Goal: Task Accomplishment & Management: Manage account settings

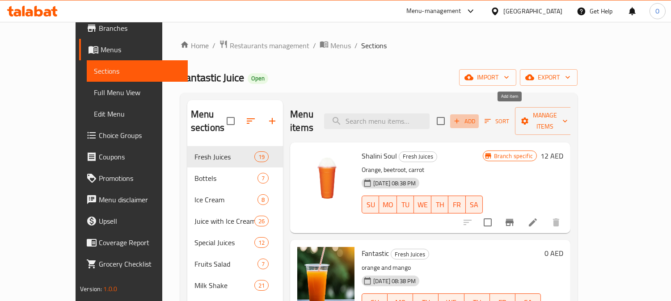
click at [479, 114] on button "Add" at bounding box center [464, 121] width 29 height 14
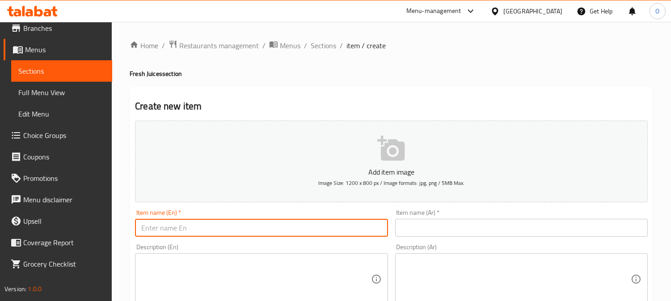
click at [182, 229] on input "text" at bounding box center [261, 228] width 252 height 18
paste input "Suhaim Stud"
paste input "[PERSON_NAME]"
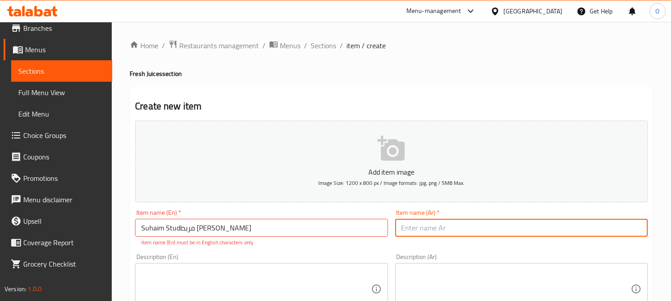
click at [447, 225] on input "text" at bounding box center [521, 228] width 252 height 18
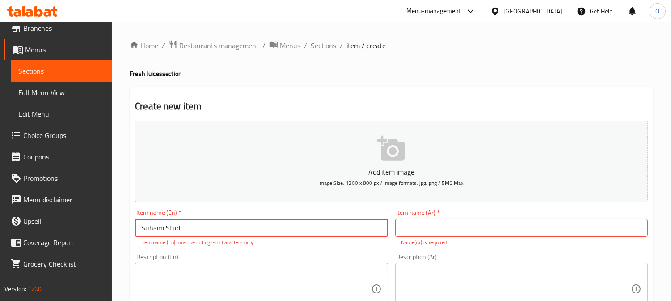
type input "Suhaim Stud"
click at [435, 229] on input "text" at bounding box center [521, 228] width 252 height 18
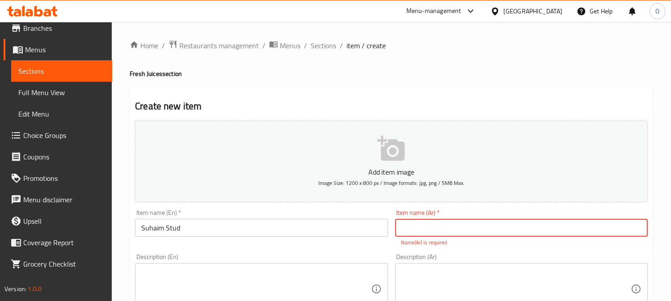
paste input "[PERSON_NAME]"
type input "[PERSON_NAME]"
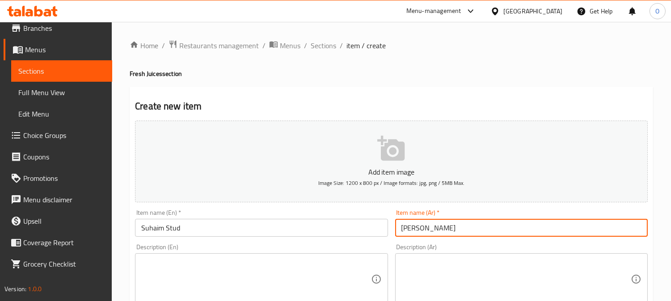
paste textarea "عنب +نعنع+ رمان"
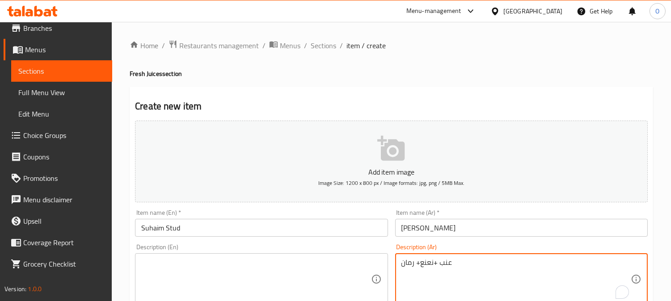
scroll to position [50, 0]
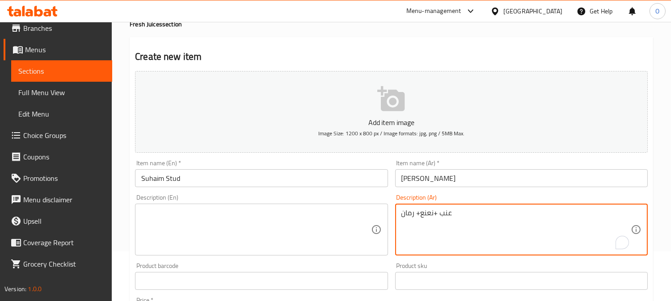
click at [436, 213] on textarea "عنب +نعنع+ رمان" at bounding box center [515, 230] width 229 height 42
drag, startPoint x: 434, startPoint y: 213, endPoint x: 440, endPoint y: 213, distance: 5.8
click at [440, 213] on textarea "عنب +نعنع+ رمان" at bounding box center [515, 230] width 229 height 42
drag, startPoint x: 418, startPoint y: 214, endPoint x: 412, endPoint y: 214, distance: 5.9
click at [412, 214] on textarea "عنب، نعنع+ رمان" at bounding box center [515, 230] width 229 height 42
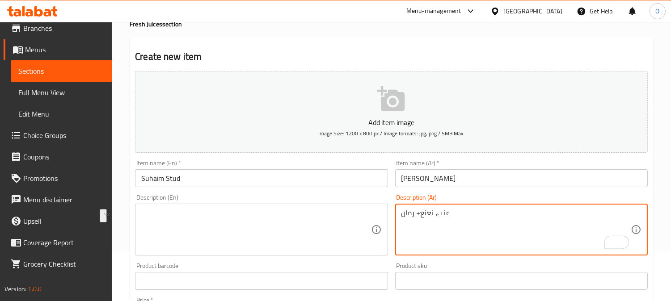
click at [414, 216] on textarea "عنب، نعنع+ رمان" at bounding box center [515, 230] width 229 height 42
drag, startPoint x: 420, startPoint y: 215, endPoint x: 414, endPoint y: 215, distance: 6.3
click at [414, 215] on textarea "عنب، نعنع+ رمان" at bounding box center [515, 230] width 229 height 42
click at [450, 222] on textarea "عنب، نعنع ورمان" at bounding box center [515, 230] width 229 height 42
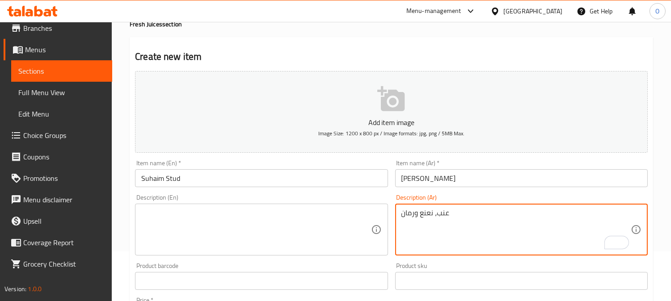
click at [450, 222] on textarea "عنب، نعنع ورمان" at bounding box center [515, 230] width 229 height 42
type textarea "عنب، نعنع ورمان"
click at [227, 234] on textarea at bounding box center [255, 230] width 229 height 42
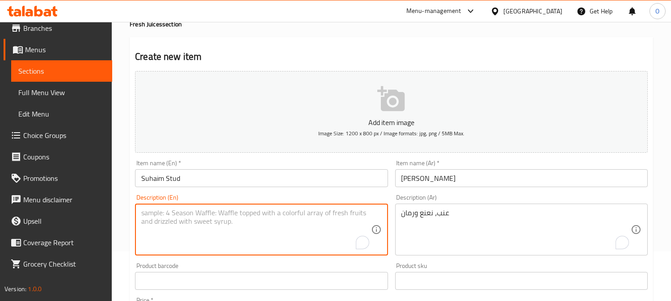
paste textarea "Grapes, mint and pomegranate"
type textarea "Grapes, mint and pomegranate"
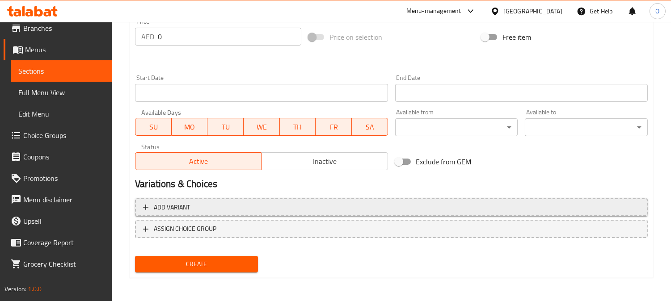
click at [493, 204] on span "Add variant" at bounding box center [391, 207] width 496 height 11
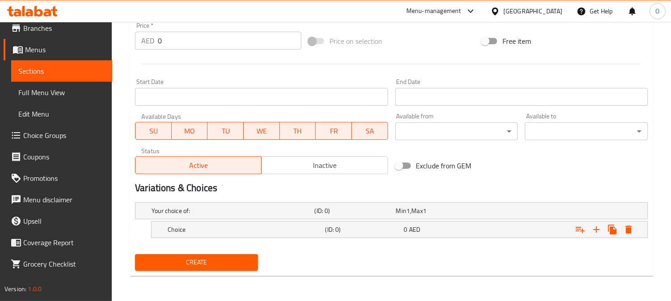
scroll to position [324, 0]
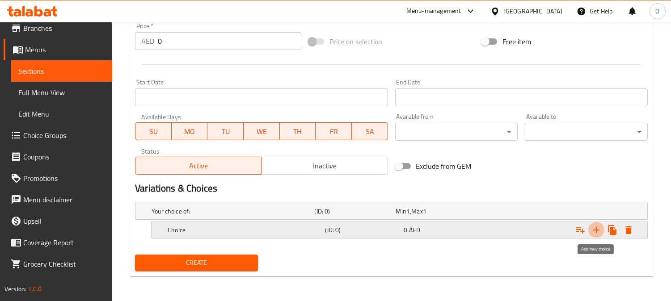
click at [595, 235] on icon "Expand" at bounding box center [596, 230] width 11 height 11
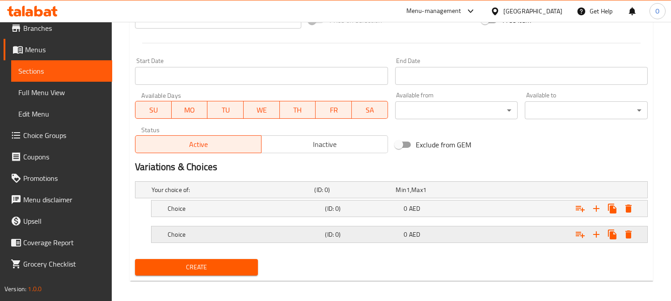
scroll to position [350, 0]
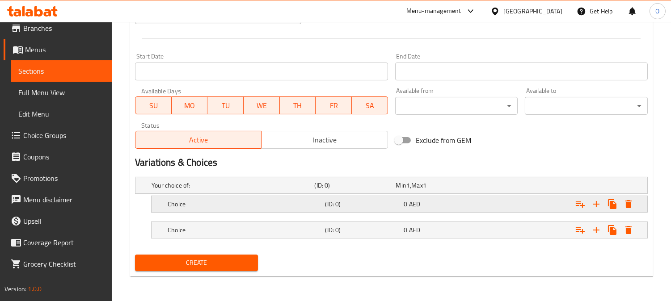
click at [367, 190] on h5 "(ID: 0)" at bounding box center [353, 185] width 78 height 9
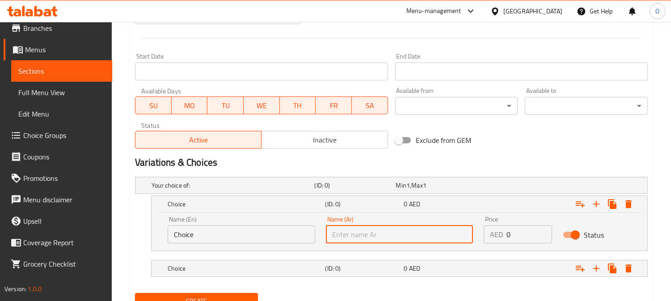
click at [403, 241] on input "text" at bounding box center [399, 235] width 147 height 18
type input "صغير"
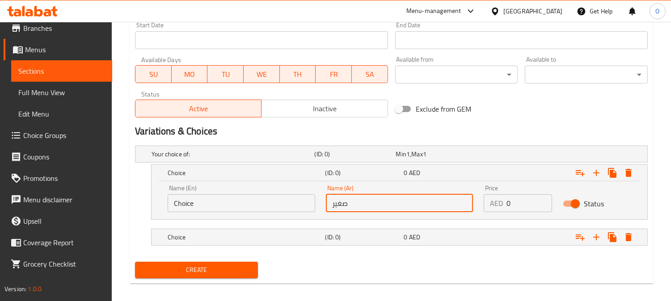
scroll to position [389, 0]
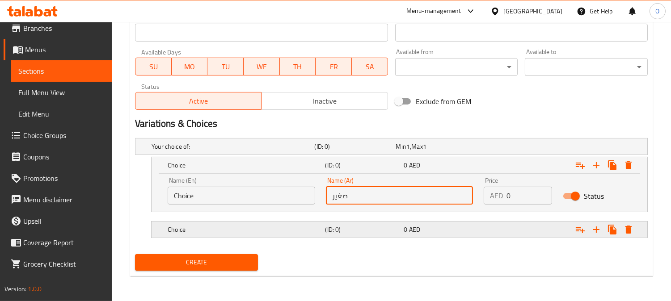
click at [366, 156] on div "Choice (ID: 0) 0 AED" at bounding box center [394, 147] width 488 height 20
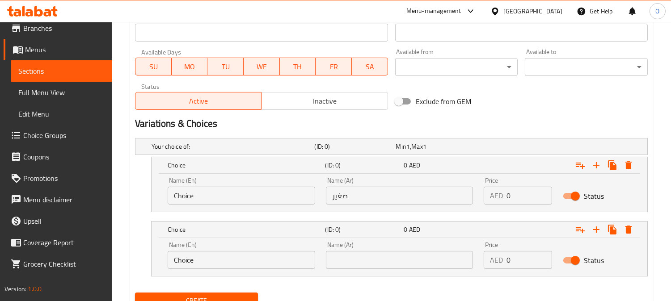
click at [368, 260] on input "text" at bounding box center [399, 260] width 147 height 18
click at [350, 201] on input "صغير" at bounding box center [399, 196] width 147 height 18
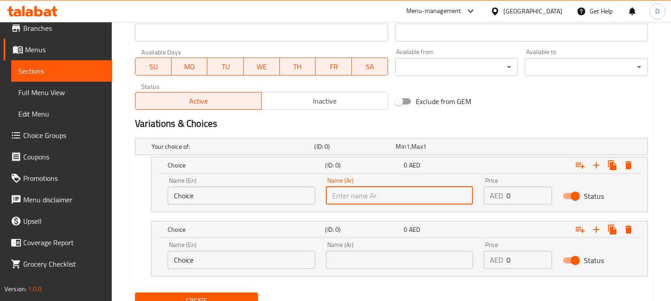
click at [350, 201] on input "text" at bounding box center [399, 196] width 147 height 18
type input "وسط"
click at [349, 255] on input "text" at bounding box center [399, 260] width 147 height 18
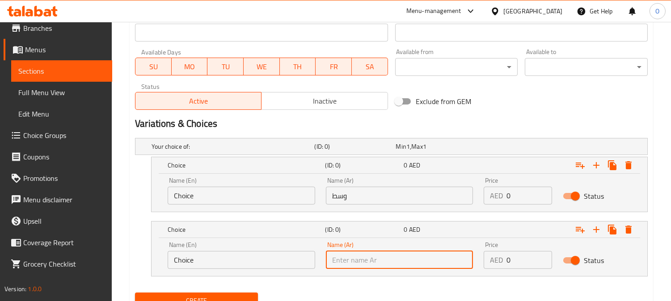
type input "كبير"
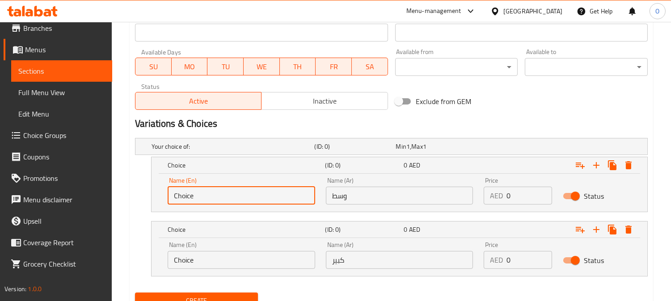
click at [251, 195] on input "Choice" at bounding box center [241, 196] width 147 height 18
click at [249, 198] on input "text" at bounding box center [241, 196] width 147 height 18
type input "Medium"
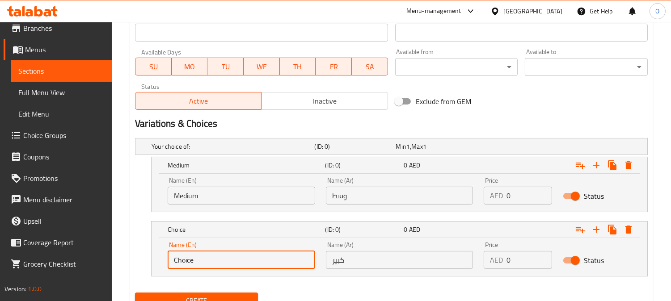
click at [217, 258] on input "Choice" at bounding box center [241, 260] width 147 height 18
click at [217, 259] on input "text" at bounding box center [241, 260] width 147 height 18
type input "Large"
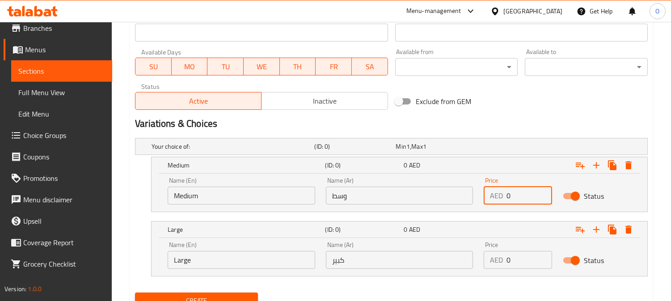
drag, startPoint x: 519, startPoint y: 202, endPoint x: 486, endPoint y: 213, distance: 35.1
click at [486, 213] on div "Your choice of: (ID: 0) Min 1 , Max 1 Name (En) Your choice of: Name (En) Name …" at bounding box center [391, 211] width 520 height 155
paste input "1"
type input "10"
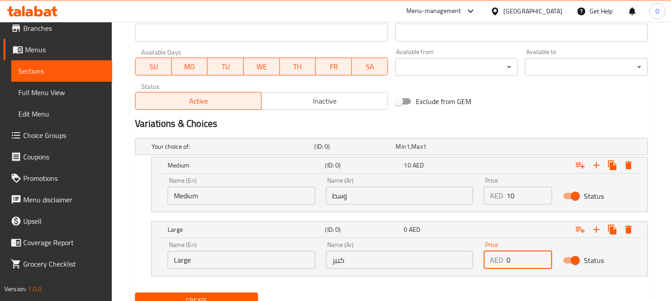
drag, startPoint x: 523, startPoint y: 267, endPoint x: 504, endPoint y: 273, distance: 20.2
click at [504, 273] on div "Price AED 0 Price" at bounding box center [517, 255] width 79 height 38
paste input "12"
type input "12"
click at [395, 287] on div "Your choice of: (ID: 0) Min 1 , Max 1 Name (En) Your choice of: Name (En) Name …" at bounding box center [391, 211] width 520 height 155
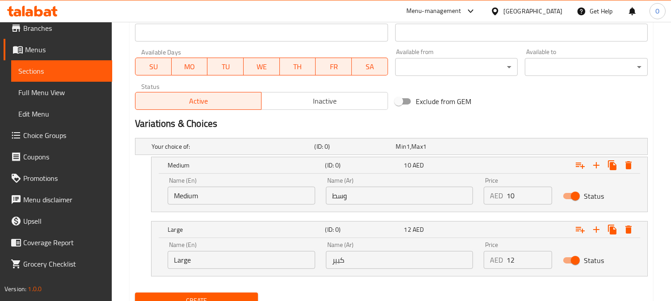
click at [235, 294] on button "Create" at bounding box center [196, 301] width 123 height 17
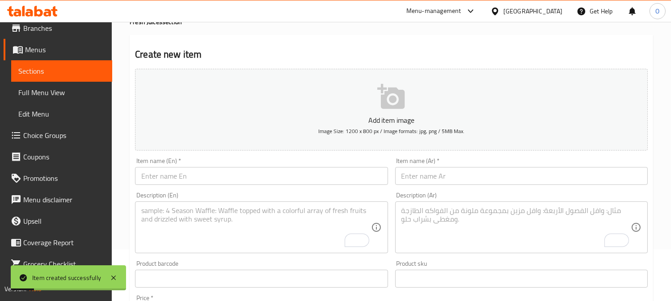
scroll to position [0, 0]
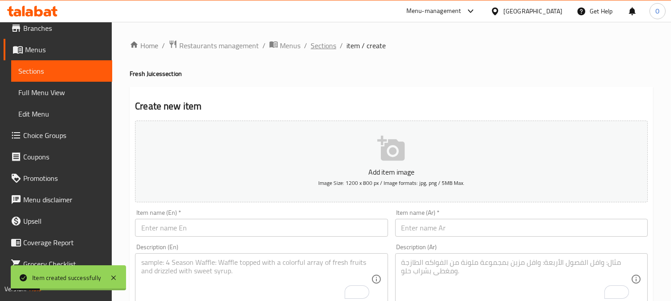
click at [320, 48] on span "Sections" at bounding box center [323, 45] width 25 height 11
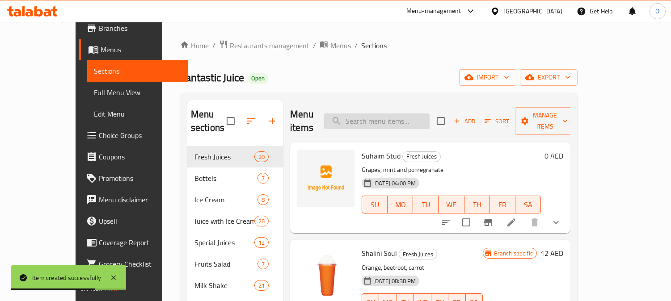
click at [378, 119] on input "search" at bounding box center [376, 121] width 105 height 16
paste input "sunset"
type input "sunset"
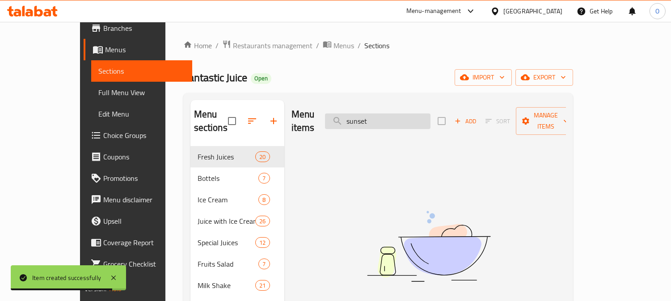
click at [378, 119] on input "sunset" at bounding box center [377, 121] width 105 height 16
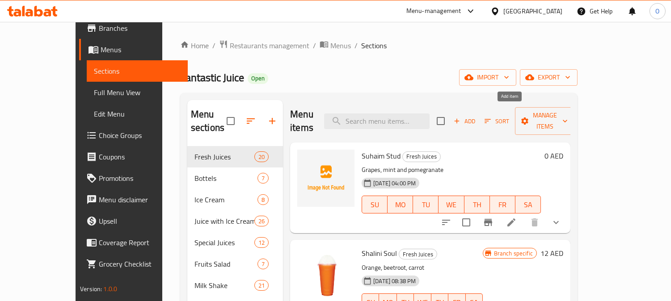
click at [479, 121] on button "Add" at bounding box center [464, 121] width 29 height 14
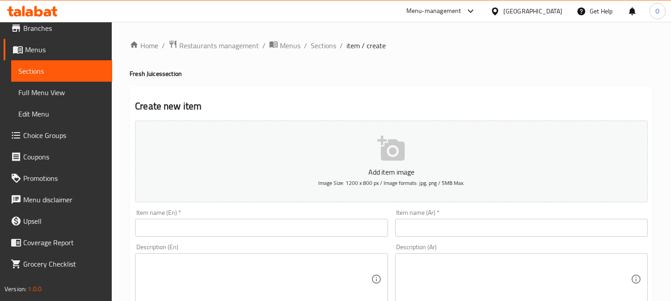
click at [171, 229] on input "text" at bounding box center [261, 228] width 252 height 18
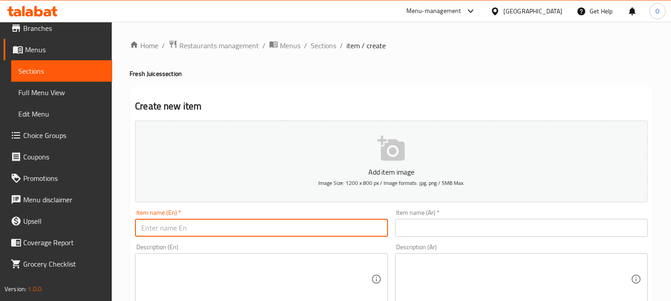
paste input "Sunset"
type input "Sunset"
click at [405, 232] on input "text" at bounding box center [521, 228] width 252 height 18
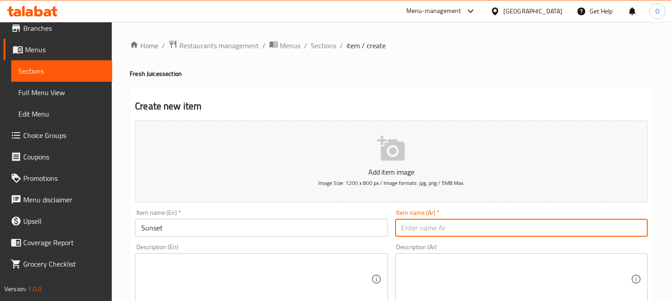
paste input "غروب"
type input "غروب"
click at [446, 271] on textarea at bounding box center [515, 279] width 229 height 42
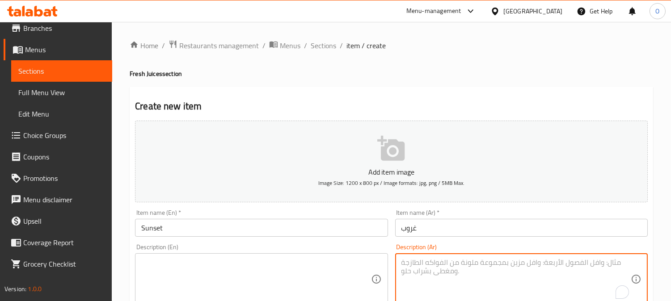
paste textarea "رمان+كركري"
drag, startPoint x: 424, startPoint y: 264, endPoint x: 419, endPoint y: 264, distance: 4.5
click at [419, 264] on textarea "رمان+كركري" at bounding box center [515, 279] width 229 height 42
click at [432, 274] on textarea "رمان وكركري" at bounding box center [515, 279] width 229 height 42
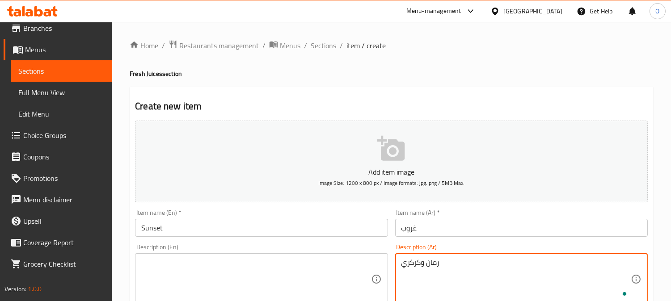
click at [432, 274] on textarea "رمان وكركري" at bounding box center [515, 279] width 229 height 42
type textarea "رمان وكركري"
click at [222, 267] on textarea at bounding box center [255, 279] width 229 height 42
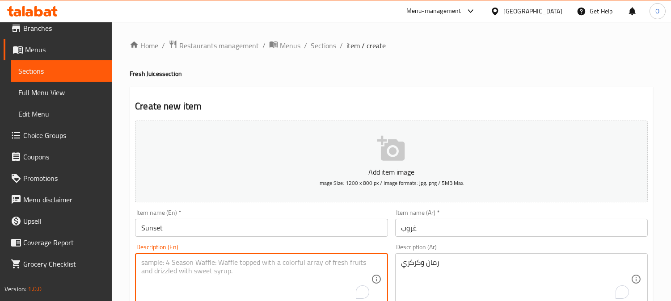
paste textarea "Pomegranate and hibiscus"
type textarea "Pomegranate and hibiscus"
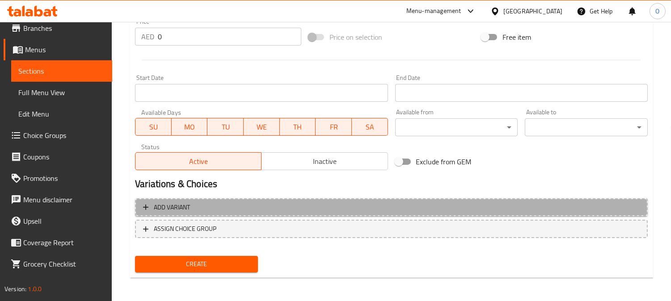
click at [392, 202] on span "Add variant" at bounding box center [391, 207] width 496 height 11
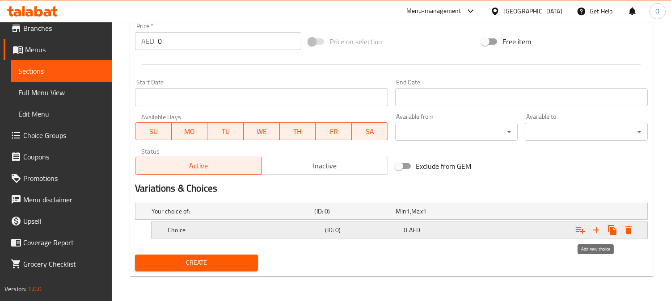
click at [592, 233] on icon "Expand" at bounding box center [596, 230] width 11 height 11
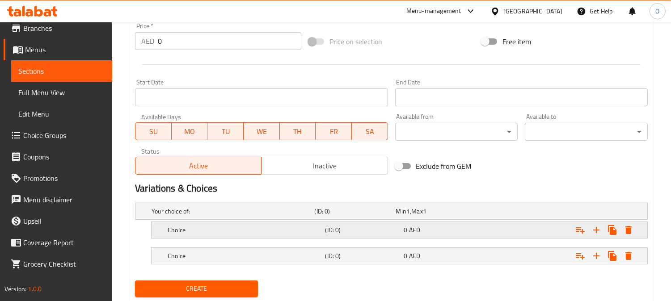
scroll to position [350, 0]
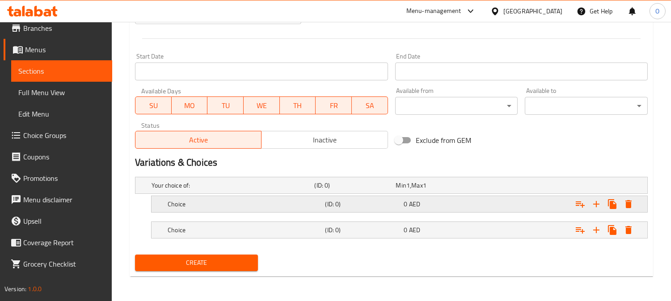
click at [324, 192] on div "(ID: 0)" at bounding box center [352, 185] width 81 height 13
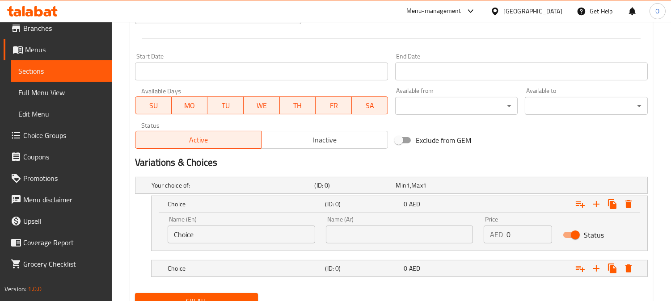
click at [409, 234] on input "text" at bounding box center [399, 235] width 147 height 18
type input "وسط"
click at [377, 190] on h5 "(ID: 0)" at bounding box center [353, 185] width 78 height 9
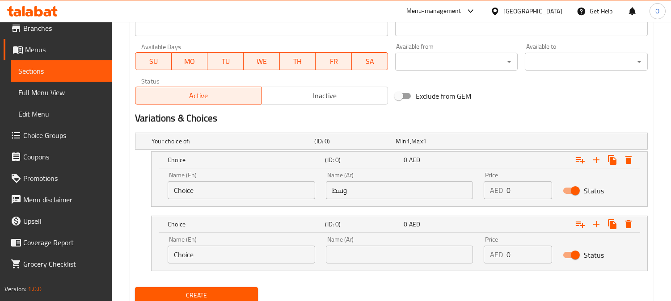
scroll to position [426, 0]
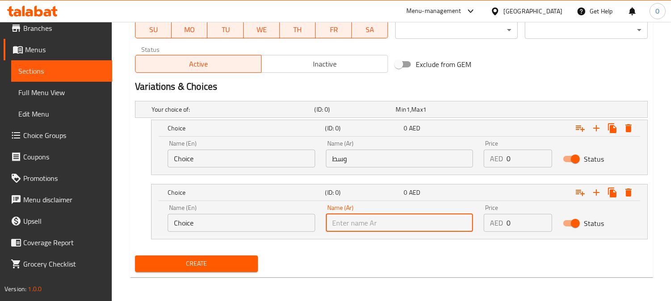
click at [383, 217] on input "text" at bounding box center [399, 223] width 147 height 18
type input "كبير"
click at [238, 153] on input "Choice" at bounding box center [241, 159] width 147 height 18
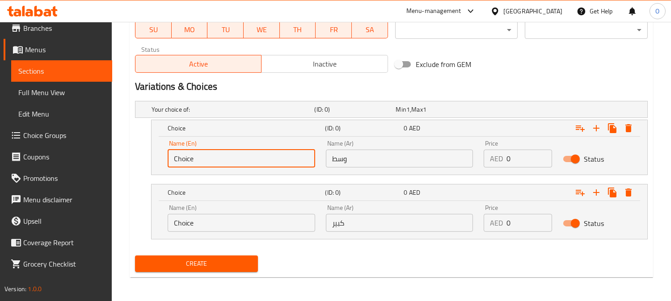
click at [238, 153] on input "Choice" at bounding box center [241, 159] width 147 height 18
click at [238, 154] on input "text" at bounding box center [241, 159] width 147 height 18
type input "Medium"
click at [220, 220] on input "Choice" at bounding box center [241, 223] width 147 height 18
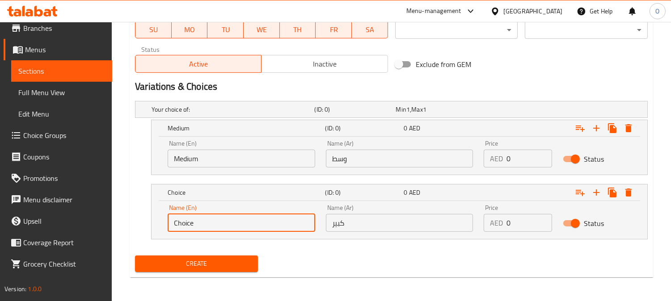
click at [220, 220] on input "Choice" at bounding box center [241, 223] width 147 height 18
click at [220, 220] on input "text" at bounding box center [241, 223] width 147 height 18
type input "Large"
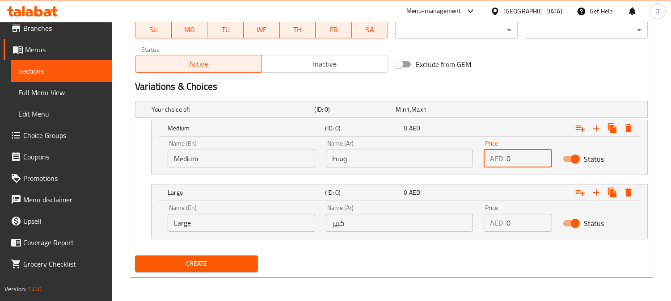
drag, startPoint x: 523, startPoint y: 159, endPoint x: 492, endPoint y: 164, distance: 31.7
click at [492, 164] on div "AED 0 Price" at bounding box center [517, 159] width 68 height 18
paste input "1"
type input "10"
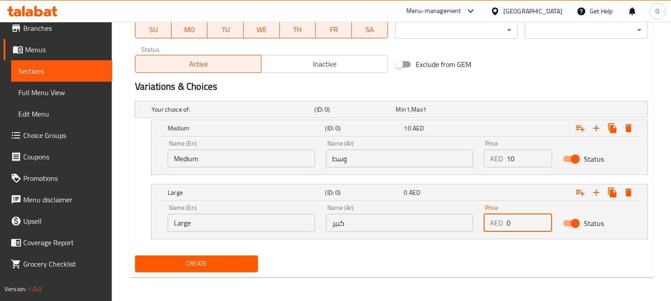
drag, startPoint x: 517, startPoint y: 223, endPoint x: 472, endPoint y: 247, distance: 51.2
click at [472, 246] on div "Your choice of: (ID: 0) Min 1 , Max 1 Name (En) Your choice of: Name (En) Name …" at bounding box center [391, 174] width 520 height 155
paste input "12"
type input "12"
click at [204, 269] on span "Create" at bounding box center [196, 263] width 109 height 11
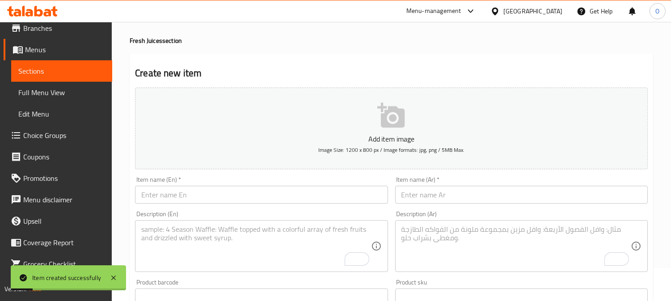
scroll to position [0, 0]
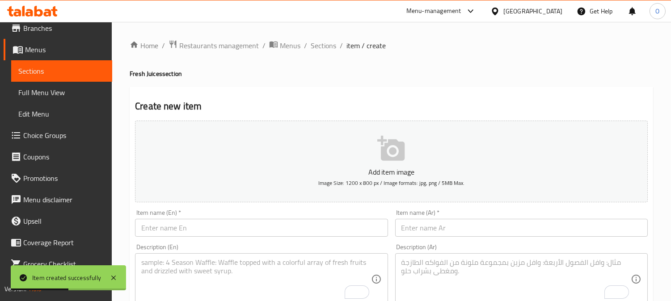
click at [206, 219] on input "text" at bounding box center [261, 228] width 252 height 18
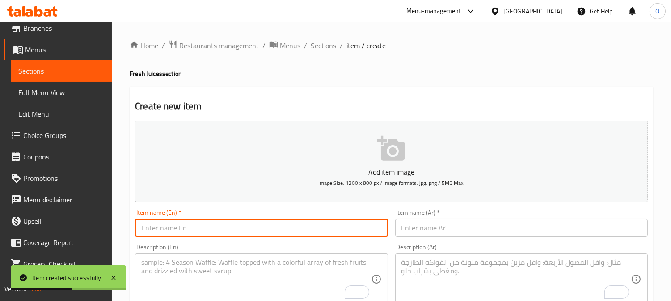
paste input "Desire"
type input "Desire"
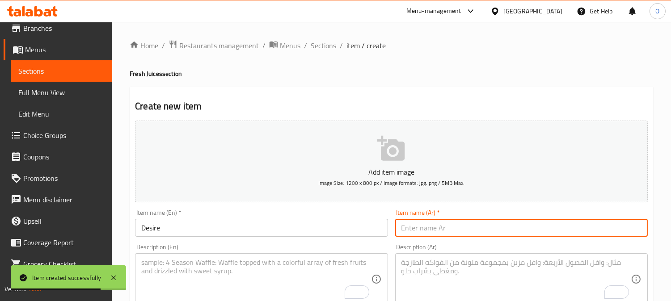
click at [432, 230] on input "text" at bounding box center [521, 228] width 252 height 18
paste input "شوق"
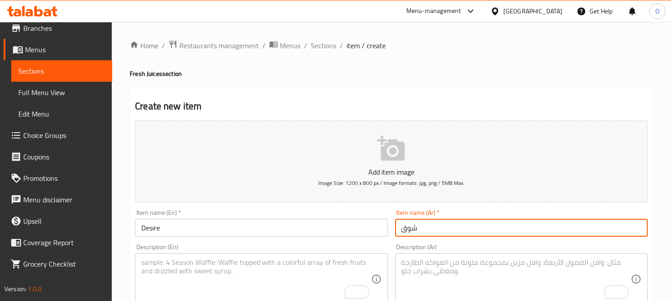
type input "شوق"
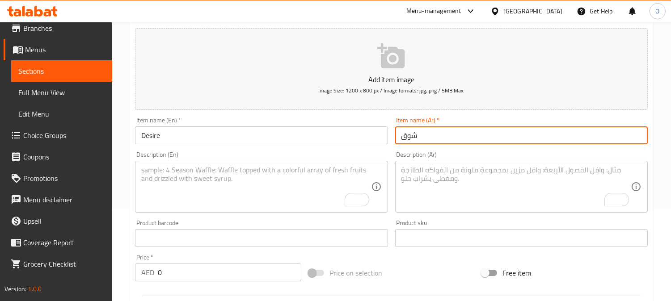
scroll to position [99, 0]
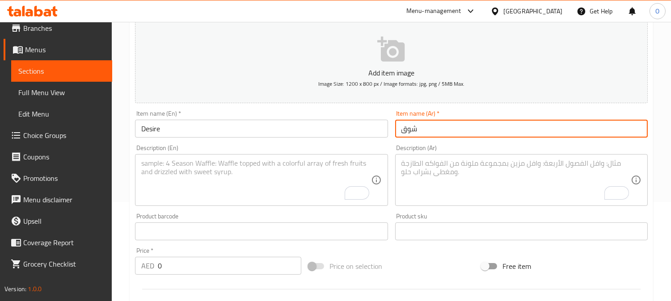
click at [450, 186] on textarea "To enrich screen reader interactions, please activate Accessibility in Grammarl…" at bounding box center [515, 180] width 229 height 42
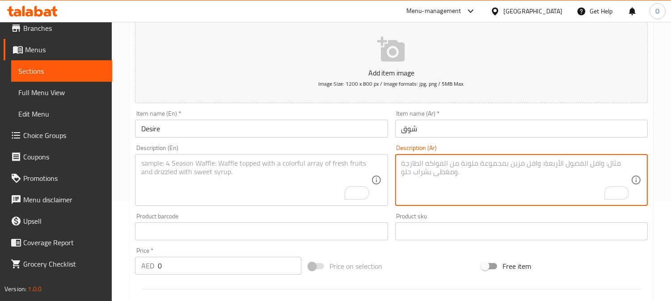
paste textarea "جزر+تفاح+برتقال+اناناس"
click at [462, 165] on textarea "جزر+تفاح+برتقال+اناناس" at bounding box center [515, 180] width 229 height 42
click at [445, 167] on textarea "جزر، تفاح+برتقال+اناناس" at bounding box center [515, 180] width 229 height 42
click at [418, 167] on textarea "جزر، تفاح، برتقال+اناناس" at bounding box center [515, 180] width 229 height 42
click at [417, 188] on textarea "جزر، تفاح، برتقال+اناناس" at bounding box center [515, 180] width 229 height 42
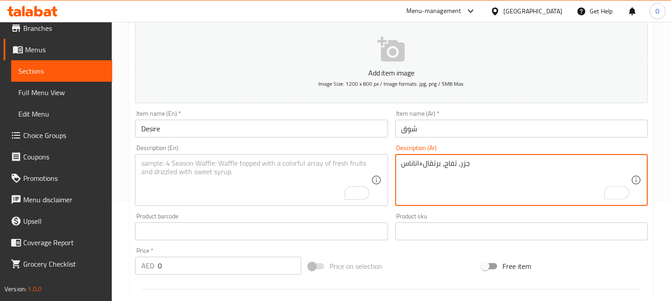
click at [420, 166] on textarea "جزر، تفاح، برتقال+اناناس" at bounding box center [515, 180] width 229 height 42
click at [418, 189] on textarea "جزر، تفاح، برتقال واناناس" at bounding box center [515, 180] width 229 height 42
type textarea "جزر، تفاح، برتقال واناناس"
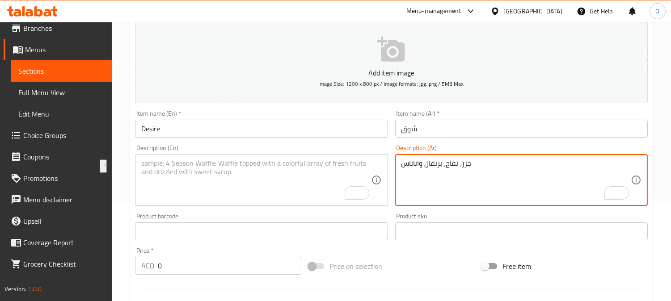
click at [177, 195] on textarea "To enrich screen reader interactions, please activate Accessibility in Grammarl…" at bounding box center [255, 180] width 229 height 42
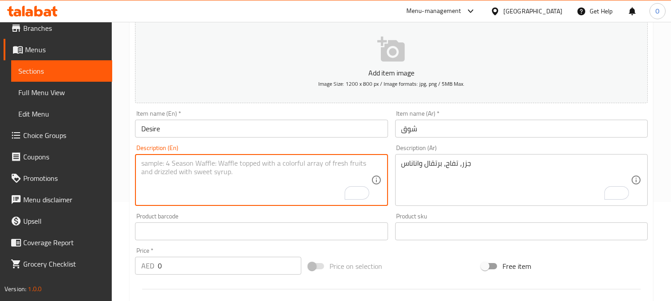
paste textarea "Carrots, apples, oranges and pineapple"
type textarea "Carrots, apples, oranges and pineapple"
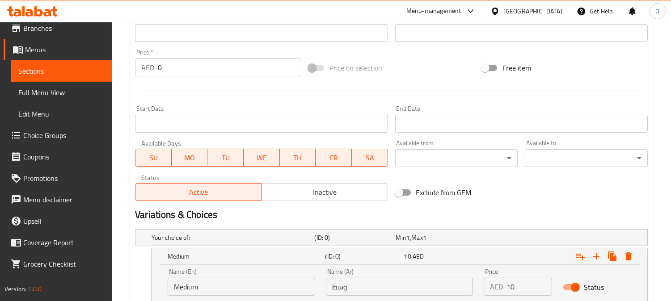
scroll to position [397, 0]
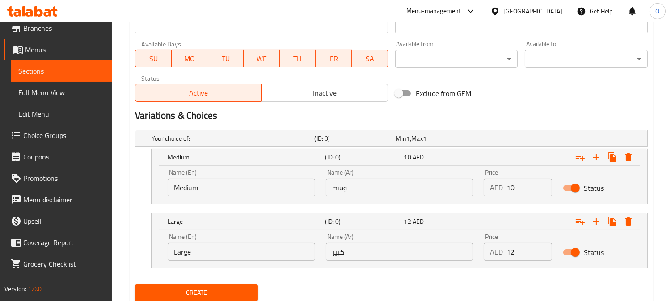
click at [394, 191] on input "وسط" at bounding box center [399, 188] width 147 height 18
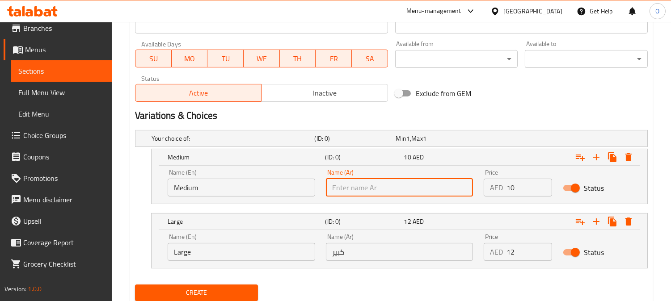
type input "وسط"
click at [373, 251] on input "كبير" at bounding box center [399, 252] width 147 height 18
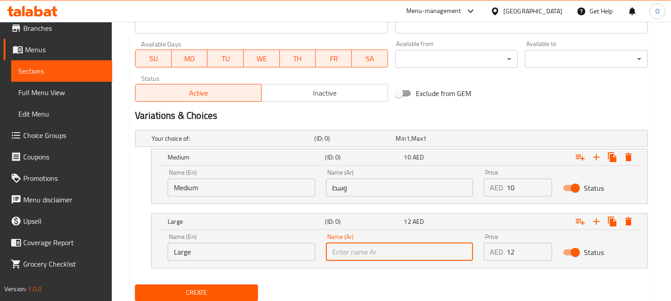
type input "كبير"
click at [245, 190] on input "Medium" at bounding box center [241, 188] width 147 height 18
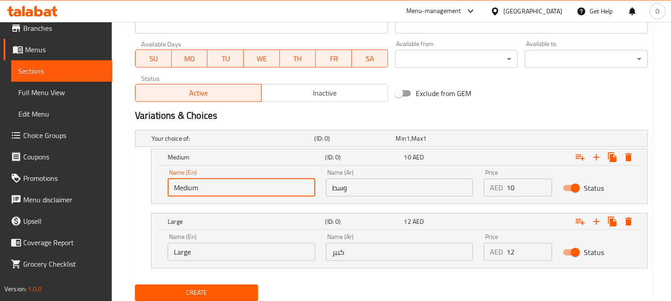
click at [245, 190] on input "Medium" at bounding box center [241, 188] width 147 height 18
type input "Choice"
click at [252, 243] on input "Large" at bounding box center [241, 252] width 147 height 18
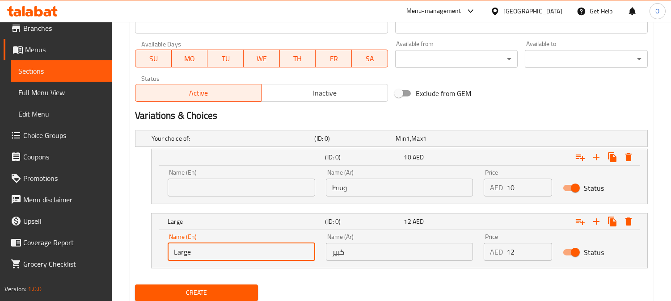
click at [252, 243] on input "Large" at bounding box center [241, 252] width 147 height 18
type input "Choice"
click at [261, 183] on input "text" at bounding box center [241, 188] width 147 height 18
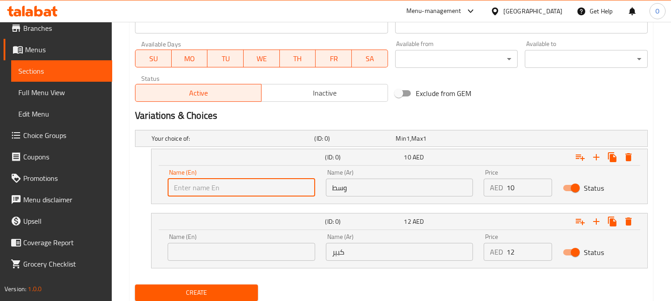
type input "Medium"
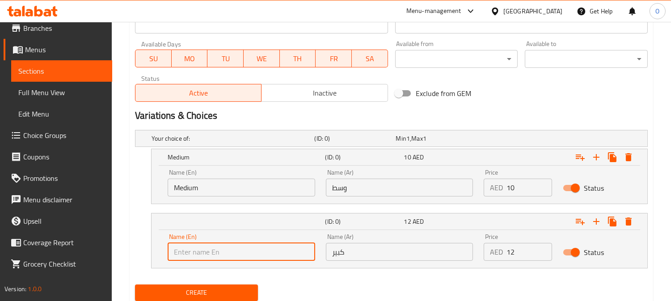
drag, startPoint x: 212, startPoint y: 249, endPoint x: 209, endPoint y: 238, distance: 11.9
click at [212, 249] on input "text" at bounding box center [241, 252] width 147 height 18
type input "Large"
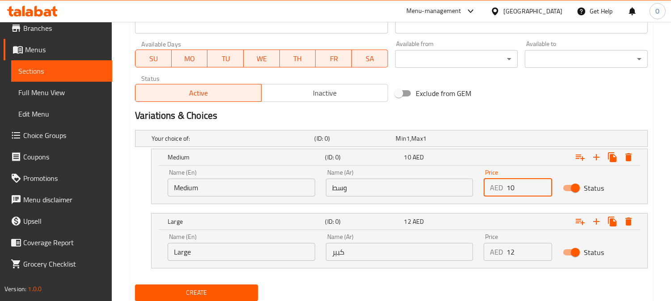
drag, startPoint x: 520, startPoint y: 187, endPoint x: 487, endPoint y: 200, distance: 35.1
click at [488, 200] on div "Price AED 10 Price" at bounding box center [517, 183] width 79 height 38
paste input "1"
type input "10"
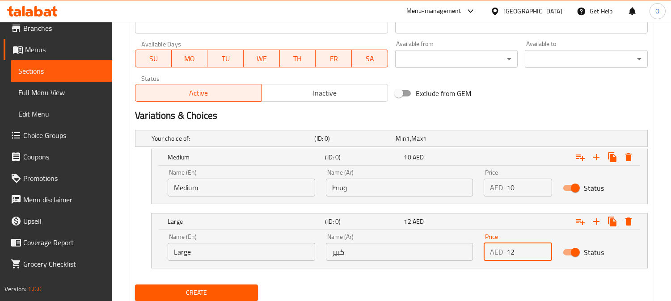
drag, startPoint x: 515, startPoint y: 249, endPoint x: 492, endPoint y: 266, distance: 28.5
click at [492, 266] on div "Name (En) Large Name (En) Name (Ar) كبير Name (Ar) Price AED 12 Price Status" at bounding box center [399, 249] width 496 height 38
paste input "12"
type input "12"
click at [414, 275] on nav at bounding box center [391, 273] width 513 height 7
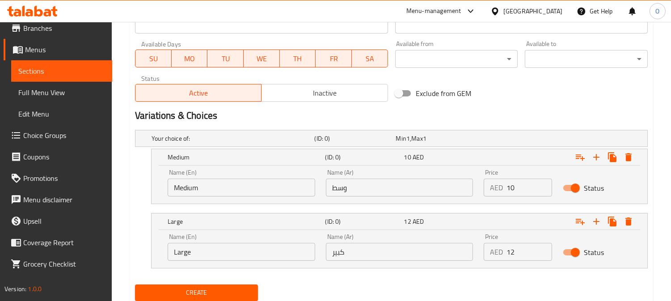
click at [225, 298] on button "Create" at bounding box center [196, 293] width 123 height 17
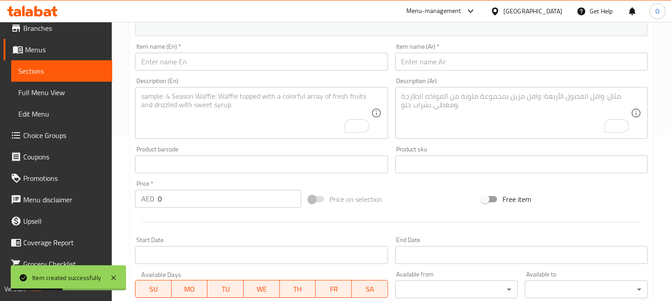
scroll to position [149, 0]
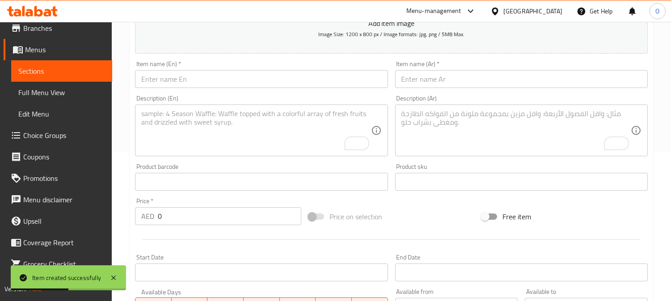
click at [184, 83] on input "text" at bounding box center [261, 79] width 252 height 18
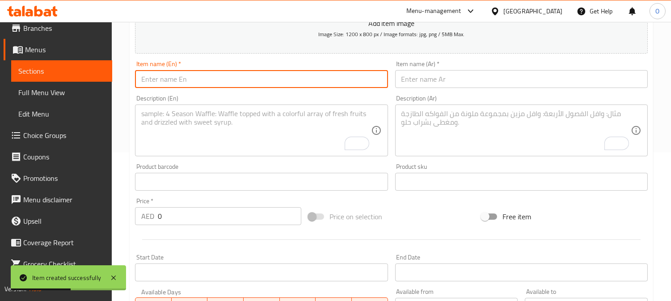
paste input "Antivirus"
type input "Antivirus"
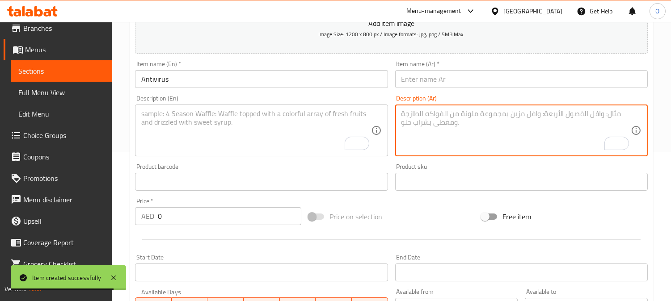
click at [443, 118] on textarea "To enrich screen reader interactions, please activate Accessibility in Grammarl…" at bounding box center [515, 130] width 229 height 42
paste textarea "ليمون + تصنع + زنجبيل"
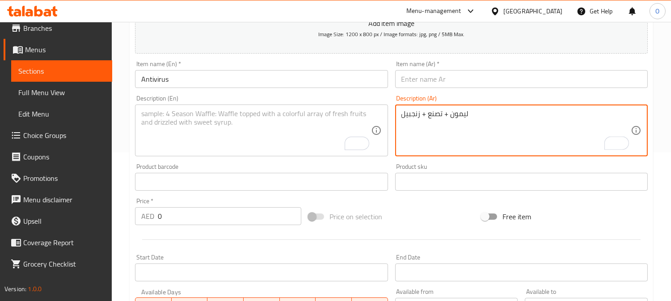
type textarea "ليمون + تصنع + زنجبيل"
click at [179, 78] on input "Antivirus" at bounding box center [261, 79] width 252 height 18
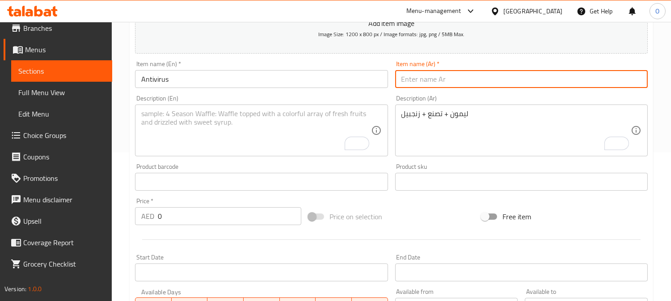
click at [443, 79] on input "text" at bounding box center [521, 79] width 252 height 18
paste input "انتي فيروس"
type input "انتي فيروس"
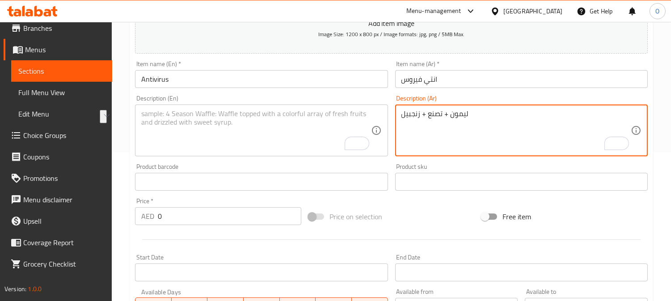
drag, startPoint x: 446, startPoint y: 115, endPoint x: 452, endPoint y: 114, distance: 6.7
click at [452, 114] on textarea "ليمون + تصنع + زنجبيل" at bounding box center [515, 130] width 229 height 42
click at [440, 119] on textarea "ليمون + تصنع + زنجبيل" at bounding box center [515, 130] width 229 height 42
drag, startPoint x: 445, startPoint y: 114, endPoint x: 451, endPoint y: 114, distance: 6.7
click at [451, 114] on textarea "ليمون + تصنع + زنجبيل" at bounding box center [515, 130] width 229 height 42
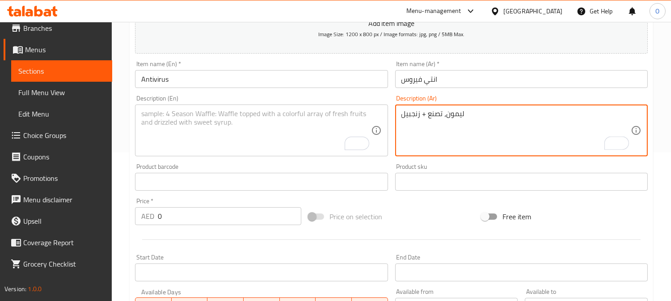
drag, startPoint x: 424, startPoint y: 115, endPoint x: 420, endPoint y: 113, distance: 4.8
click at [420, 113] on textarea "ليمون، تصنع + زنجبيل" at bounding box center [515, 130] width 229 height 42
click at [456, 134] on textarea "ليمون، تصنع وزنجبيل" at bounding box center [515, 130] width 229 height 42
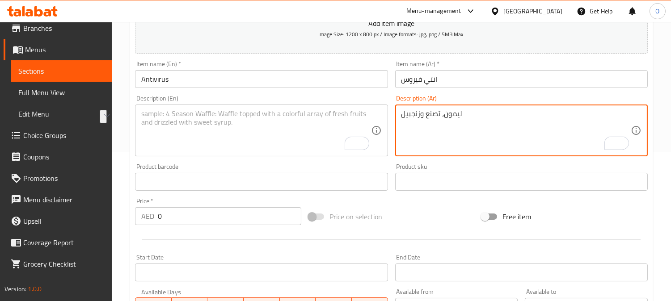
type textarea "ليمون، تصنع وزنجبيل"
click at [179, 132] on textarea "To enrich screen reader interactions, please activate Accessibility in Grammarl…" at bounding box center [255, 130] width 229 height 42
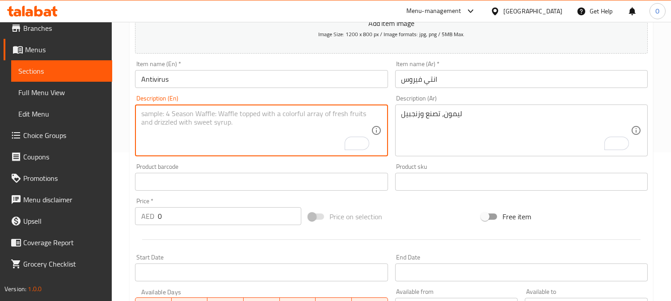
paste textarea "Lemon, ginger and [PERSON_NAME]"
type textarea "Lemon, ginger and [PERSON_NAME]"
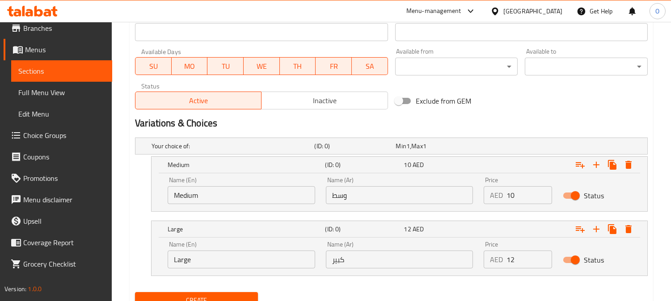
scroll to position [427, 0]
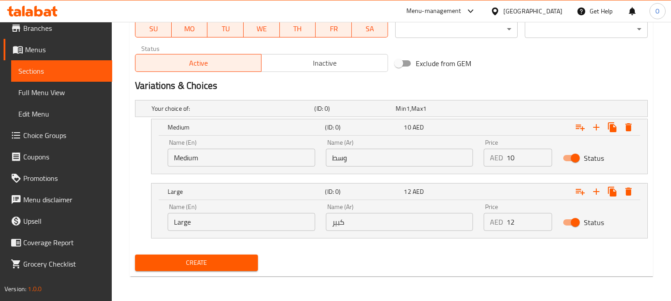
click at [378, 158] on input "وسط" at bounding box center [399, 158] width 147 height 18
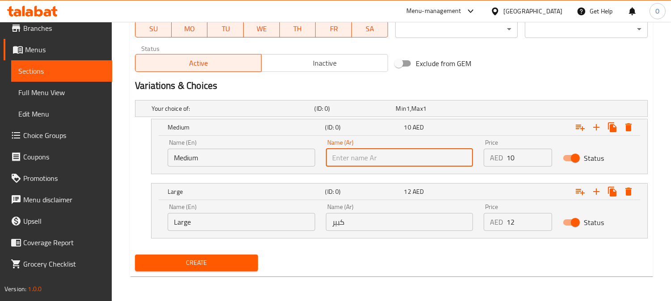
type input "وسط"
click at [368, 223] on input "كبير" at bounding box center [399, 222] width 147 height 18
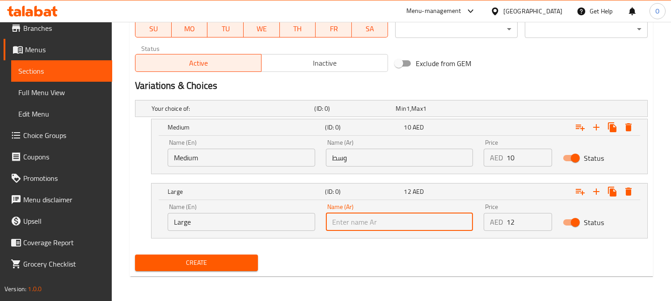
type input "كبير"
click at [257, 159] on input "Medium" at bounding box center [241, 158] width 147 height 18
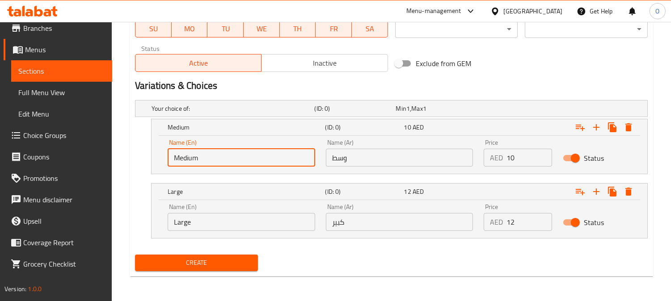
click at [257, 159] on input "Medium" at bounding box center [241, 158] width 147 height 18
type input "Choice"
click at [256, 159] on input "text" at bounding box center [241, 158] width 147 height 18
type input "Full Portion"
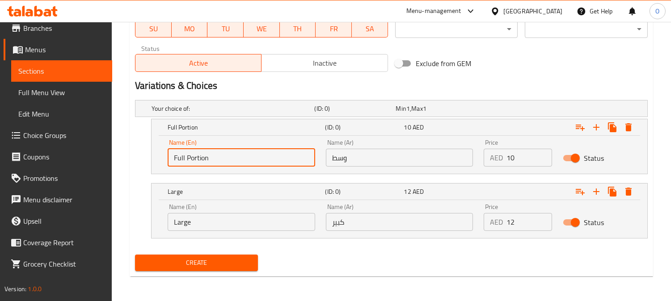
click at [231, 162] on input "Full Portion" at bounding box center [241, 158] width 147 height 18
click at [231, 161] on input "Full Portion" at bounding box center [241, 158] width 147 height 18
click at [231, 161] on input "text" at bounding box center [241, 158] width 147 height 18
type input "Medium"
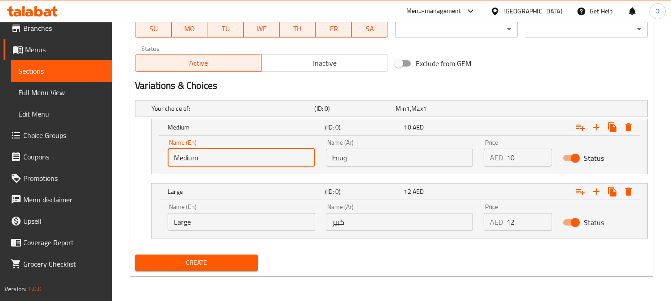
click at [248, 226] on input "Large" at bounding box center [241, 222] width 147 height 18
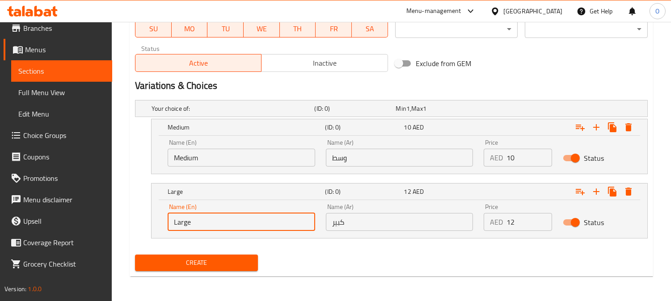
click at [248, 226] on input "Large" at bounding box center [241, 222] width 147 height 18
type input "Choice"
click at [248, 226] on input "text" at bounding box center [241, 222] width 147 height 18
type input "Large"
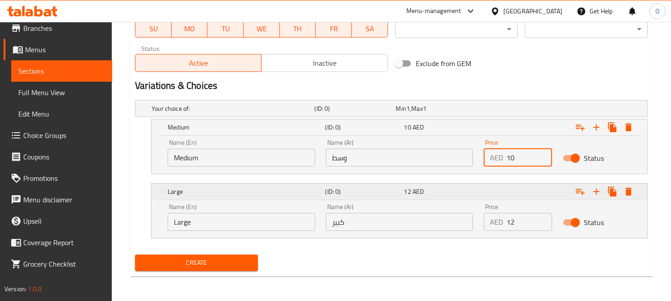
drag, startPoint x: 510, startPoint y: 176, endPoint x: 505, endPoint y: 182, distance: 7.9
click at [505, 182] on div "Your choice of: (ID: 0) Min 1 , Max 1 Name (En) Your choice of: Name (En) Name …" at bounding box center [391, 174] width 520 height 155
paste input "1"
type input "10"
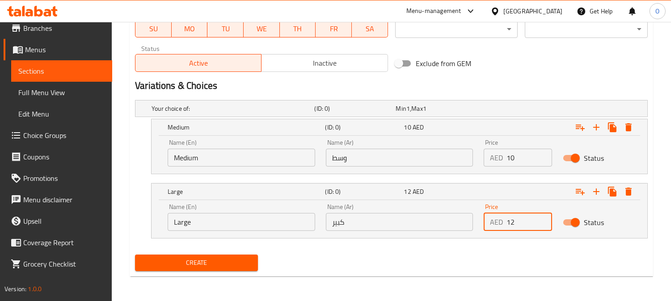
drag, startPoint x: 516, startPoint y: 220, endPoint x: 486, endPoint y: 228, distance: 30.9
click at [486, 228] on div "AED 12 Price" at bounding box center [517, 222] width 68 height 18
paste input "12"
type input "12"
click at [176, 266] on span "Create" at bounding box center [196, 262] width 109 height 11
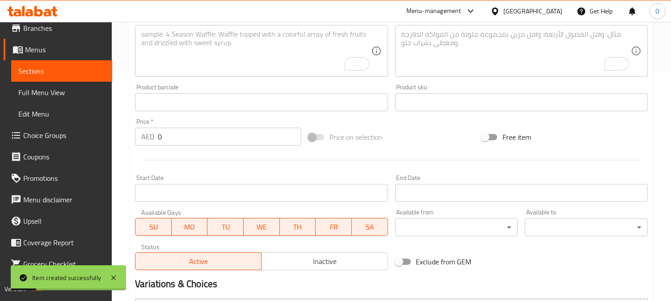
scroll to position [179, 0]
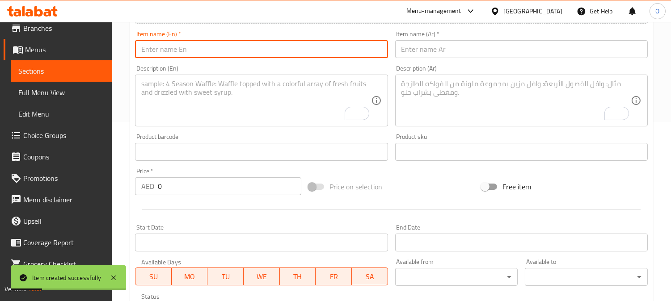
click at [181, 55] on input "text" at bounding box center [261, 49] width 252 height 18
paste input "Madridi"
type input "Madridi"
click at [426, 46] on input "text" at bounding box center [521, 49] width 252 height 18
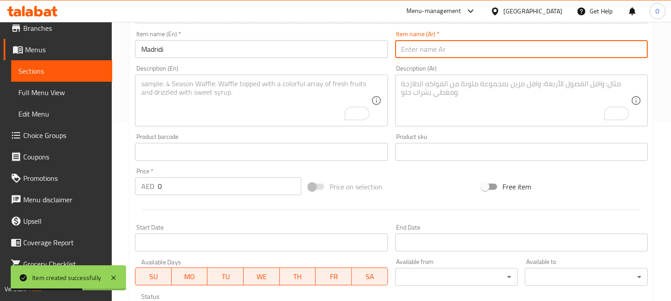
paste input "[GEOGRAPHIC_DATA]"
type input "[GEOGRAPHIC_DATA]"
click at [487, 109] on textarea "To enrich screen reader interactions, please activate Accessibility in Grammarl…" at bounding box center [515, 101] width 229 height 42
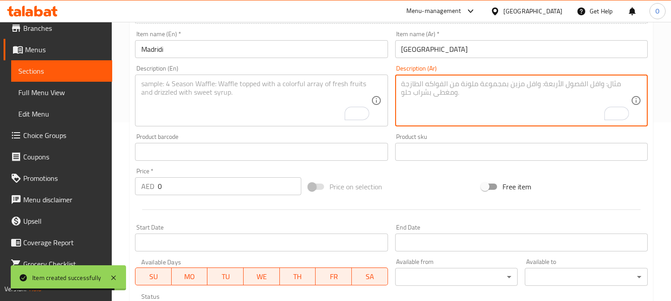
paste textarea "عنب + فراولة + رمان + بطيخ"
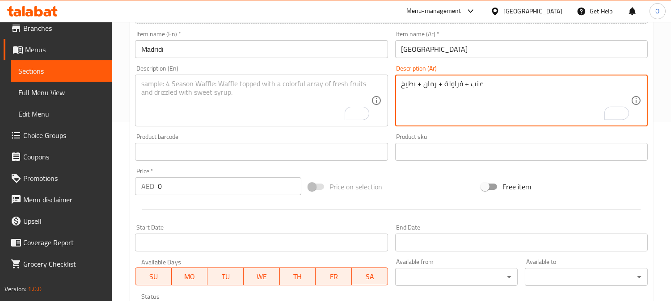
click at [470, 86] on textarea "عنب + فراولة + رمان + بطيخ" at bounding box center [515, 101] width 229 height 42
click at [442, 87] on textarea "عنب، فراولة + رمان + بطيخ" at bounding box center [515, 101] width 229 height 42
click at [436, 86] on textarea "عنب، فراولة + رمان + بطيخ" at bounding box center [515, 101] width 229 height 42
drag, startPoint x: 439, startPoint y: 85, endPoint x: 444, endPoint y: 85, distance: 4.9
click at [444, 85] on textarea "عنب، فراولة + رمان + بطيخ" at bounding box center [515, 101] width 229 height 42
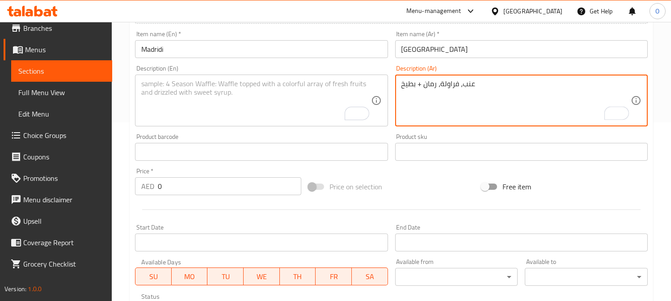
drag, startPoint x: 421, startPoint y: 86, endPoint x: 415, endPoint y: 87, distance: 6.8
click at [415, 87] on textarea "عنب، فراولة، رمان + بطيخ" at bounding box center [515, 101] width 229 height 42
click at [431, 99] on textarea "عنب، فراولة، رمان وبطيخ" at bounding box center [515, 101] width 229 height 42
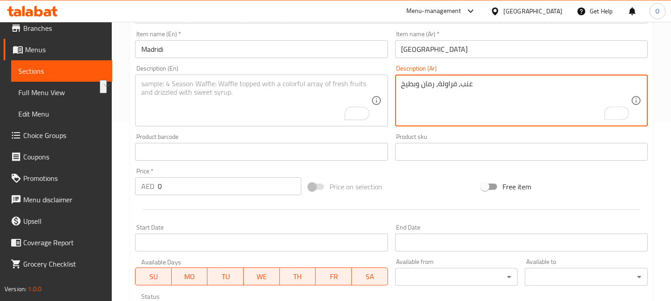
type textarea "عنب، فراولة، رمان وبطيخ"
click at [193, 92] on textarea "To enrich screen reader interactions, please activate Accessibility in Grammarl…" at bounding box center [255, 101] width 229 height 42
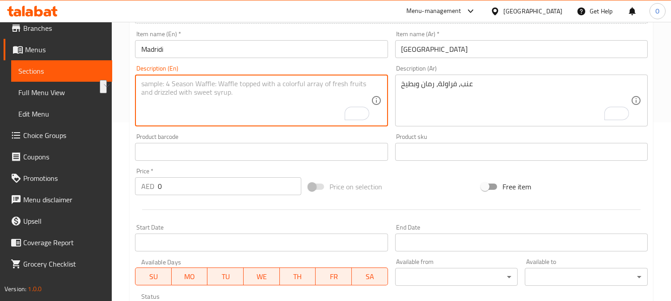
paste textarea "Grapes, strawberries, pomegranates and watermelon"
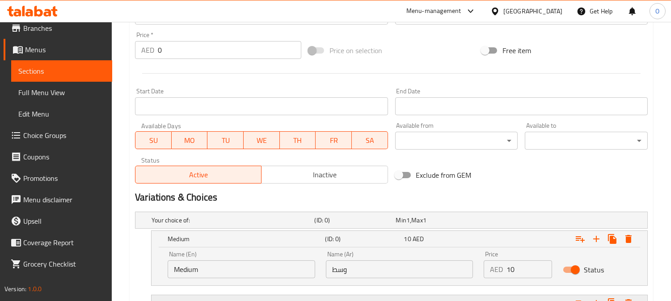
scroll to position [377, 0]
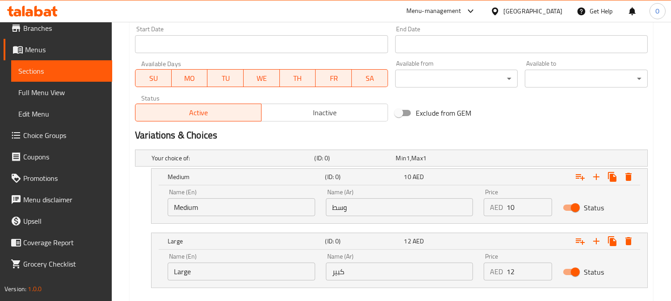
type textarea "Grapes, strawberries, pomegranates and watermelon"
click at [412, 210] on input "وسط" at bounding box center [399, 207] width 147 height 18
type input "وسط"
click at [389, 269] on input "كبير" at bounding box center [399, 272] width 147 height 18
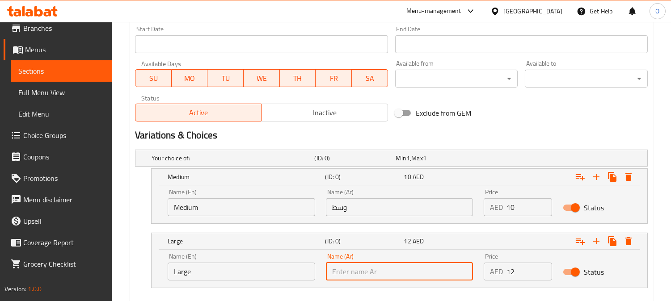
type input "كبير"
click at [240, 211] on input "Medium" at bounding box center [241, 207] width 147 height 18
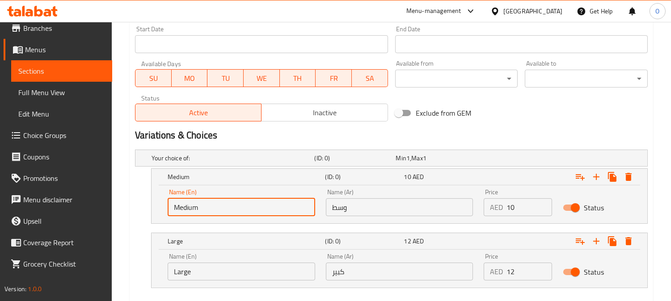
click at [240, 211] on input "Medium" at bounding box center [241, 207] width 147 height 18
type input "Choice"
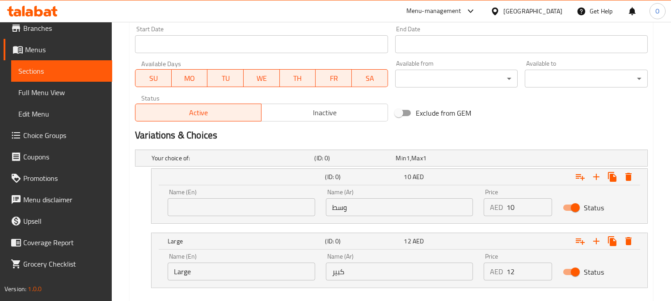
click at [196, 284] on div "Name (En) Large Name (En)" at bounding box center [241, 267] width 158 height 38
click at [200, 273] on input "Large" at bounding box center [241, 272] width 147 height 18
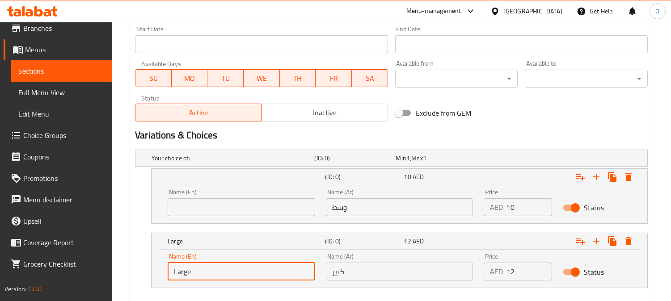
click at [200, 273] on input "Large" at bounding box center [241, 272] width 147 height 18
type input "Choice"
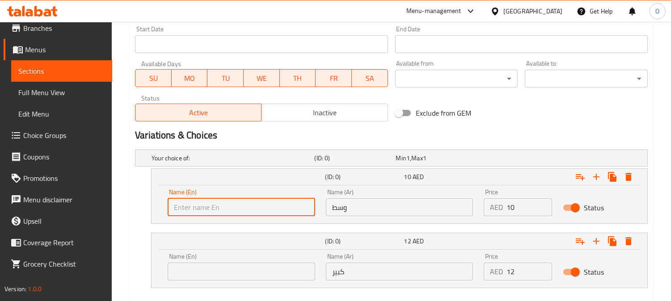
click at [229, 200] on input "text" at bounding box center [241, 207] width 147 height 18
type input "Medium"
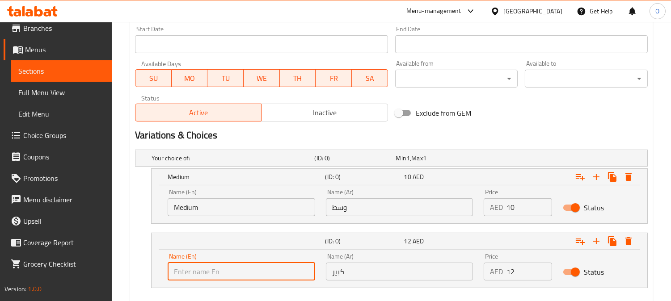
click at [206, 278] on input "text" at bounding box center [241, 272] width 147 height 18
type input "Large"
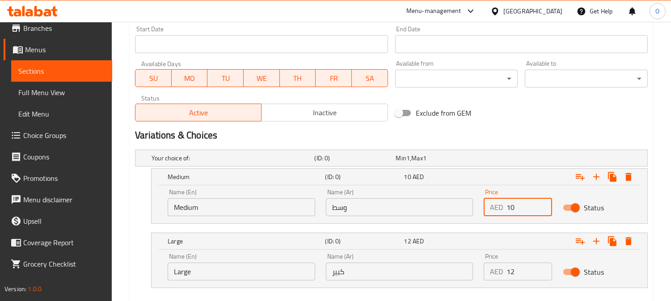
drag, startPoint x: 512, startPoint y: 204, endPoint x: 481, endPoint y: 222, distance: 36.0
click at [488, 222] on div "Name (En) Medium Name (En) Name (Ar) وسط Name (Ar) Price AED 10 Price Status" at bounding box center [399, 204] width 496 height 38
paste input "1"
type input "10"
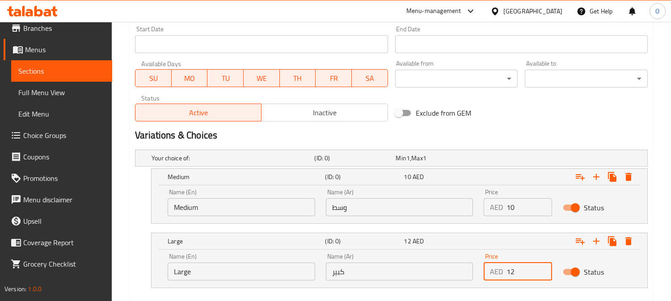
drag, startPoint x: 507, startPoint y: 278, endPoint x: 409, endPoint y: 275, distance: 97.9
click at [496, 282] on div "Price AED 12 Price" at bounding box center [517, 267] width 79 height 38
paste input "12"
type input "12"
click at [511, 112] on div "Exclude from GEM" at bounding box center [477, 113] width 173 height 24
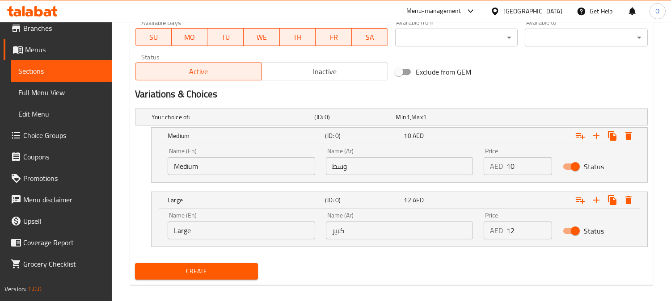
scroll to position [427, 0]
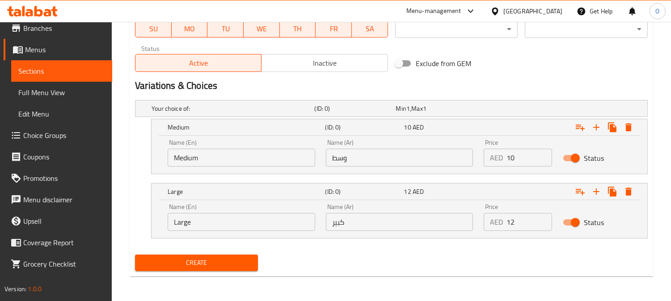
click at [186, 264] on span "Create" at bounding box center [196, 262] width 109 height 11
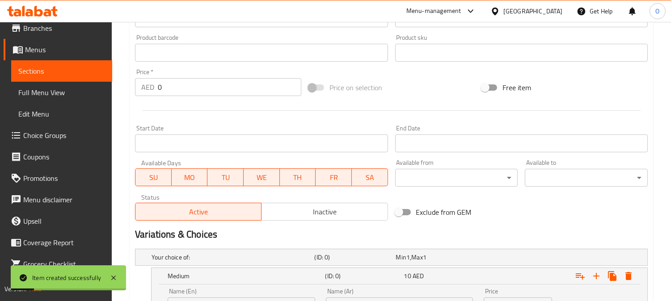
scroll to position [179, 0]
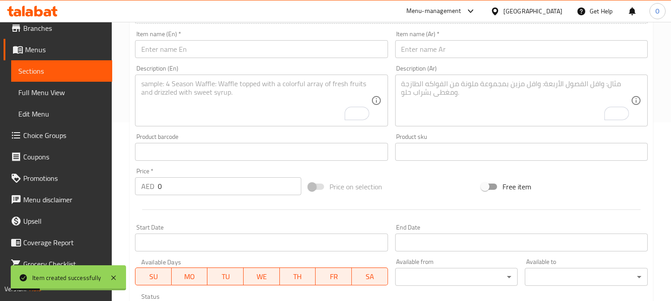
click at [160, 50] on input "text" at bounding box center [261, 49] width 252 height 18
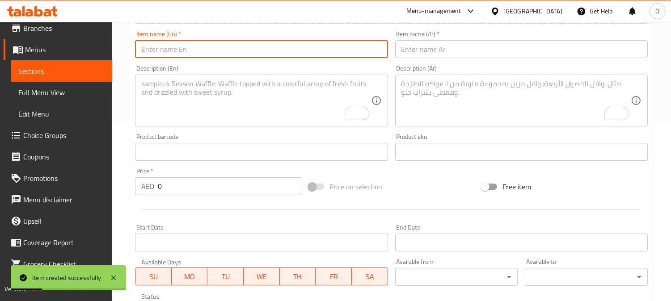
paste input "Rogim"
type input "Rogim"
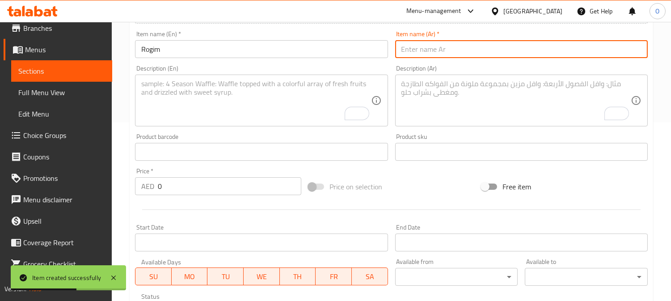
click at [454, 55] on input "text" at bounding box center [521, 49] width 252 height 18
paste input "روجيم"
type input "روجيم"
click at [445, 109] on textarea "To enrich screen reader interactions, please activate Accessibility in Grammarl…" at bounding box center [515, 101] width 229 height 42
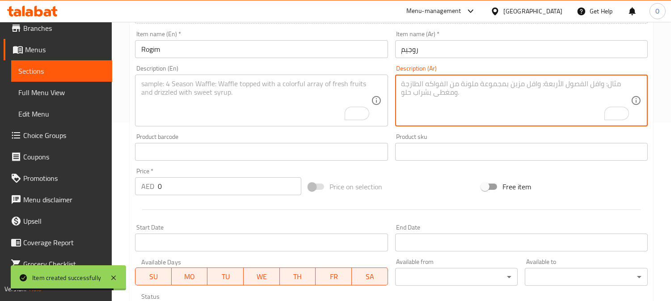
paste textarea "أناناس ليمون + كيوي"
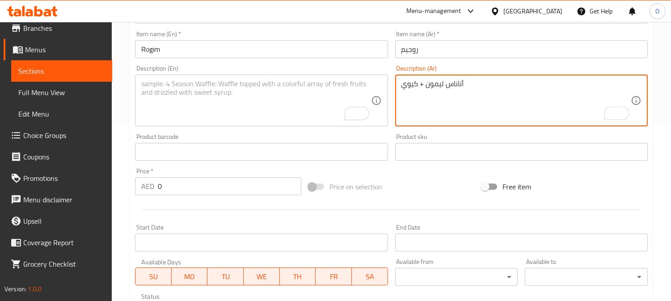
drag, startPoint x: 423, startPoint y: 87, endPoint x: 417, endPoint y: 88, distance: 5.8
click at [417, 88] on textarea "أناناس ليمون + كيوي" at bounding box center [515, 101] width 229 height 42
click at [430, 109] on textarea "أناناس ليمون و[PERSON_NAME]" at bounding box center [515, 101] width 229 height 42
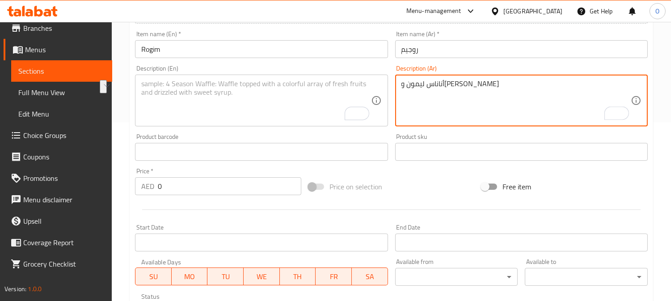
type textarea "أناناس ليمون و[PERSON_NAME]"
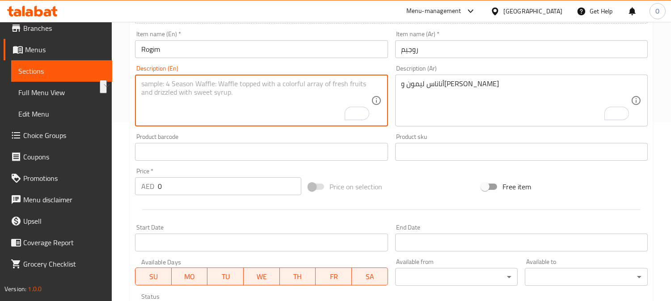
click at [205, 108] on textarea "To enrich screen reader interactions, please activate Accessibility in Grammarl…" at bounding box center [255, 101] width 229 height 42
paste textarea "Pineapple, lemon, and kiwi"
type textarea "Pineapple, lemon, and kiwi"
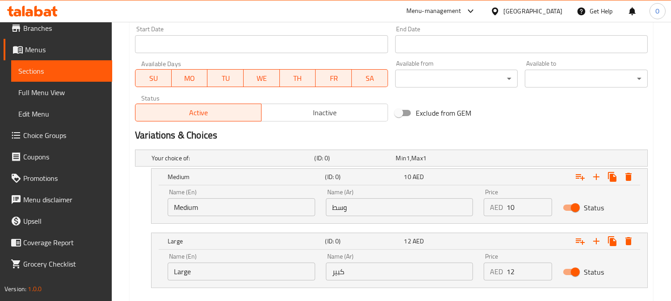
scroll to position [427, 0]
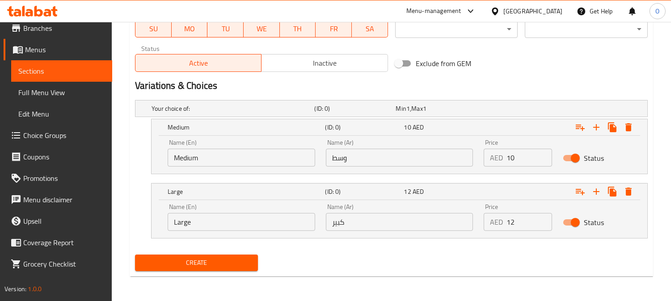
click at [420, 164] on input "وسط" at bounding box center [399, 158] width 147 height 18
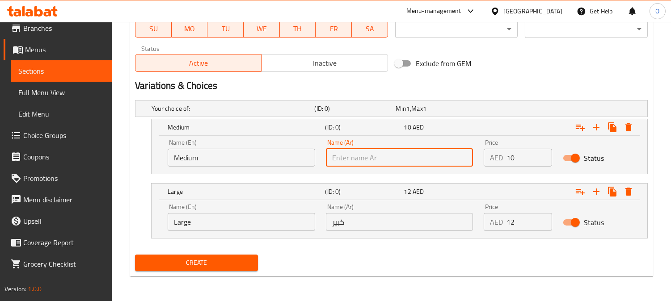
type input "وسط"
click at [369, 212] on div "Name (Ar) كبير Name (Ar)" at bounding box center [399, 217] width 147 height 27
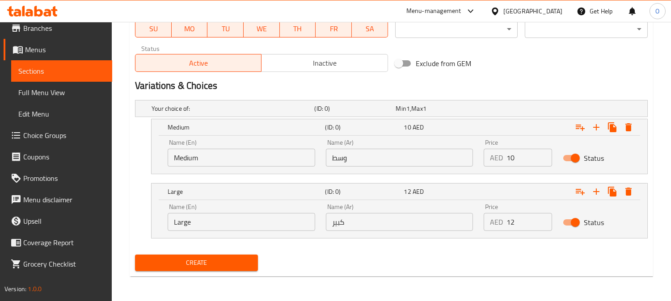
click at [371, 223] on input "كبير" at bounding box center [399, 222] width 147 height 18
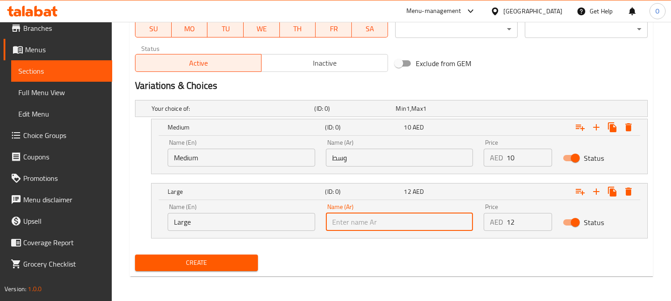
type input "كبير"
click at [223, 155] on input "Medium" at bounding box center [241, 158] width 147 height 18
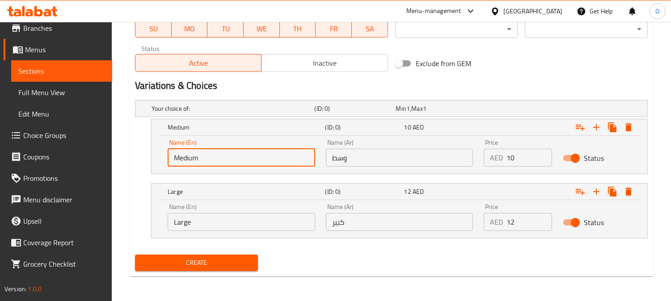
type input "Choice"
click at [235, 233] on div "Name (En) Large Name (En)" at bounding box center [241, 217] width 158 height 38
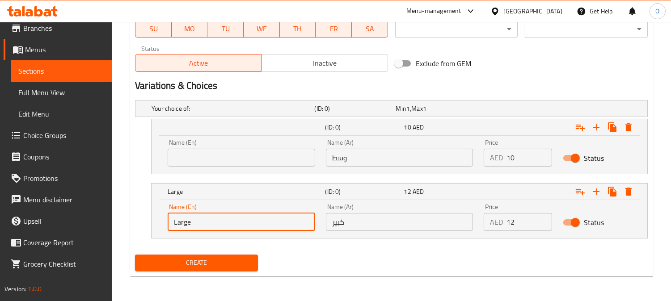
click at [238, 218] on input "Large" at bounding box center [241, 222] width 147 height 18
type input "Choice"
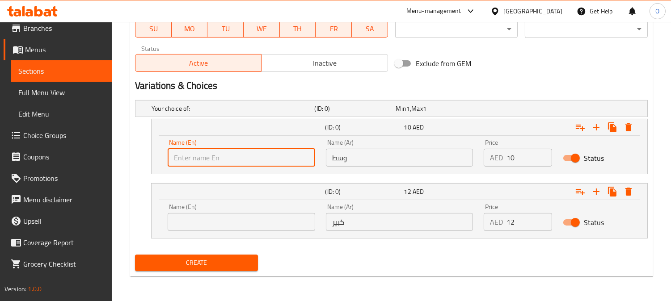
click at [245, 149] on input "text" at bounding box center [241, 158] width 147 height 18
type input "Medium"
click at [235, 225] on input "text" at bounding box center [241, 222] width 147 height 18
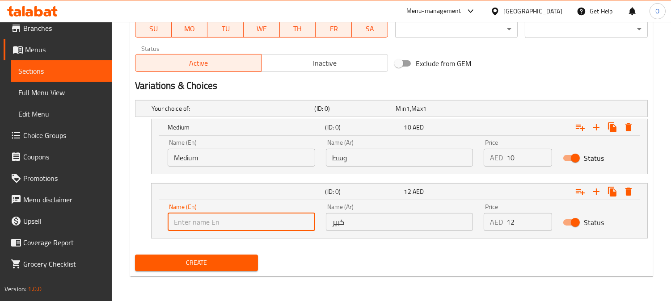
type input "Large"
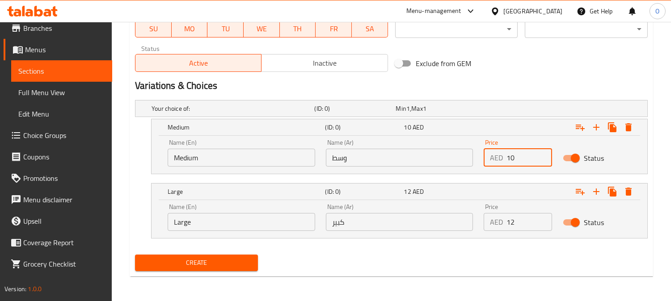
drag, startPoint x: 509, startPoint y: 158, endPoint x: 502, endPoint y: 164, distance: 9.8
click at [502, 164] on div "AED 10 Price" at bounding box center [517, 158] width 68 height 18
type input "10"
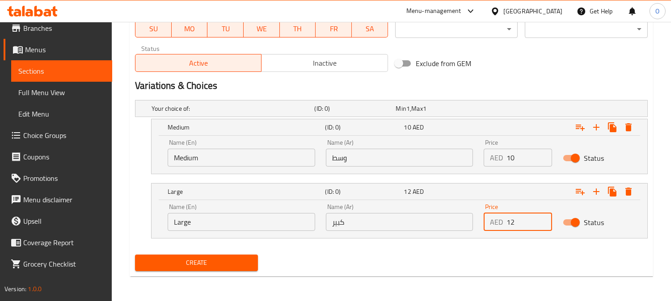
drag, startPoint x: 517, startPoint y: 223, endPoint x: 506, endPoint y: 227, distance: 10.9
click at [506, 227] on input "12" at bounding box center [529, 222] width 46 height 18
type input "12"
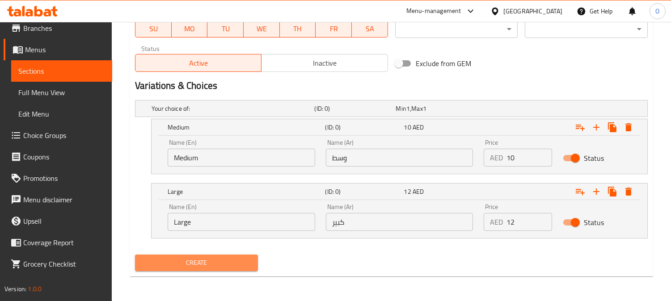
click at [163, 265] on span "Create" at bounding box center [196, 262] width 109 height 11
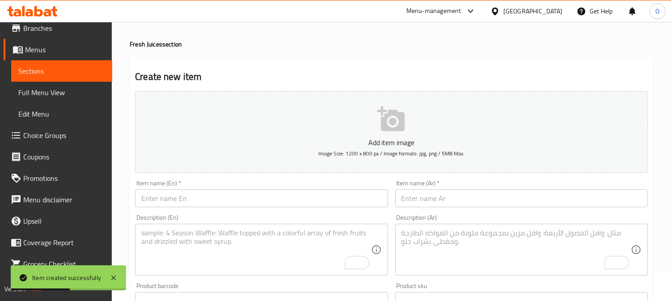
scroll to position [0, 0]
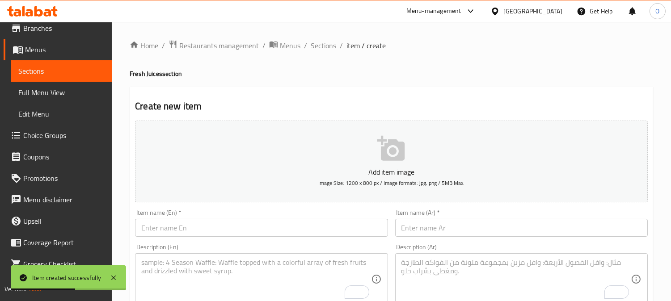
click at [307, 41] on ol "Home / Restaurants management / Menus / Sections / item / create" at bounding box center [391, 46] width 523 height 12
click at [319, 43] on span "Sections" at bounding box center [323, 45] width 25 height 11
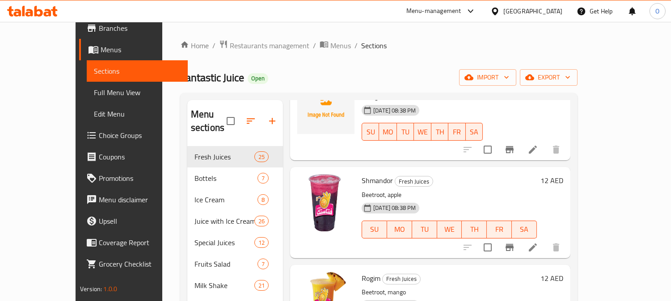
scroll to position [869, 0]
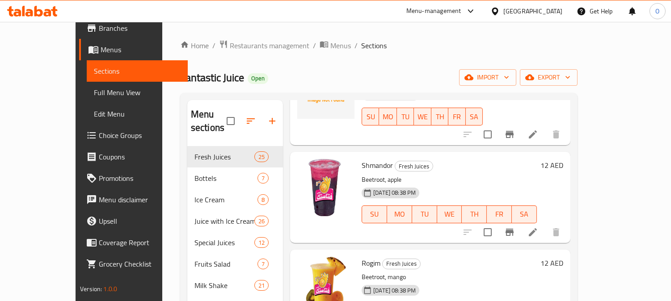
click at [545, 224] on li at bounding box center [532, 232] width 25 height 16
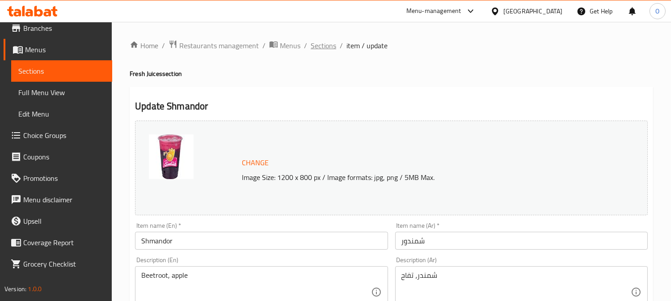
click at [332, 46] on span "Sections" at bounding box center [323, 45] width 25 height 11
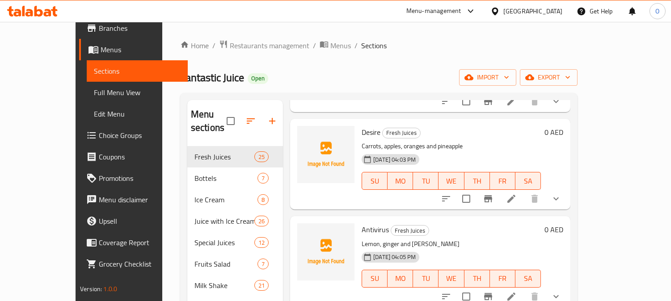
scroll to position [284, 0]
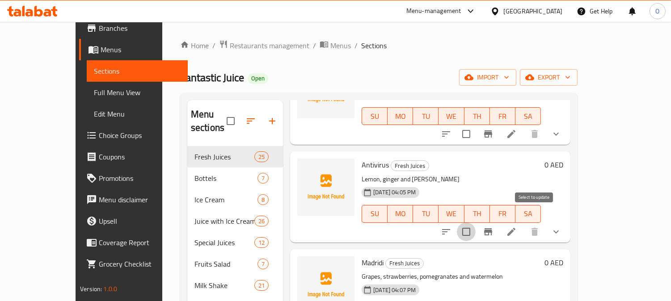
click at [475, 223] on input "checkbox" at bounding box center [466, 232] width 19 height 19
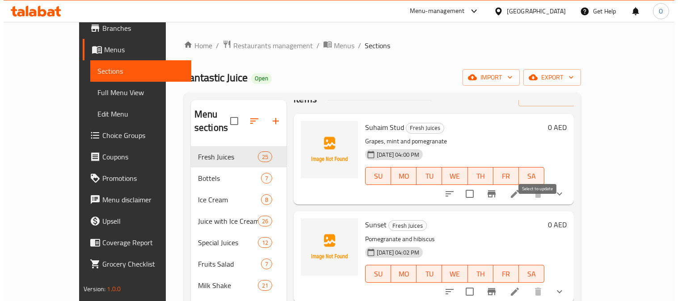
scroll to position [0, 0]
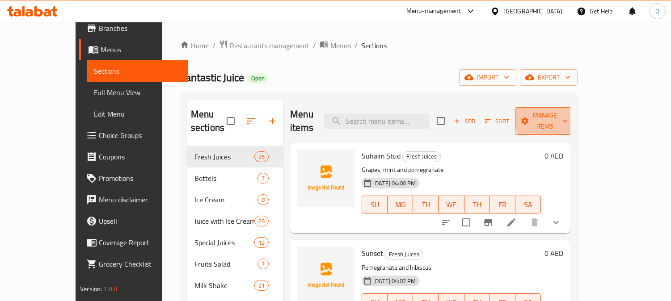
click at [567, 115] on span "Manage items" at bounding box center [545, 121] width 46 height 22
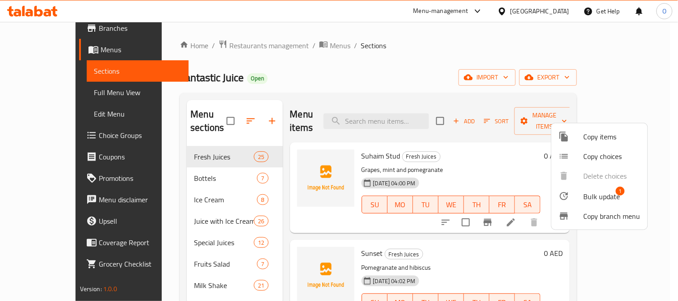
click at [597, 197] on span "Bulk update" at bounding box center [602, 196] width 37 height 11
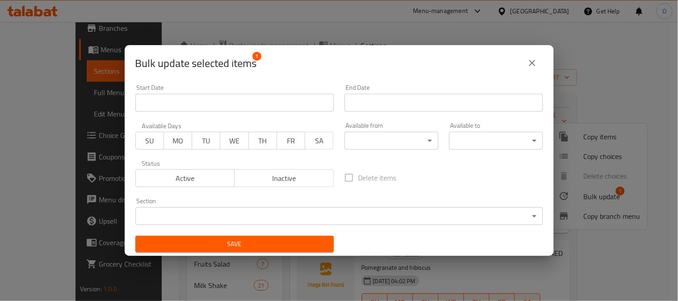
click at [275, 177] on span "Inactive" at bounding box center [284, 178] width 92 height 13
click at [272, 242] on span "Save" at bounding box center [235, 244] width 184 height 11
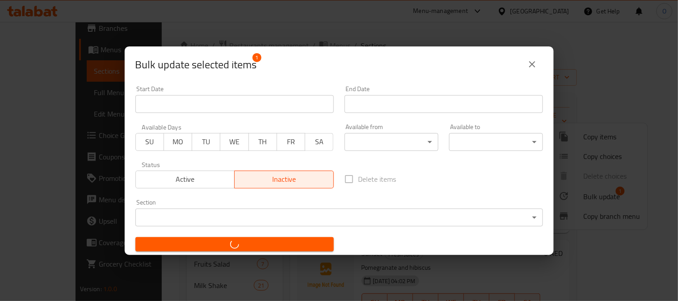
checkbox input "false"
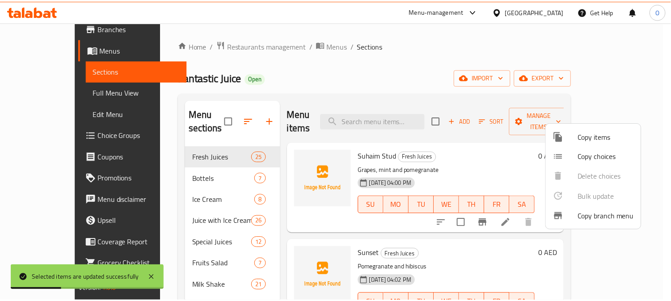
scroll to position [1063, 0]
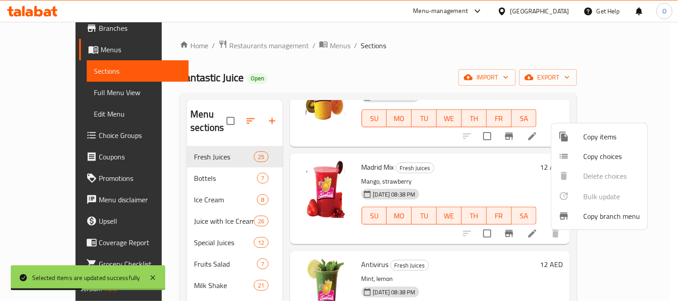
click at [493, 256] on div at bounding box center [339, 150] width 678 height 301
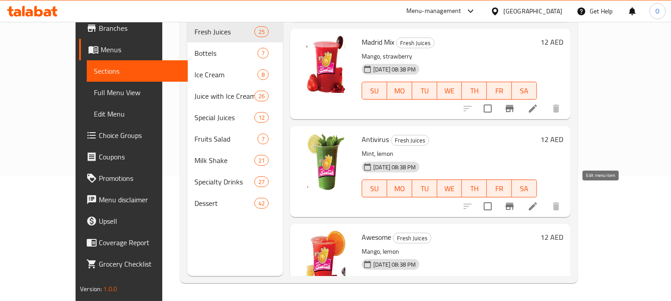
click at [538, 201] on icon at bounding box center [532, 206] width 11 height 11
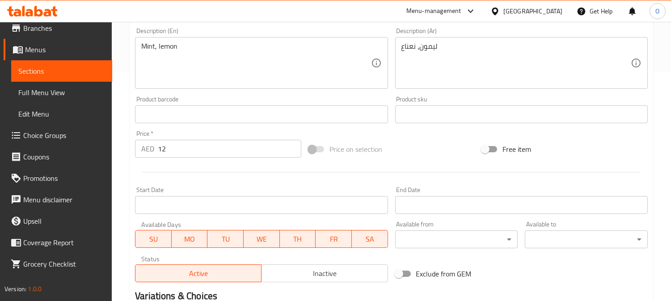
scroll to position [341, 0]
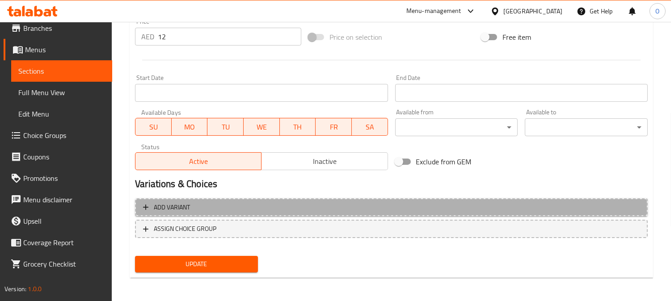
click at [471, 213] on button "Add variant" at bounding box center [391, 207] width 513 height 18
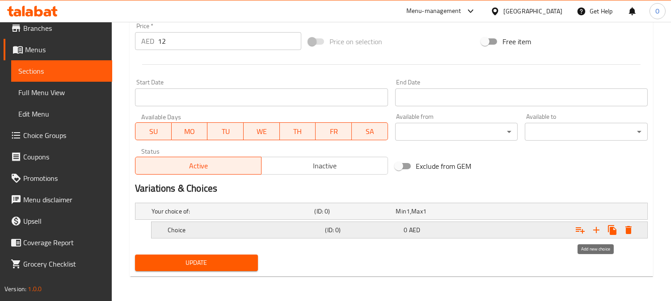
click at [597, 231] on icon "Expand" at bounding box center [596, 230] width 11 height 11
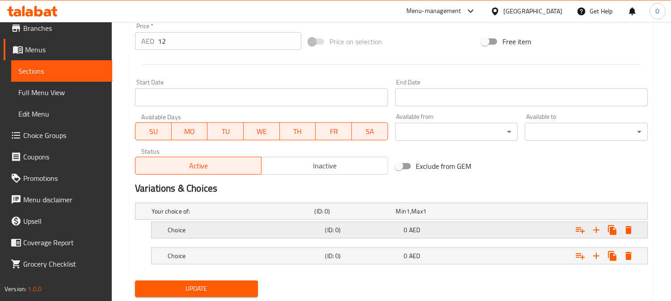
click at [392, 216] on h5 "(ID: 0)" at bounding box center [353, 211] width 78 height 9
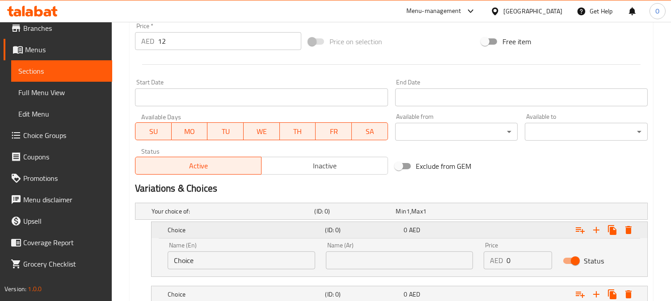
scroll to position [387, 0]
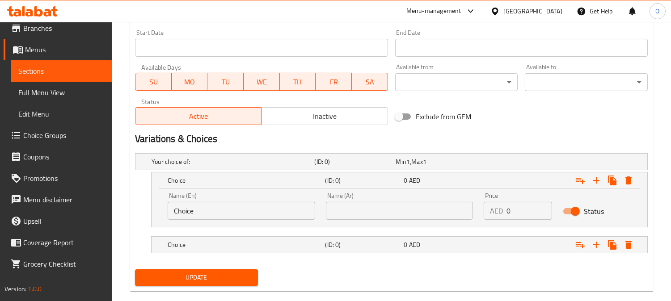
click at [391, 208] on input "text" at bounding box center [399, 211] width 147 height 18
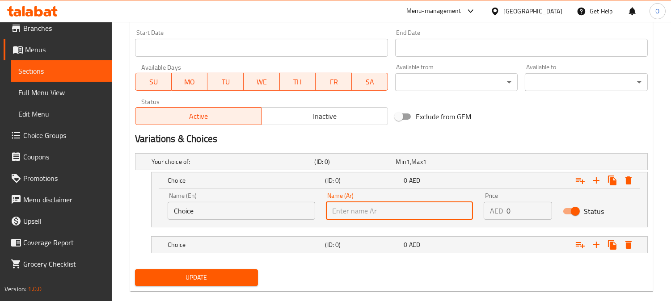
type input "وسط"
click at [380, 166] on h5 "(ID: 0)" at bounding box center [353, 161] width 78 height 9
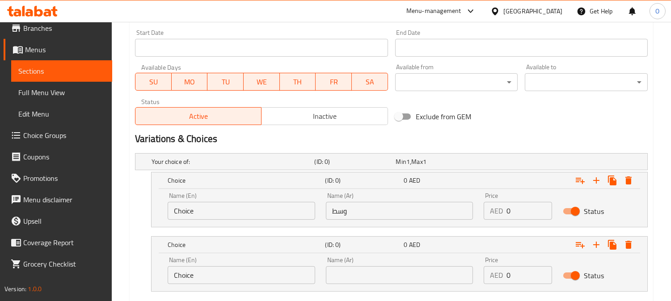
click at [386, 275] on input "text" at bounding box center [399, 275] width 147 height 18
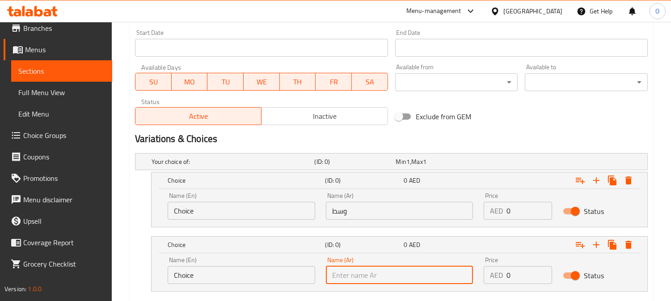
type input "كبير"
click at [219, 211] on input "Choice" at bounding box center [241, 211] width 147 height 18
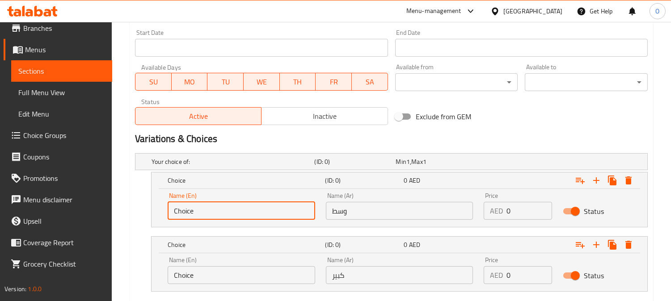
click at [219, 211] on input "Choice" at bounding box center [241, 211] width 147 height 18
click at [210, 281] on input "Choice" at bounding box center [241, 275] width 147 height 18
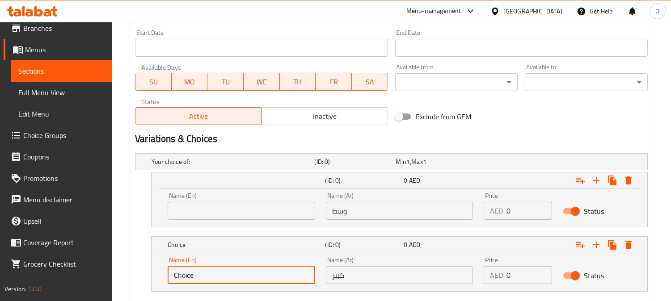
click at [210, 281] on input "Choice" at bounding box center [241, 275] width 147 height 18
click at [214, 210] on input "text" at bounding box center [241, 211] width 147 height 18
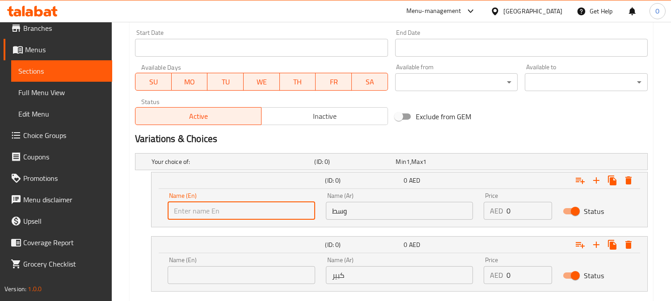
type input "Medium"
click at [214, 275] on input "text" at bounding box center [241, 275] width 147 height 18
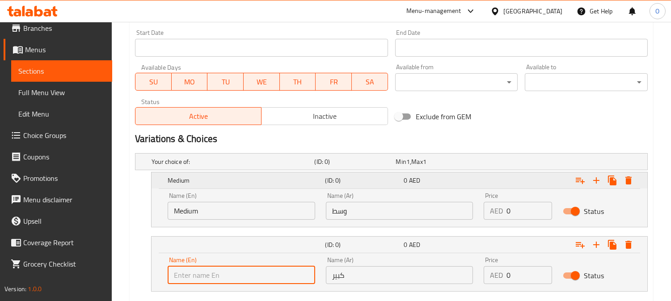
type input "Large"
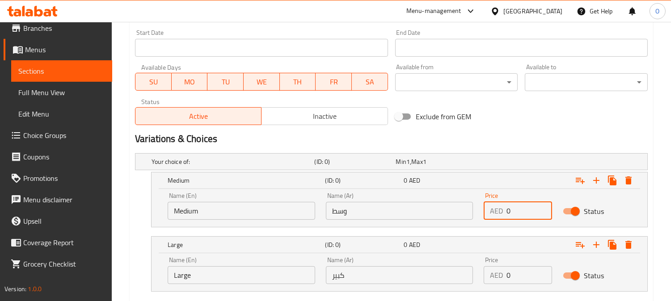
drag, startPoint x: 516, startPoint y: 210, endPoint x: 508, endPoint y: 216, distance: 10.5
click at [508, 216] on input "0" at bounding box center [529, 211] width 46 height 18
type input "10"
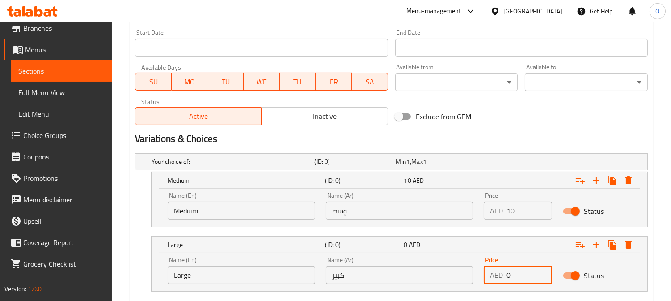
drag, startPoint x: 509, startPoint y: 278, endPoint x: 501, endPoint y: 280, distance: 8.6
click at [501, 280] on div "AED 0 Price" at bounding box center [517, 275] width 68 height 18
type input "12"
click at [489, 136] on h2 "Variations & Choices" at bounding box center [391, 138] width 513 height 13
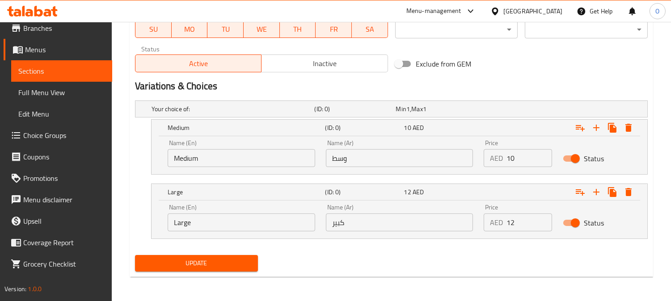
scroll to position [440, 0]
click at [242, 262] on span "Update" at bounding box center [196, 262] width 109 height 11
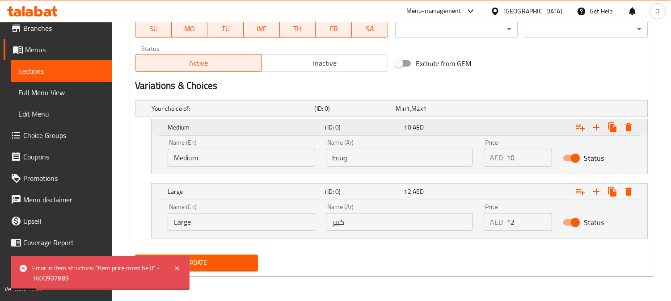
scroll to position [291, 0]
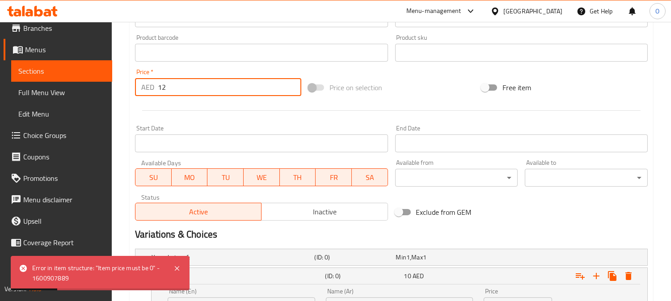
drag, startPoint x: 173, startPoint y: 87, endPoint x: 152, endPoint y: 101, distance: 24.9
click at [152, 101] on div "Change Image Size: 1200 x 800 px / Image formats: jpg, png / 5MB Max. Item name…" at bounding box center [391, 25] width 520 height 398
type input "0"
click at [205, 99] on div "Price   * AED 0 Price *" at bounding box center [217, 82] width 173 height 34
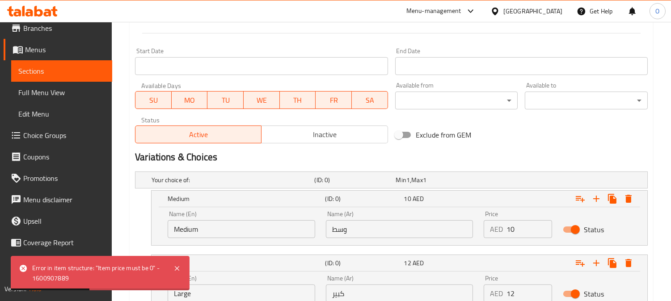
scroll to position [440, 0]
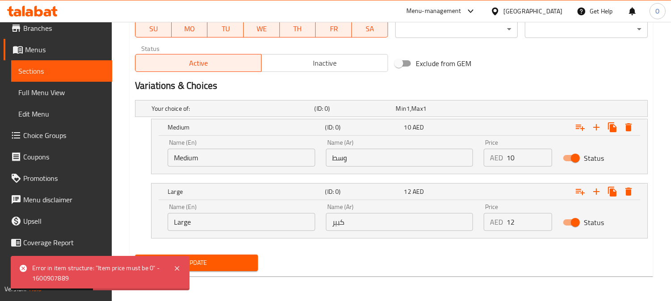
click at [197, 261] on span "Update" at bounding box center [196, 262] width 109 height 11
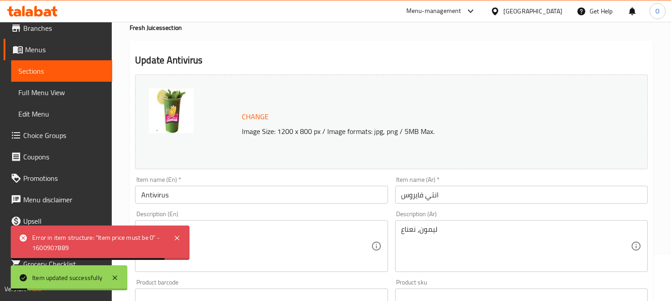
scroll to position [0, 0]
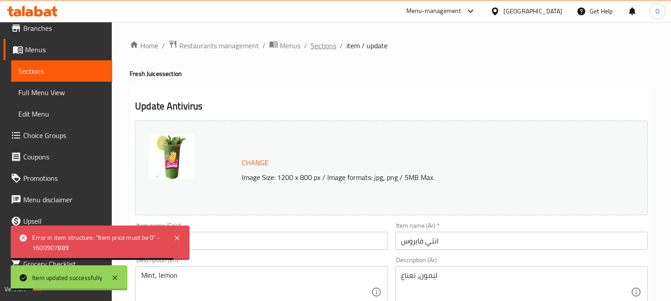
click at [328, 45] on span "Sections" at bounding box center [323, 45] width 25 height 11
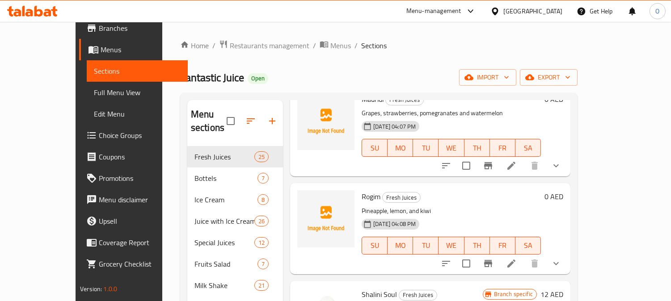
scroll to position [431, 0]
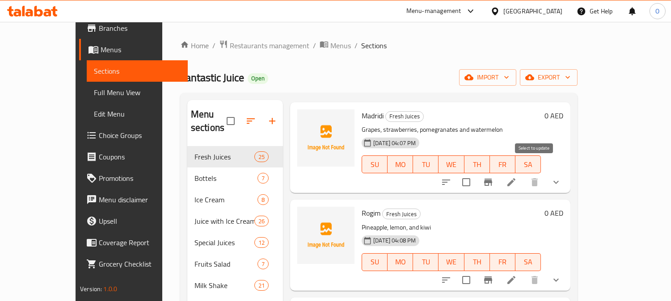
click at [475, 173] on input "checkbox" at bounding box center [466, 182] width 19 height 19
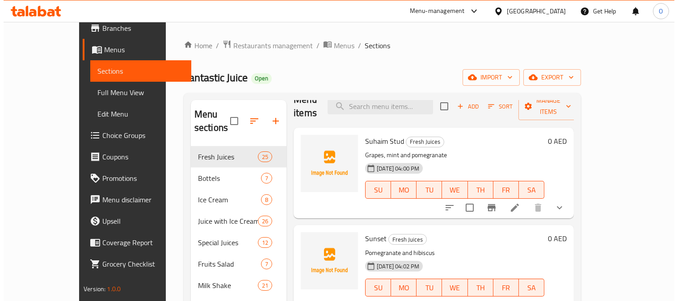
scroll to position [0, 0]
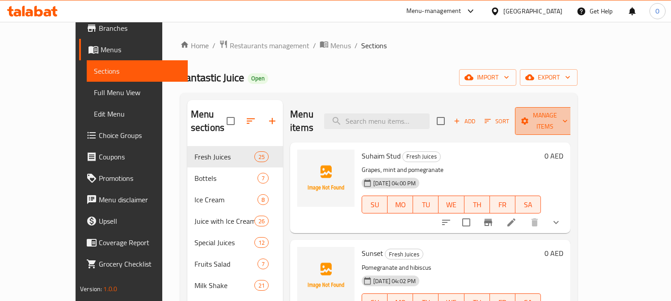
click at [567, 113] on span "Manage items" at bounding box center [545, 121] width 46 height 22
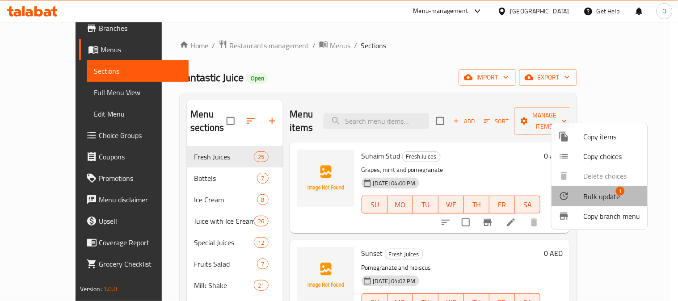
click at [577, 192] on div at bounding box center [571, 196] width 25 height 11
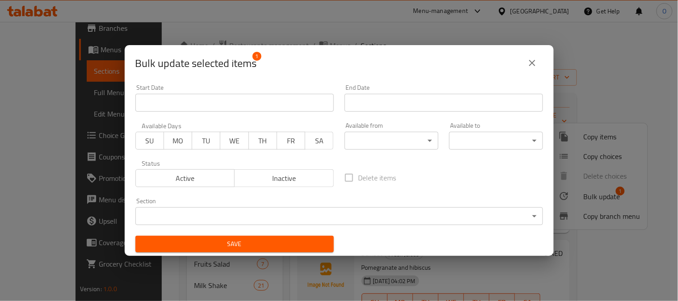
click at [262, 187] on button "Inactive" at bounding box center [284, 178] width 100 height 18
click at [252, 249] on span "Save" at bounding box center [235, 244] width 184 height 11
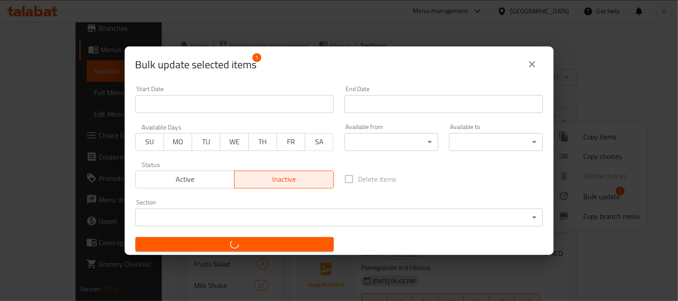
checkbox input "false"
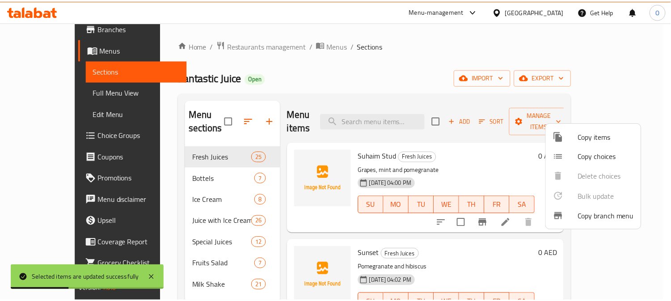
scroll to position [965, 0]
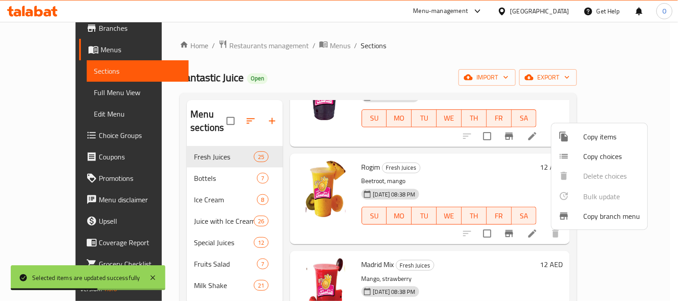
click at [461, 270] on div at bounding box center [339, 150] width 678 height 301
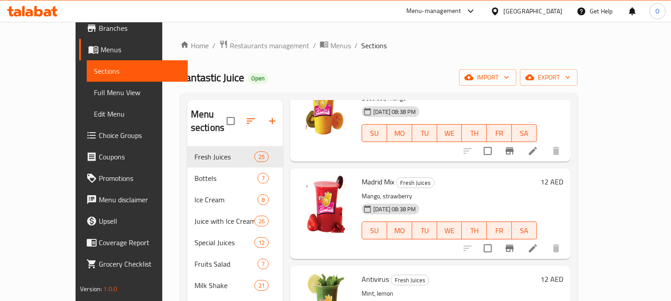
scroll to position [1064, 0]
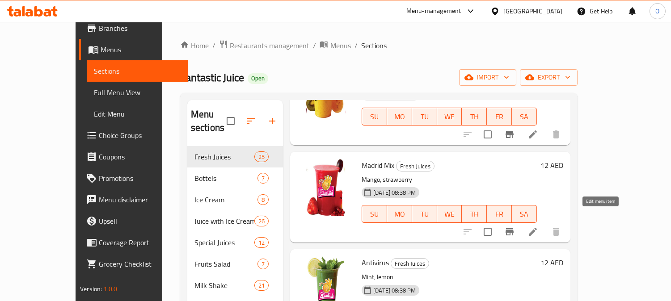
click at [538, 227] on icon at bounding box center [532, 232] width 11 height 11
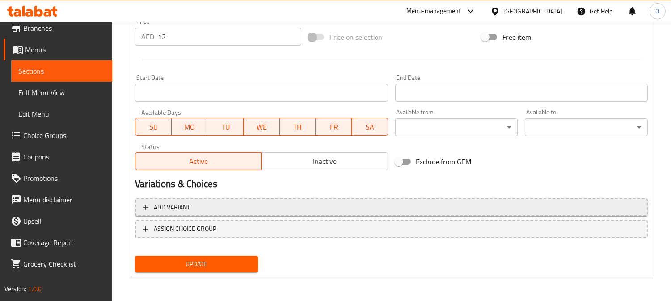
click at [494, 206] on span "Add variant" at bounding box center [391, 207] width 496 height 11
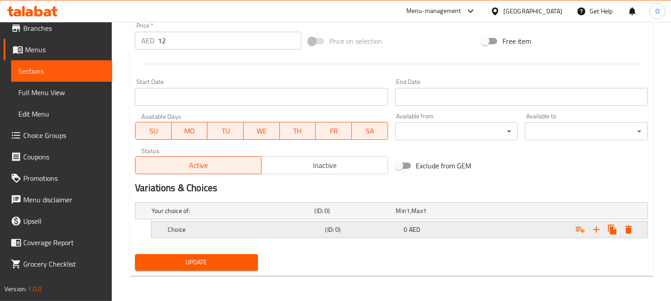
scroll to position [337, 0]
click at [599, 230] on icon "Expand" at bounding box center [596, 230] width 6 height 6
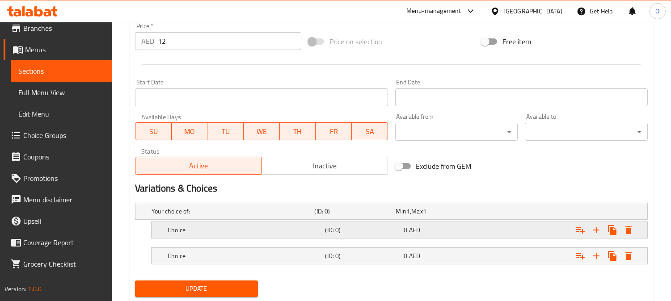
click at [348, 221] on div "Choice (ID: 0) 0 AED" at bounding box center [394, 212] width 488 height 20
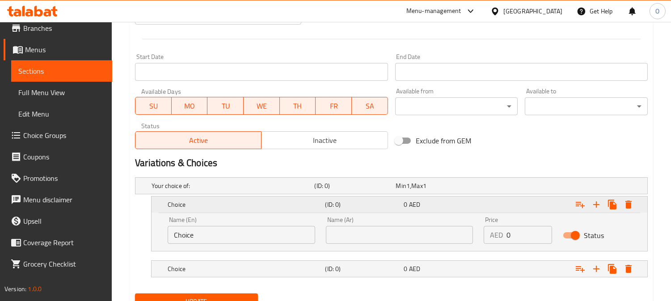
scroll to position [387, 0]
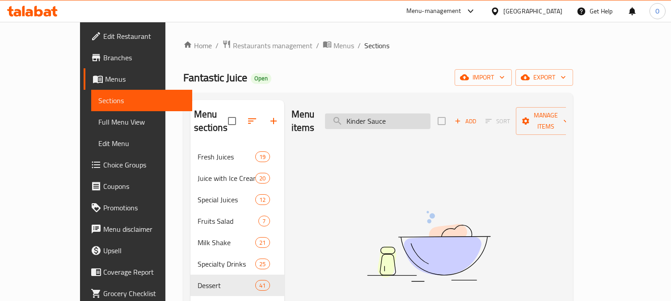
click at [430, 118] on input "Kinder Sauce" at bounding box center [377, 121] width 105 height 16
click at [392, 121] on input "Desire" at bounding box center [377, 121] width 105 height 16
click at [393, 121] on input "Desire" at bounding box center [377, 121] width 105 height 16
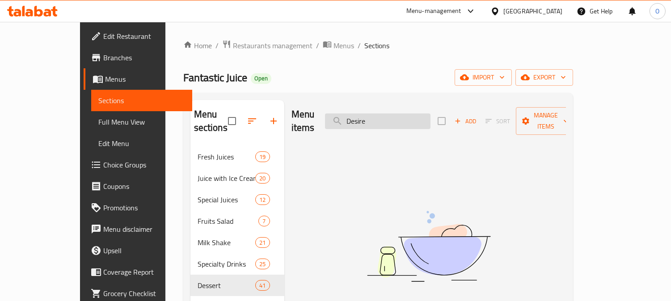
paste input "Shmandor"
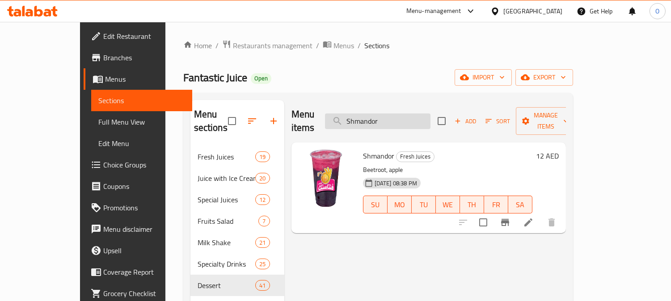
click at [421, 117] on input "Shmandor" at bounding box center [377, 121] width 105 height 16
paste input "Rogim"
click at [414, 116] on input "Rogim" at bounding box center [377, 121] width 105 height 16
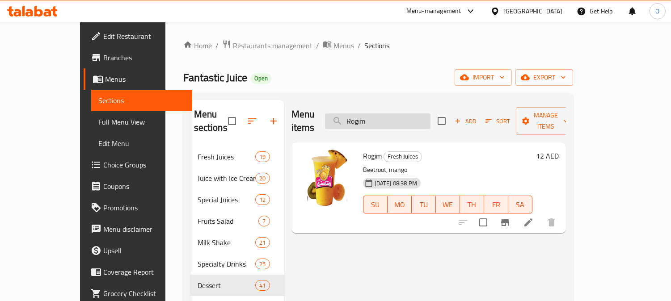
click at [414, 117] on input "Rogim" at bounding box center [377, 121] width 105 height 16
paste input "Madridi"
drag, startPoint x: 376, startPoint y: 117, endPoint x: 367, endPoint y: 120, distance: 9.5
click at [367, 120] on input "Madri" at bounding box center [377, 121] width 105 height 16
click at [409, 113] on input "Madri" at bounding box center [377, 121] width 105 height 16
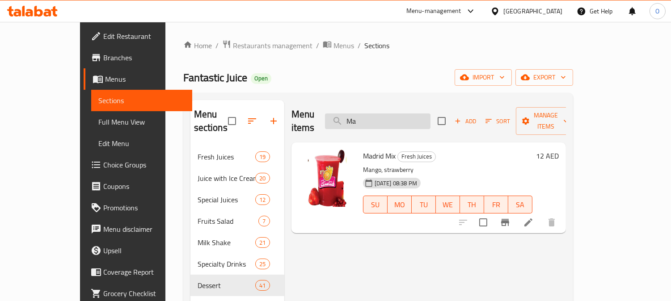
type input "M"
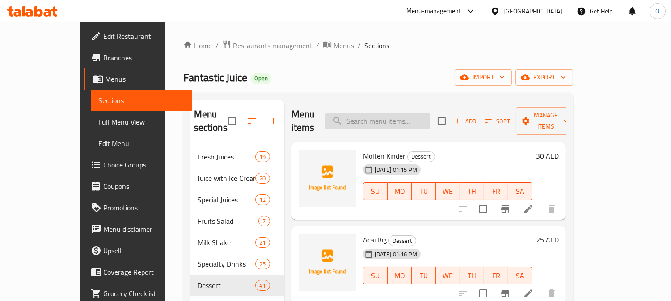
paste input "Antivirus"
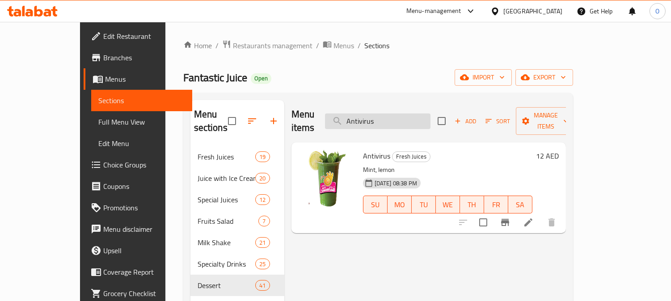
click at [390, 116] on input "Antivirus" at bounding box center [377, 121] width 105 height 16
paste input "Desire"
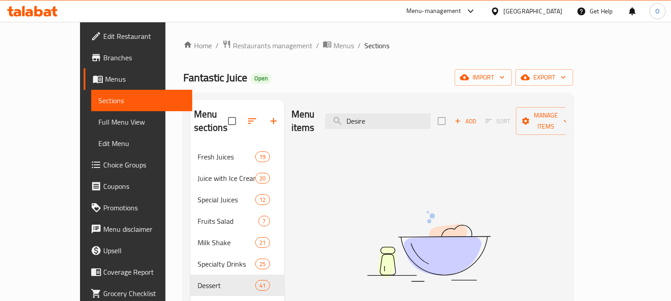
drag, startPoint x: 398, startPoint y: 117, endPoint x: 338, endPoint y: 122, distance: 60.5
click at [338, 122] on div "Menu items Desire Add Sort Manage items" at bounding box center [428, 121] width 274 height 42
paste input "Rahib"
type input "Rahib"
click at [430, 113] on input "Rahib" at bounding box center [377, 121] width 105 height 16
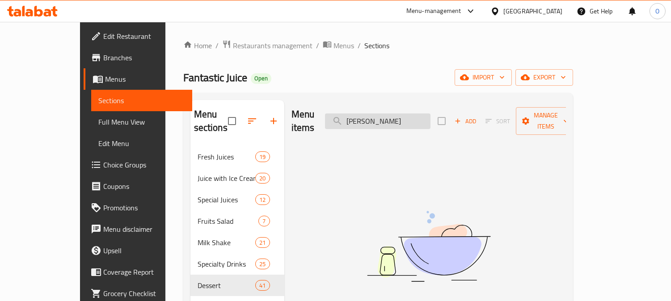
click at [430, 113] on input "Rahib" at bounding box center [377, 121] width 105 height 16
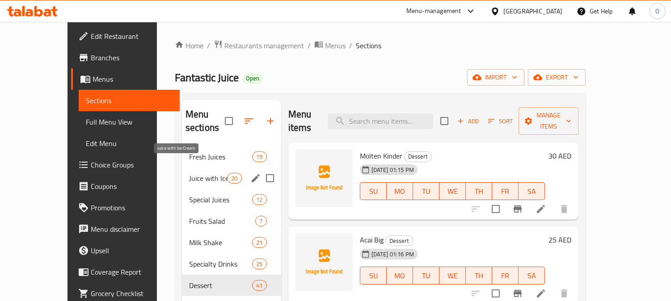
click at [199, 173] on span "Juice with Ice Cream" at bounding box center [208, 178] width 38 height 11
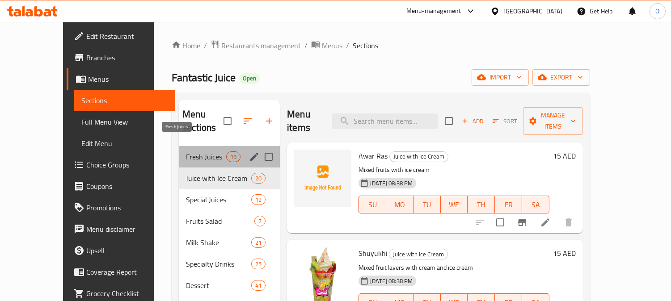
click at [186, 151] on span "Fresh Juices" at bounding box center [206, 156] width 40 height 11
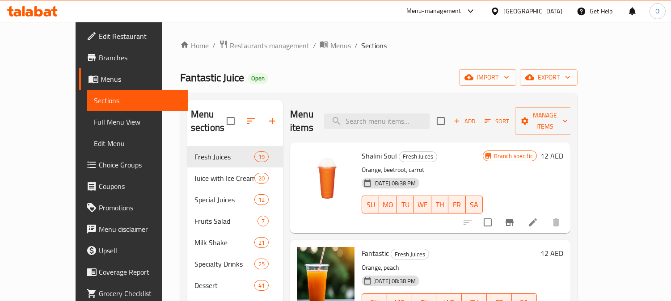
click at [374, 9] on div "Menu-management United Arab Emirates Get Help O" at bounding box center [335, 10] width 671 height 21
click at [479, 114] on button "Add" at bounding box center [464, 121] width 29 height 14
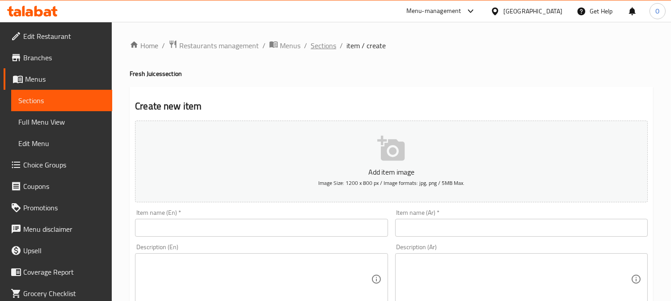
click at [329, 45] on span "Sections" at bounding box center [323, 45] width 25 height 11
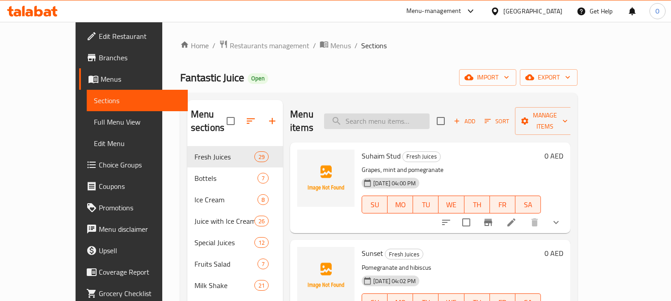
click at [395, 118] on input "search" at bounding box center [376, 121] width 105 height 16
paste input "Fitaminu"
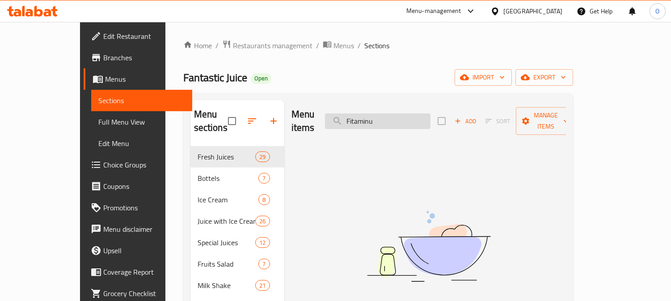
click at [408, 113] on input "Fitaminu" at bounding box center [377, 121] width 105 height 16
paste input "Mazaaj"
click at [403, 113] on input "Mazaaj" at bounding box center [377, 121] width 105 height 16
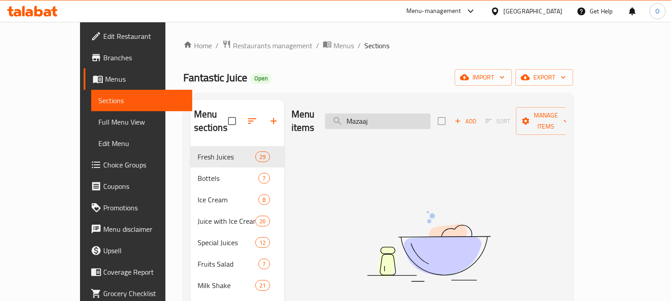
paste input "Aljim"
drag, startPoint x: 396, startPoint y: 115, endPoint x: 336, endPoint y: 128, distance: 61.6
click at [336, 128] on div "Menu items Aljim Add Sort Manage items" at bounding box center [428, 121] width 274 height 42
paste input "jeeb"
type input "Ajeeb"
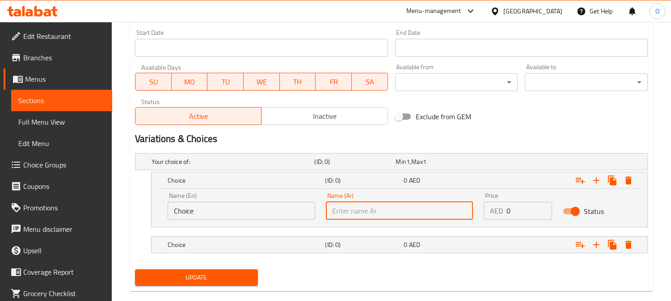
scroll to position [29, 0]
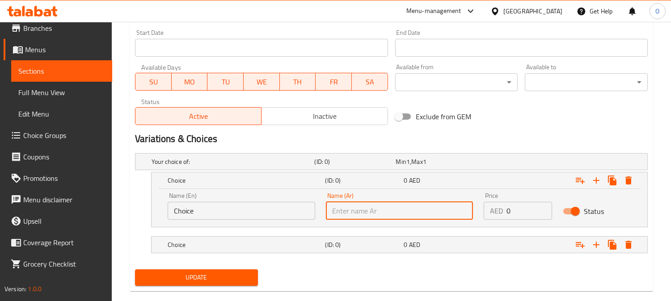
type input "وسط"
click at [355, 172] on div "Choice (ID: 0) 0 AED" at bounding box center [394, 162] width 488 height 20
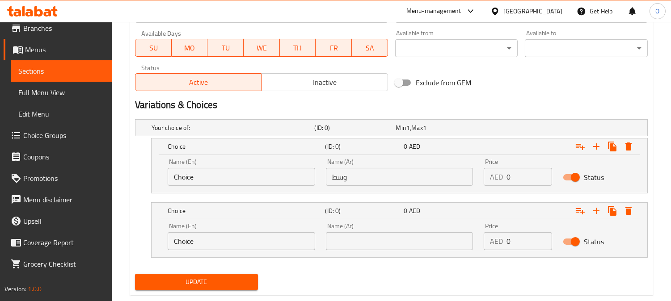
scroll to position [436, 0]
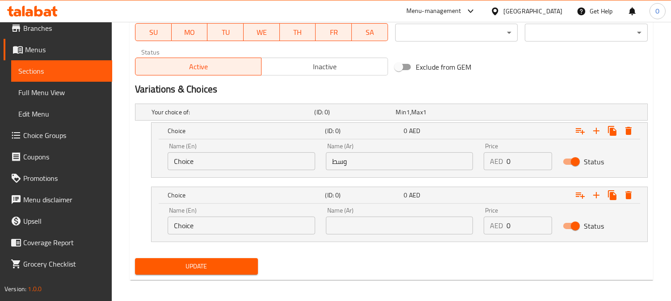
click at [364, 226] on input "text" at bounding box center [399, 226] width 147 height 18
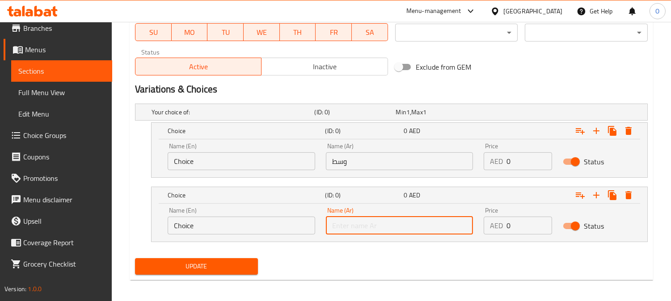
type input "كبير"
click at [229, 161] on input "Choice" at bounding box center [241, 161] width 147 height 18
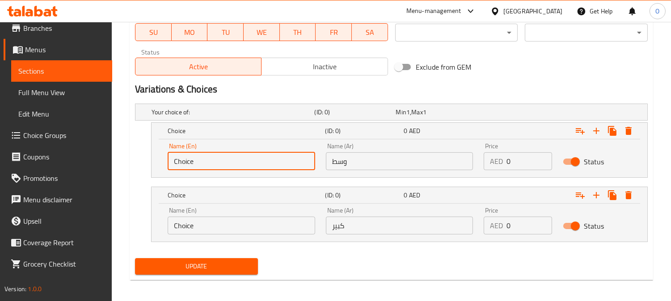
click at [229, 161] on input "Choice" at bounding box center [241, 161] width 147 height 18
type input "\"
click at [206, 229] on input "Choice" at bounding box center [241, 226] width 147 height 18
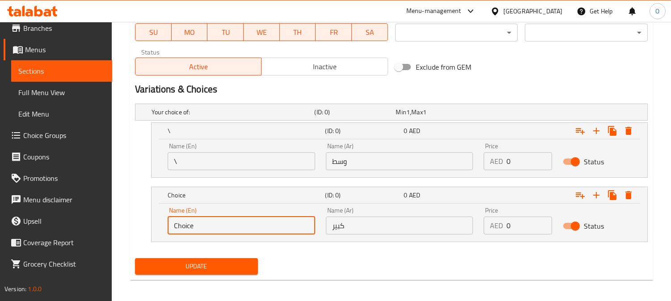
click at [206, 229] on input "Choice" at bounding box center [241, 226] width 147 height 18
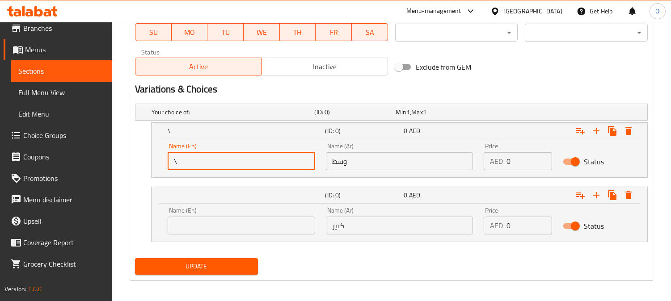
click at [229, 152] on input "\" at bounding box center [241, 161] width 147 height 18
click at [227, 164] on input "text" at bounding box center [241, 161] width 147 height 18
type input "Medium"
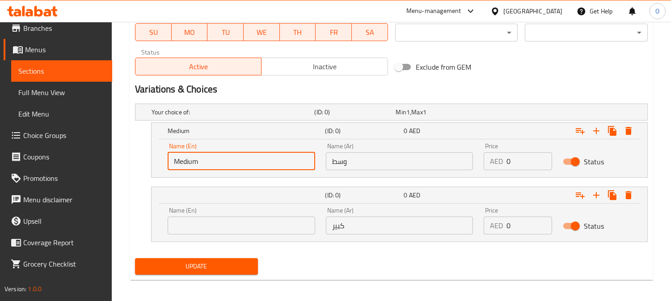
click at [234, 223] on input "text" at bounding box center [241, 226] width 147 height 18
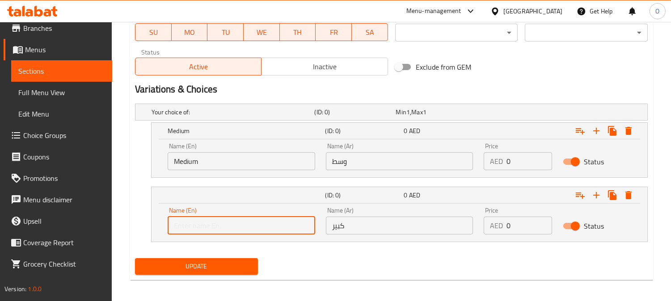
type input "Large"
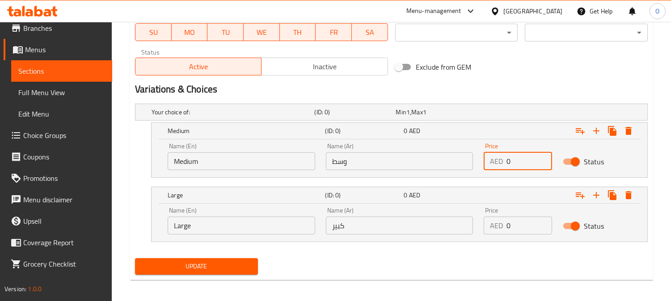
drag, startPoint x: 514, startPoint y: 160, endPoint x: 478, endPoint y: 176, distance: 39.2
click at [479, 180] on div "Your choice of: (ID: 0) Min 1 , Max 1 Name (En) Your choice of: Name (En) Name …" at bounding box center [391, 177] width 520 height 155
type input "10"
drag, startPoint x: 514, startPoint y: 236, endPoint x: 508, endPoint y: 221, distance: 16.0
click at [508, 222] on div "Price AED 0 Price" at bounding box center [517, 221] width 79 height 38
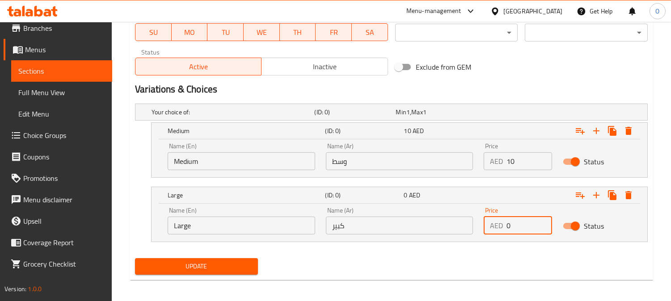
drag, startPoint x: 508, startPoint y: 221, endPoint x: 504, endPoint y: 224, distance: 5.1
click at [504, 224] on div "AED 0 Price" at bounding box center [517, 226] width 68 height 18
type input "12"
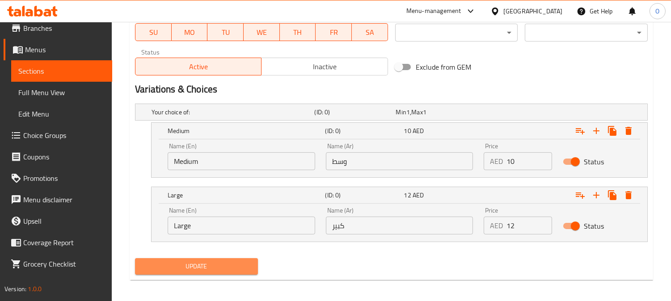
click at [230, 270] on span "Update" at bounding box center [196, 266] width 109 height 11
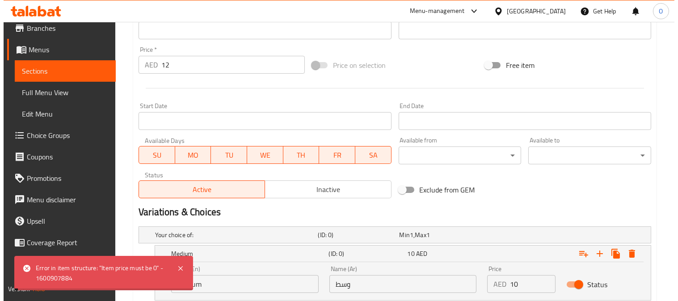
scroll to position [287, 0]
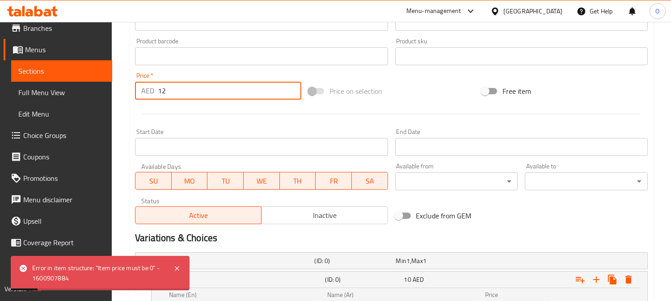
drag, startPoint x: 171, startPoint y: 91, endPoint x: 155, endPoint y: 99, distance: 18.4
click at [155, 99] on div "AED 12 Price *" at bounding box center [218, 91] width 166 height 18
type input "0"
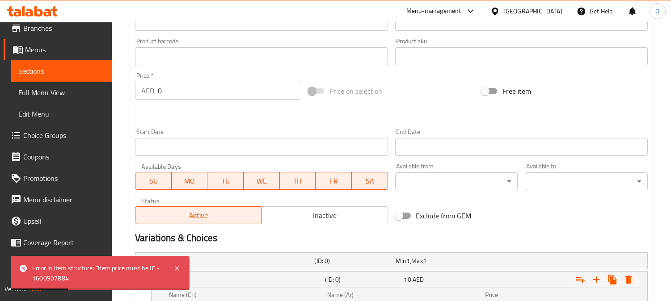
click at [158, 130] on div "Start Date Start Date" at bounding box center [261, 142] width 252 height 27
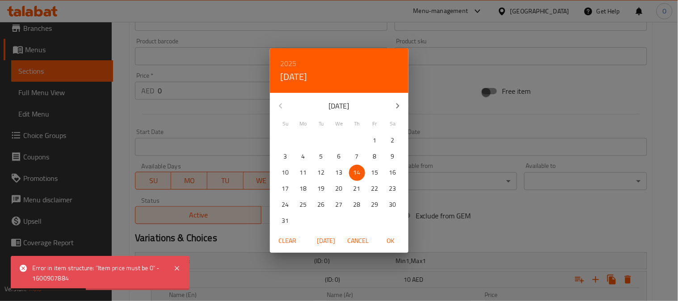
click at [364, 242] on span "Cancel" at bounding box center [358, 240] width 21 height 11
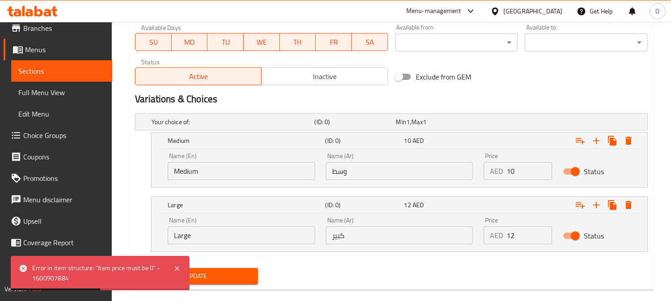
scroll to position [440, 0]
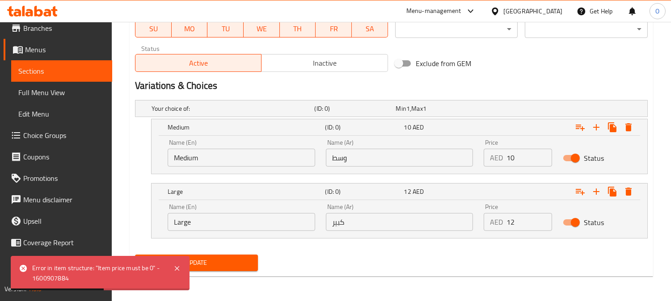
click at [212, 264] on span "Update" at bounding box center [196, 262] width 109 height 11
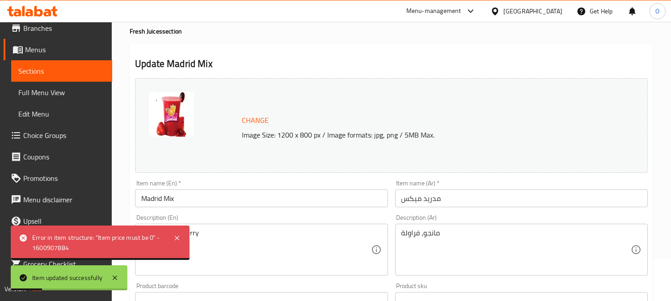
scroll to position [0, 0]
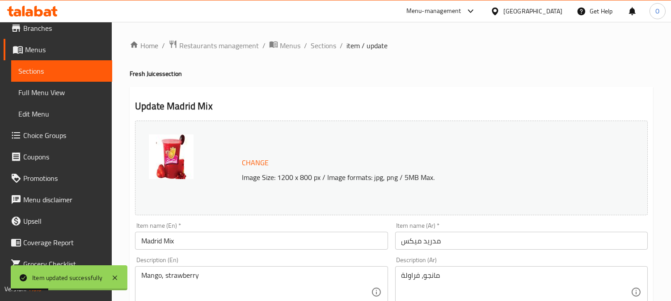
click at [325, 45] on span "Sections" at bounding box center [323, 45] width 25 height 11
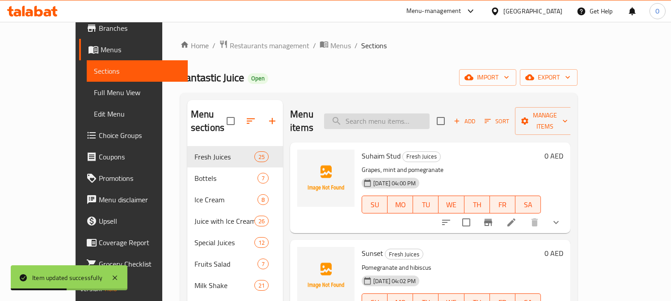
paste input "Rogim"
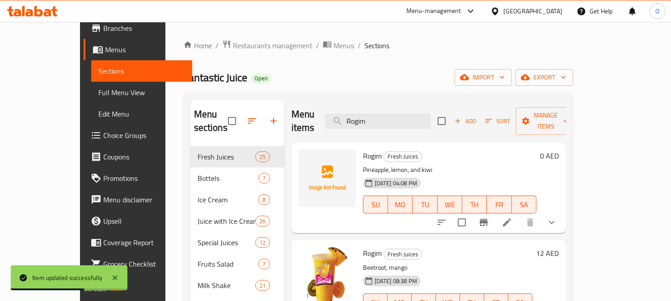
scroll to position [50, 0]
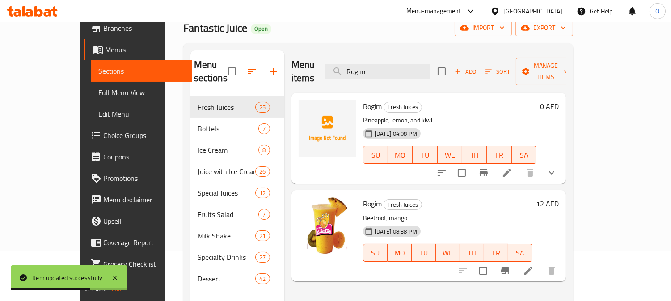
type input "Rogim"
click at [471, 164] on input "checkbox" at bounding box center [461, 173] width 19 height 19
click at [568, 66] on span "Manage items" at bounding box center [546, 71] width 46 height 22
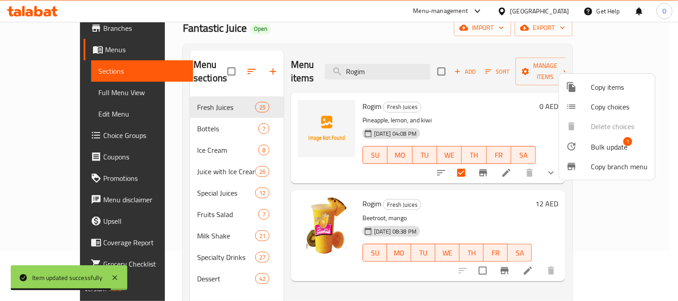
click at [609, 139] on li "Bulk update 1" at bounding box center [607, 146] width 96 height 21
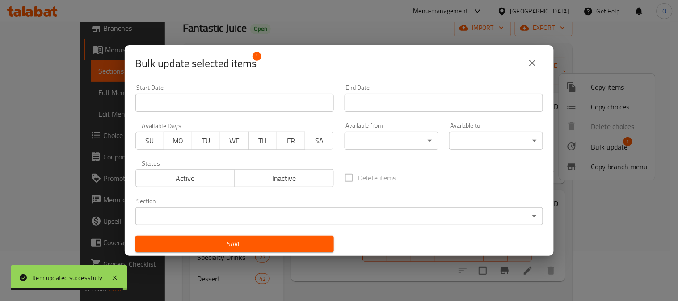
click at [273, 181] on span "Inactive" at bounding box center [284, 178] width 92 height 13
click at [235, 240] on span "Save" at bounding box center [235, 244] width 184 height 11
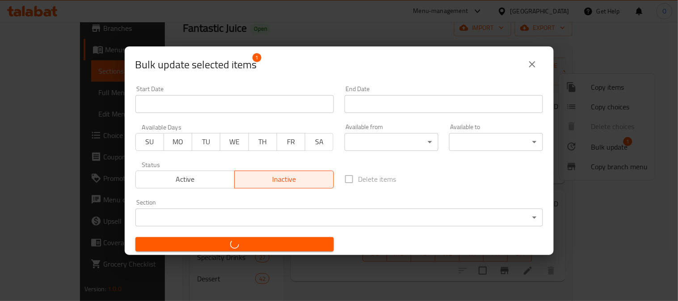
checkbox input "false"
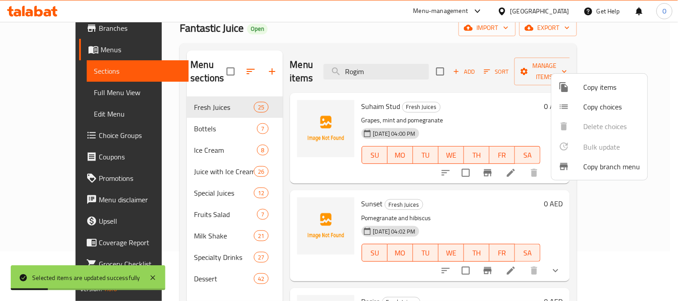
click at [422, 71] on div at bounding box center [339, 150] width 678 height 301
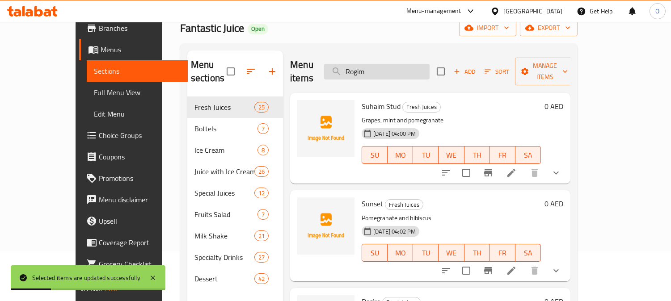
click at [419, 64] on input "Rogim" at bounding box center [376, 72] width 105 height 16
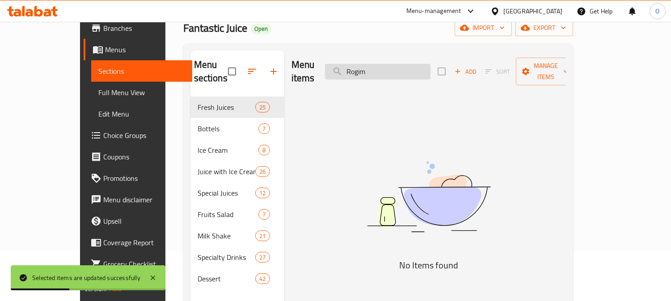
type input "Rogim"
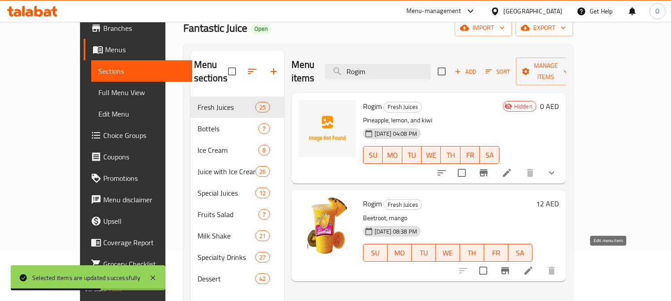
click at [532, 267] on icon at bounding box center [528, 271] width 8 height 8
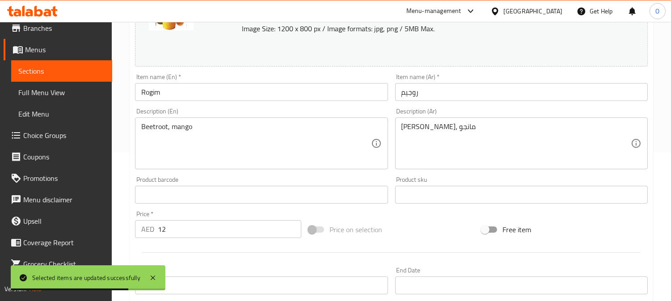
scroll to position [341, 0]
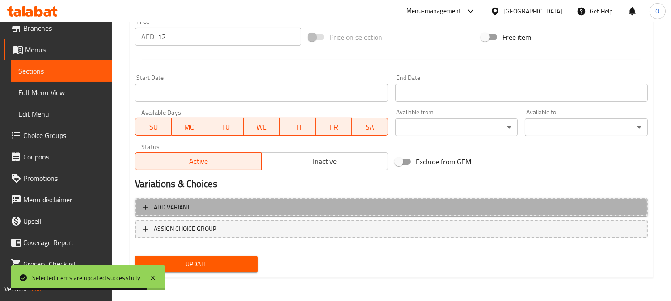
click at [371, 209] on span "Add variant" at bounding box center [391, 207] width 496 height 11
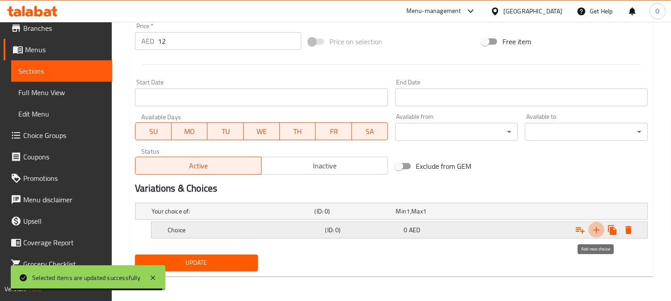
click at [595, 231] on icon "Expand" at bounding box center [596, 230] width 11 height 11
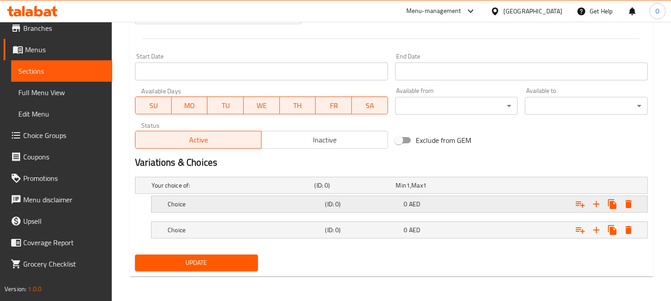
click at [300, 190] on h5 "Choice" at bounding box center [230, 185] width 159 height 9
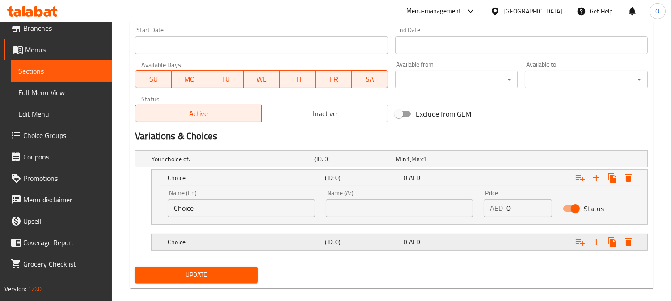
scroll to position [401, 0]
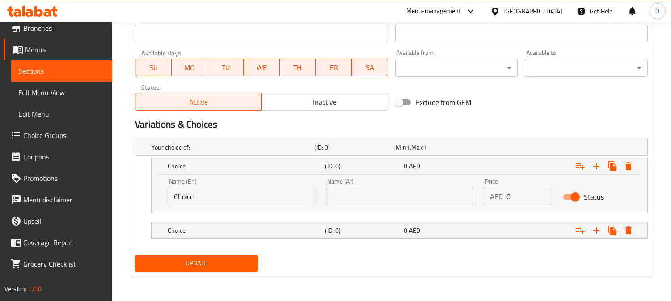
click at [377, 194] on input "text" at bounding box center [399, 197] width 147 height 18
type input "وسط"
click at [374, 152] on h5 "(ID: 0)" at bounding box center [353, 147] width 78 height 9
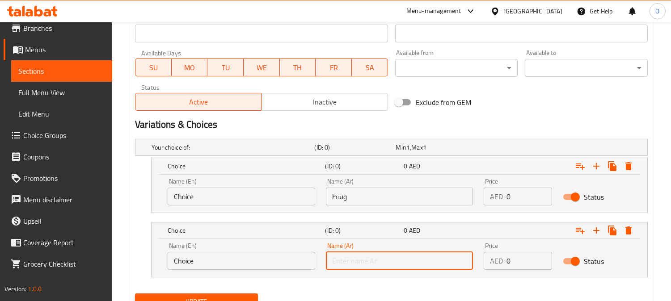
click at [371, 256] on input "text" at bounding box center [399, 261] width 147 height 18
type input "وسط"
click at [374, 256] on input "وسط" at bounding box center [399, 261] width 147 height 18
click at [373, 258] on input "وسط" at bounding box center [399, 261] width 147 height 18
click at [373, 260] on input "وسط" at bounding box center [399, 261] width 147 height 18
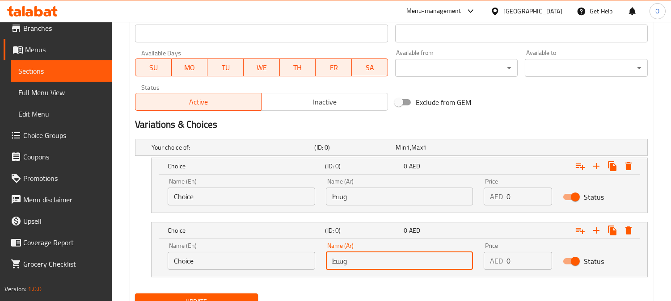
click at [373, 260] on input "وسط" at bounding box center [399, 261] width 147 height 18
click at [372, 263] on input "text" at bounding box center [399, 261] width 147 height 18
type input "كبير"
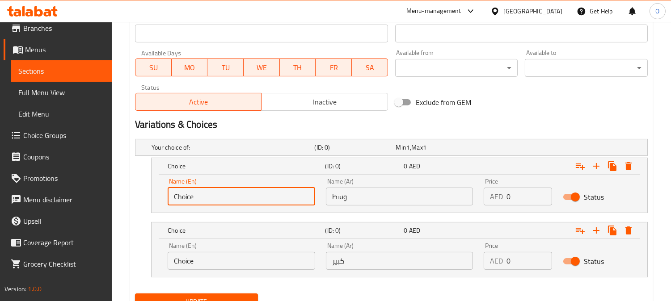
click at [227, 197] on input "Choice" at bounding box center [241, 197] width 147 height 18
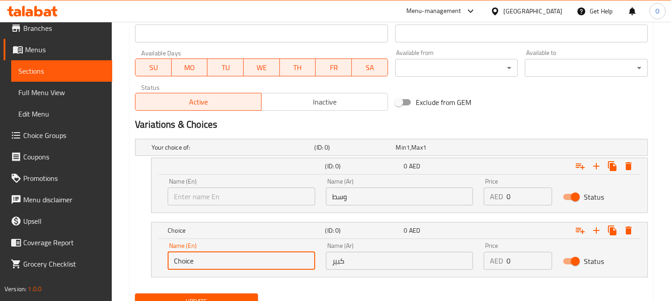
click at [200, 265] on input "Choice" at bounding box center [241, 261] width 147 height 18
click at [224, 193] on input "text" at bounding box center [241, 197] width 147 height 18
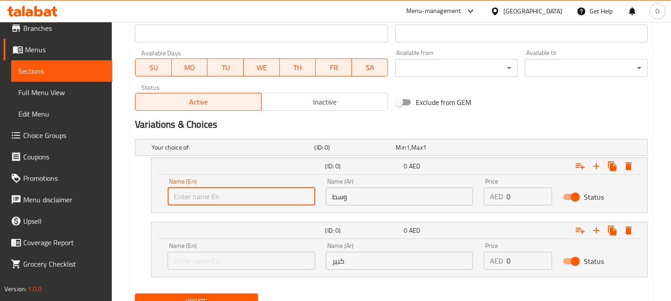
type input "Medium"
click at [210, 259] on input "text" at bounding box center [241, 261] width 147 height 18
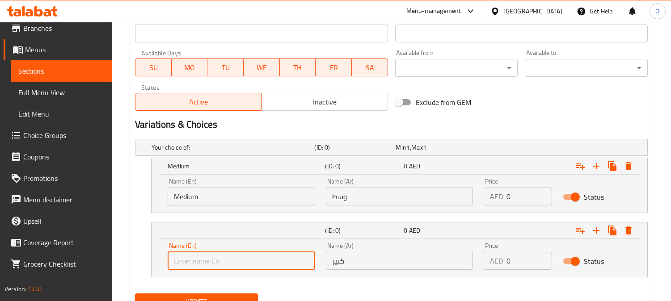
type input "Large"
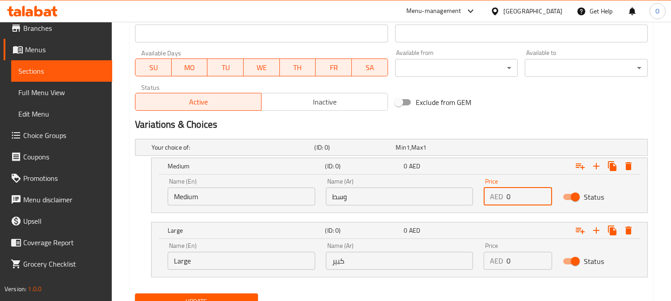
drag, startPoint x: 509, startPoint y: 198, endPoint x: 500, endPoint y: 202, distance: 9.6
click at [500, 202] on div "AED 0 Price" at bounding box center [517, 197] width 68 height 18
type input "10"
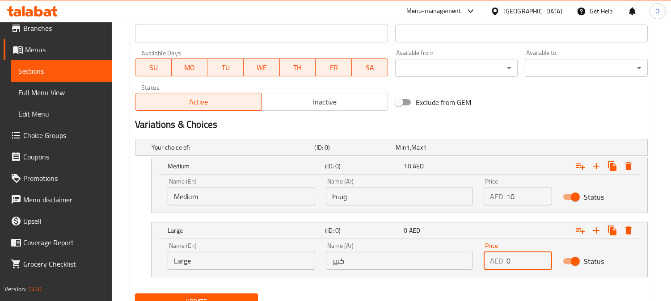
drag, startPoint x: 511, startPoint y: 261, endPoint x: 503, endPoint y: 264, distance: 9.2
click at [503, 264] on div "AED 0 Price" at bounding box center [517, 261] width 68 height 18
type input "12"
click at [544, 122] on h2 "Variations & Choices" at bounding box center [391, 124] width 513 height 13
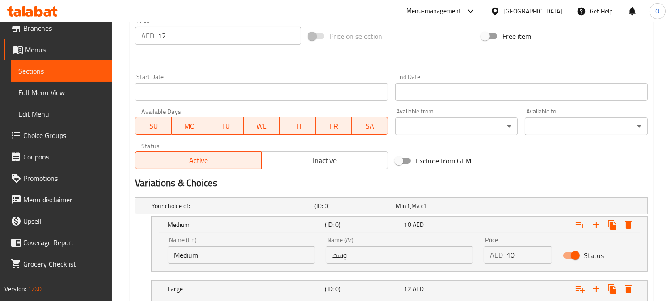
scroll to position [302, 0]
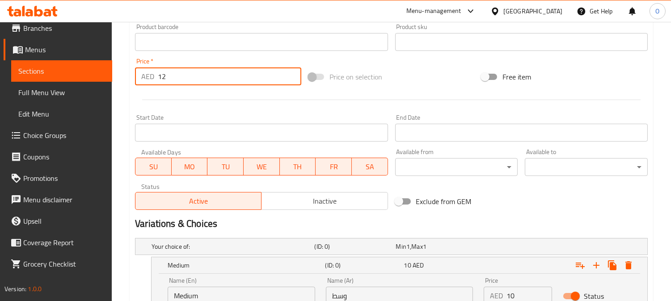
drag, startPoint x: 167, startPoint y: 78, endPoint x: 147, endPoint y: 83, distance: 19.8
click at [147, 83] on div "AED 12 Price *" at bounding box center [218, 76] width 166 height 18
type input "0"
click at [164, 101] on div at bounding box center [391, 100] width 520 height 22
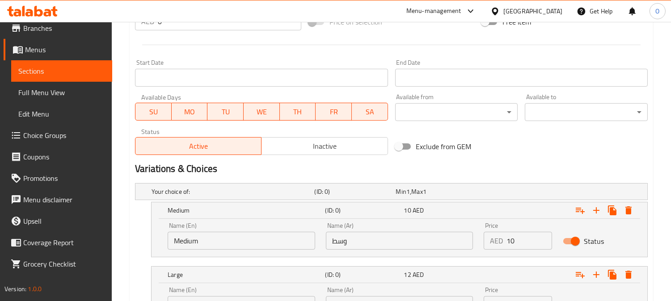
scroll to position [440, 0]
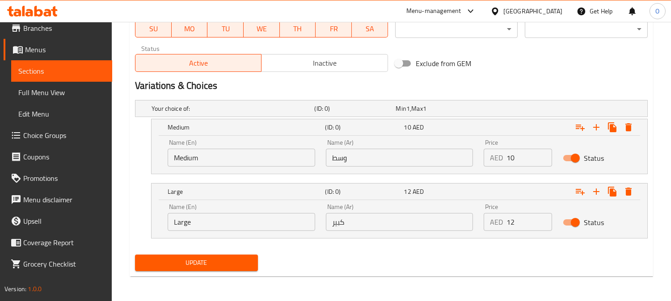
click at [203, 258] on span "Update" at bounding box center [196, 262] width 109 height 11
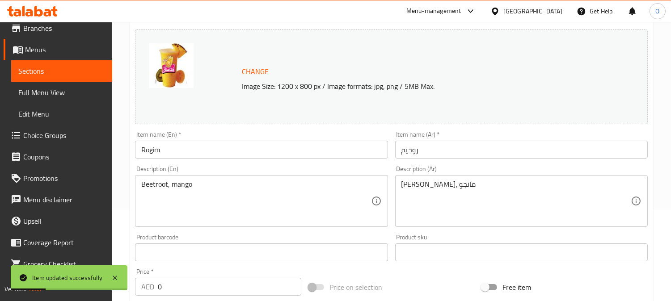
scroll to position [0, 0]
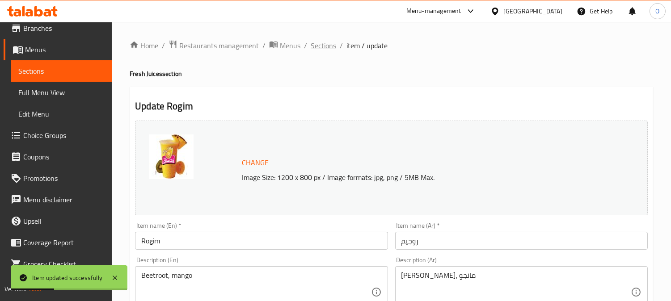
click at [321, 42] on span "Sections" at bounding box center [323, 45] width 25 height 11
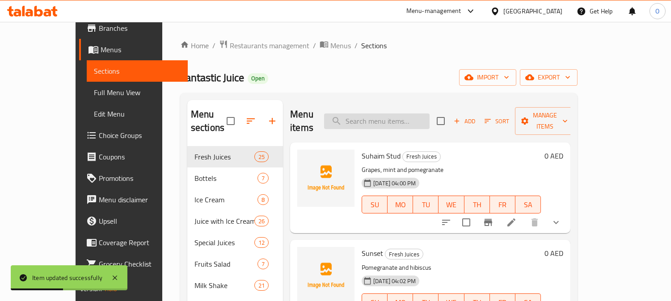
click at [378, 122] on input "search" at bounding box center [376, 121] width 105 height 16
paste input "Shmandor"
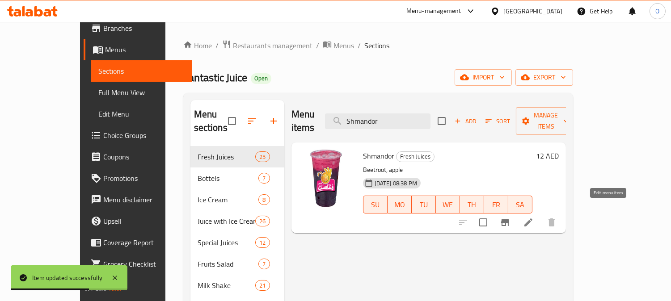
type input "Shmandor"
click at [534, 217] on icon at bounding box center [528, 222] width 11 height 11
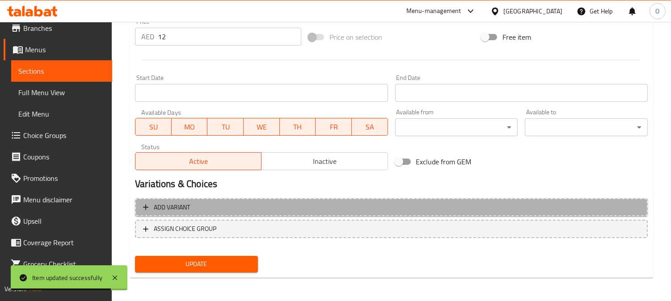
click at [430, 208] on span "Add variant" at bounding box center [391, 207] width 496 height 11
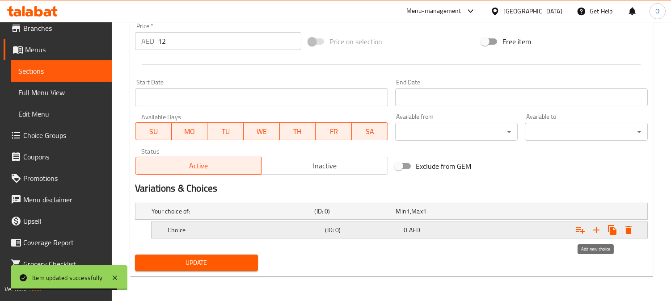
click at [597, 231] on icon "Expand" at bounding box center [596, 230] width 11 height 11
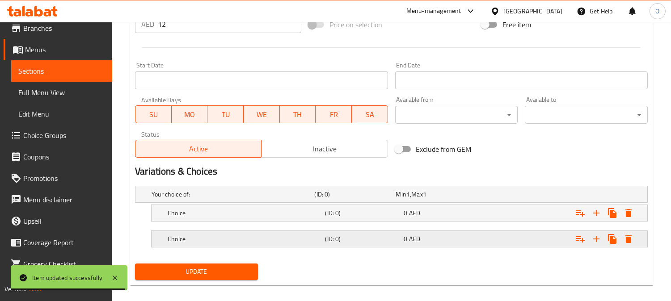
scroll to position [363, 0]
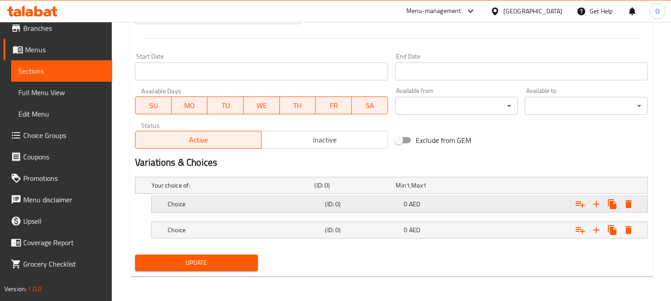
click at [382, 192] on div "(ID: 0)" at bounding box center [352, 185] width 81 height 13
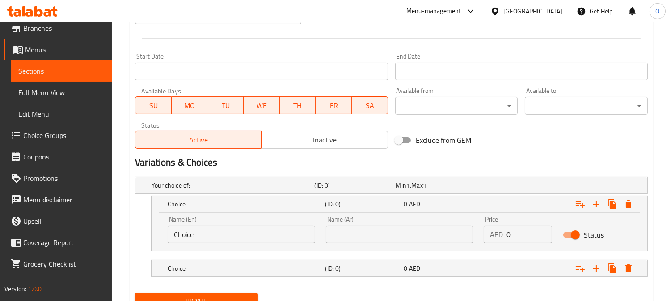
click at [389, 234] on input "text" at bounding box center [399, 235] width 147 height 18
type input "وسط"
click at [383, 195] on div "Choice (ID: 0) 0 AED" at bounding box center [394, 186] width 488 height 20
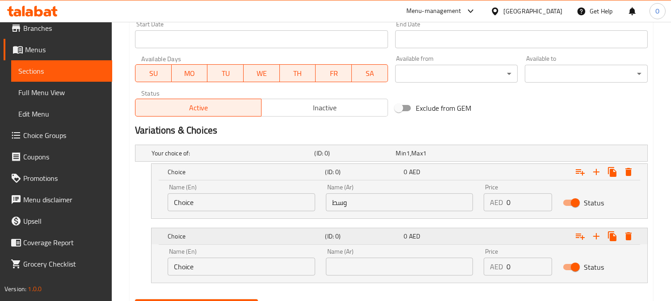
scroll to position [440, 0]
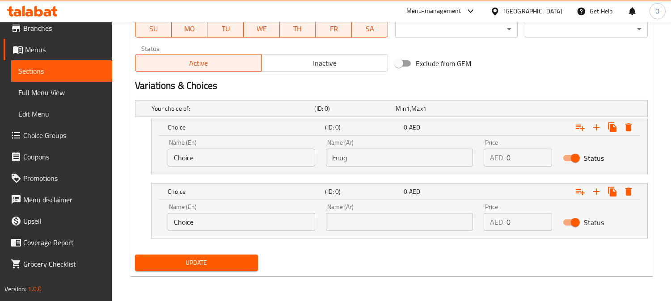
click at [372, 228] on input "text" at bounding box center [399, 222] width 147 height 18
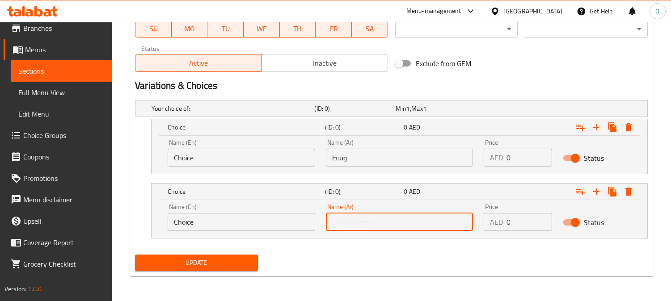
type input "كبير"
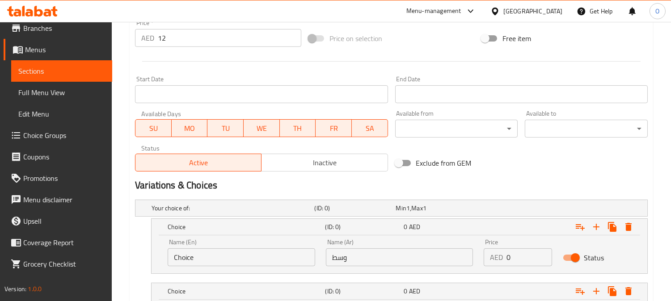
scroll to position [291, 0]
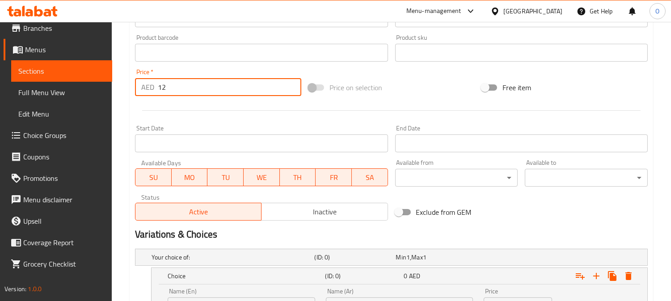
drag, startPoint x: 178, startPoint y: 88, endPoint x: 143, endPoint y: 94, distance: 35.4
click at [143, 94] on div "AED 12 Price *" at bounding box center [218, 87] width 166 height 18
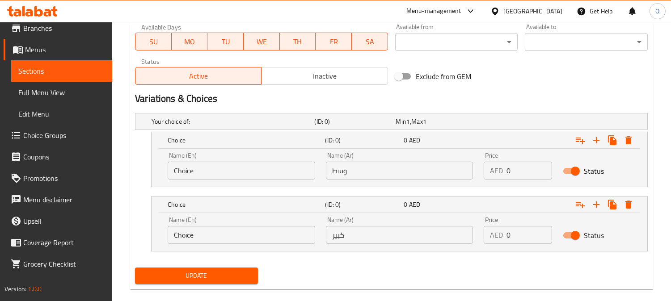
scroll to position [440, 0]
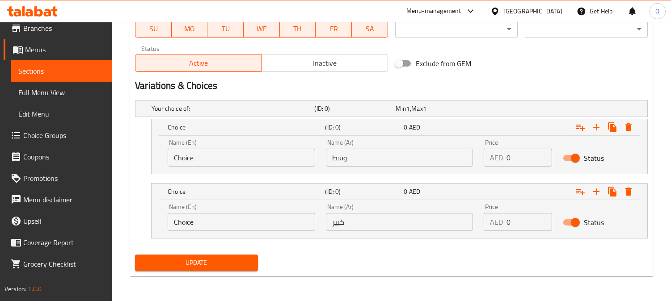
type input "0"
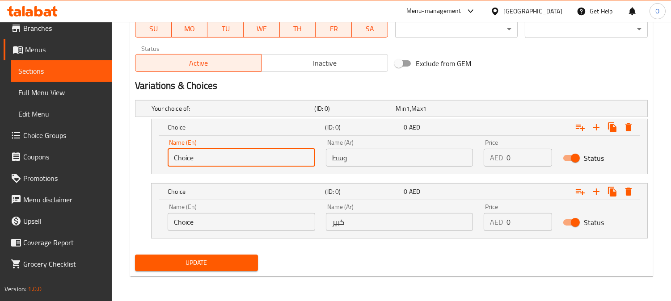
drag, startPoint x: 202, startPoint y: 158, endPoint x: 172, endPoint y: 175, distance: 35.0
click at [172, 175] on div "Your choice of: (ID: 0) Min 1 , Max 1 Name (En) Your choice of: Name (En) Name …" at bounding box center [391, 174] width 520 height 155
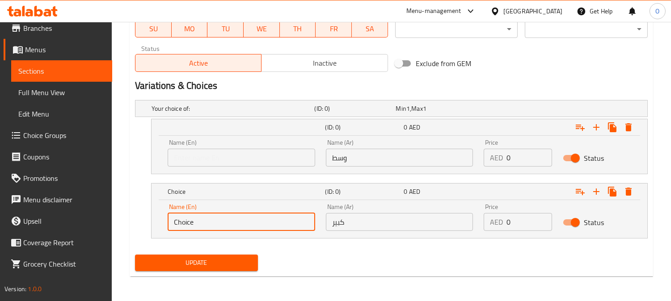
drag, startPoint x: 197, startPoint y: 221, endPoint x: 159, endPoint y: 227, distance: 38.4
click at [159, 227] on div "Name (En) Choice Name (En) Name (Ar) كبير Name (Ar) Price AED 0 Price Status" at bounding box center [399, 219] width 496 height 38
click at [225, 151] on input "text" at bounding box center [241, 158] width 147 height 18
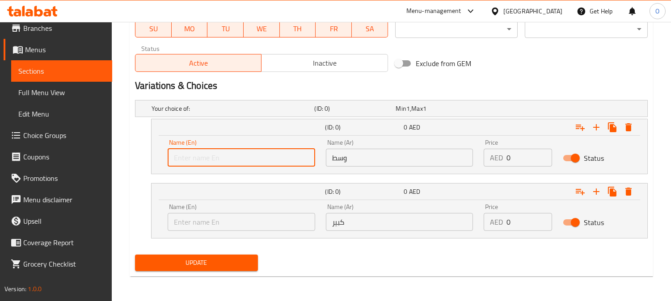
type input "Medium"
click at [222, 230] on input "text" at bounding box center [241, 222] width 147 height 18
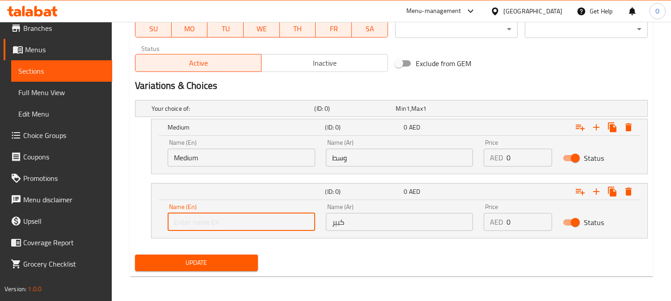
type input "Large"
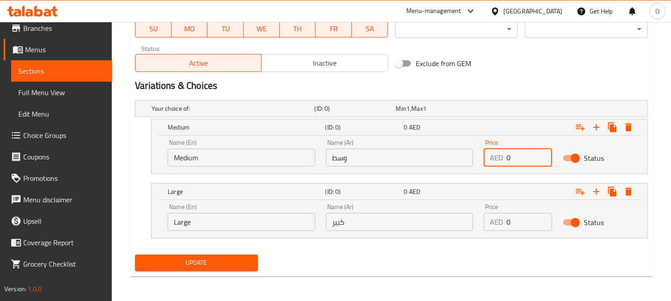
drag, startPoint x: 508, startPoint y: 162, endPoint x: 492, endPoint y: 168, distance: 17.4
click at [492, 168] on div "Price AED 0 Price" at bounding box center [517, 153] width 79 height 38
type input "10"
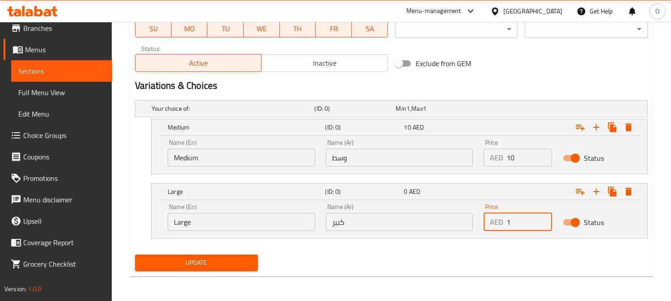
drag, startPoint x: 514, startPoint y: 222, endPoint x: 484, endPoint y: 231, distance: 31.2
click at [484, 231] on div "Price AED 1 Price" at bounding box center [517, 217] width 79 height 38
drag, startPoint x: 521, startPoint y: 224, endPoint x: 492, endPoint y: 231, distance: 29.0
click at [492, 231] on div "Price AED 21 Price" at bounding box center [517, 217] width 79 height 38
type input "12"
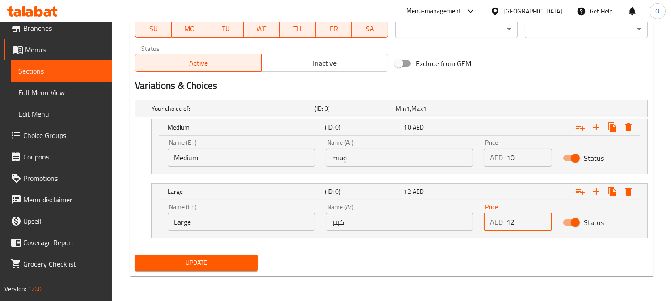
click at [247, 272] on div "Update" at bounding box center [196, 263] width 130 height 24
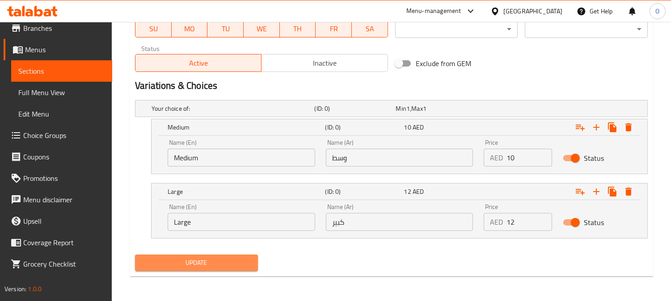
click at [249, 268] on span "Update" at bounding box center [196, 262] width 109 height 11
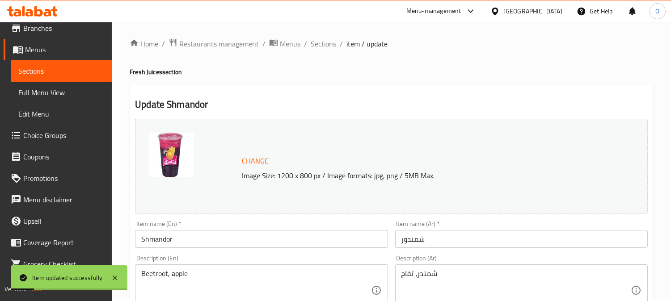
scroll to position [0, 0]
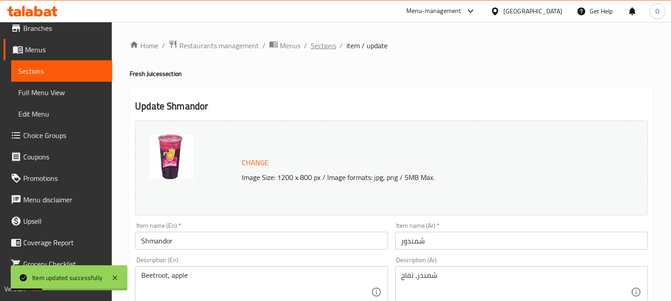
click at [318, 42] on span "Sections" at bounding box center [323, 45] width 25 height 11
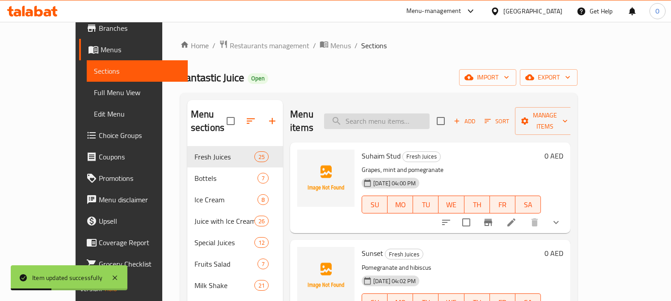
click at [408, 113] on input "search" at bounding box center [376, 121] width 105 height 16
click at [405, 113] on input "search" at bounding box center [376, 121] width 105 height 16
paste input "Relax"
type input "Relax"
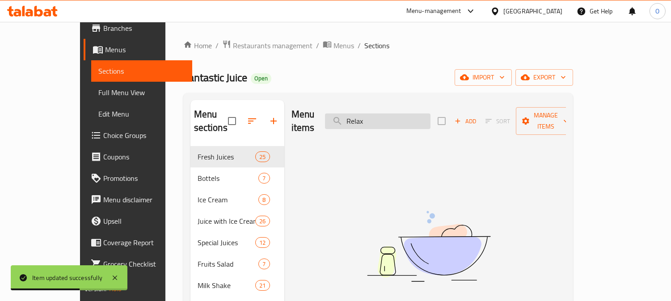
click at [407, 113] on input "Relax" at bounding box center [377, 121] width 105 height 16
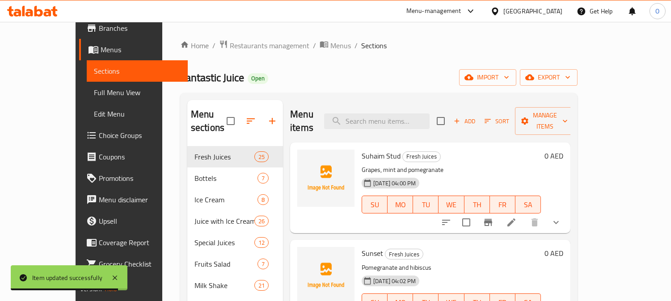
click at [383, 56] on div "Home / Restaurants management / Menus / Sections Fantastic Juice Open import ex…" at bounding box center [378, 224] width 397 height 369
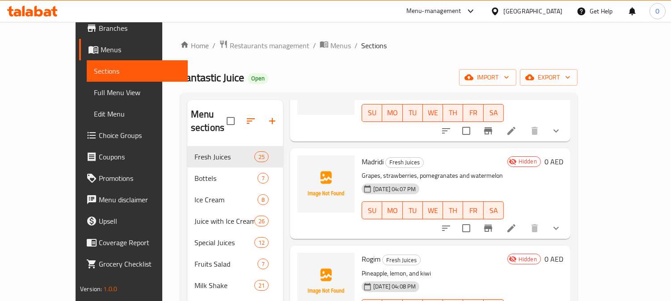
scroll to position [347, 0]
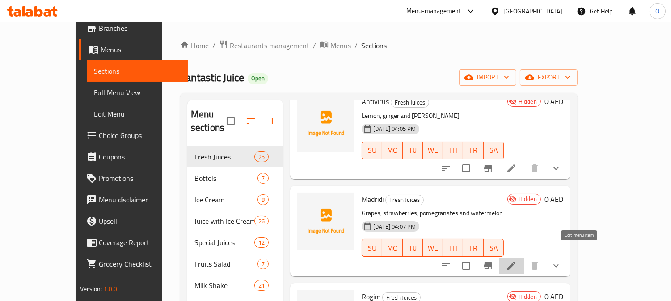
click at [517, 261] on icon at bounding box center [511, 266] width 11 height 11
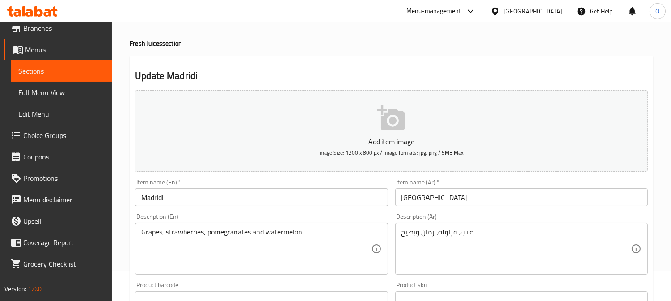
scroll to position [149, 0]
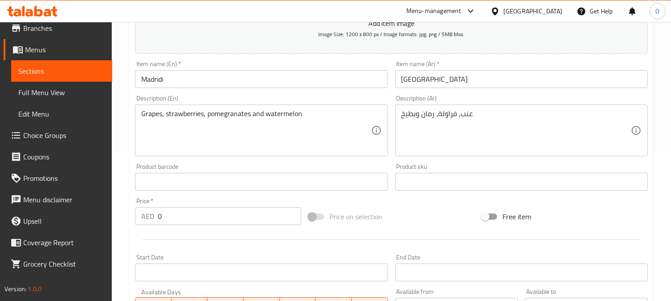
click at [188, 82] on input "Madridi" at bounding box center [261, 79] width 252 height 18
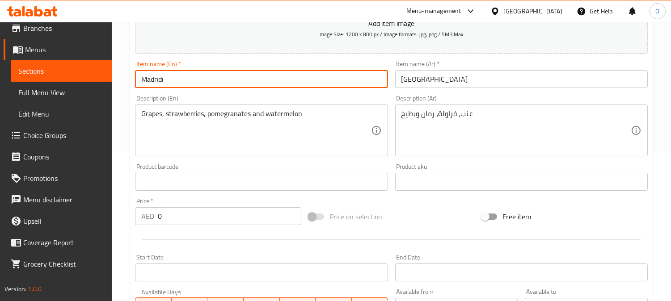
click at [188, 82] on input "Madridi" at bounding box center [261, 79] width 252 height 18
paste input "Relax"
type input "Relax"
click at [474, 75] on input "[GEOGRAPHIC_DATA]" at bounding box center [521, 79] width 252 height 18
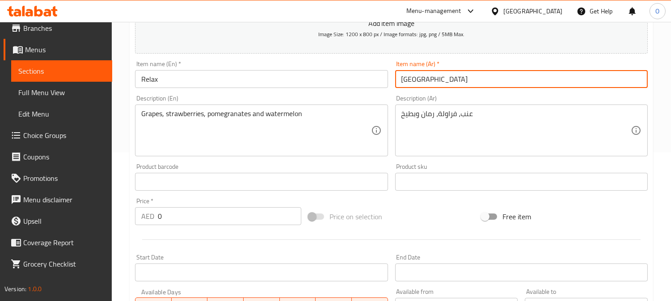
click at [474, 75] on input "[GEOGRAPHIC_DATA]" at bounding box center [521, 79] width 252 height 18
paste input "ريلاكس"
type input "ريلاكس"
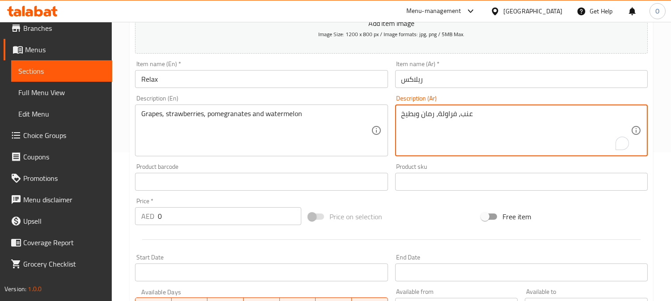
click at [479, 120] on textarea "عنب، فراولة، رمان وبطيخ" at bounding box center [515, 130] width 229 height 42
paste textarea "رتقال + زمان ليمون"
click at [437, 117] on textarea "برتقال + زمان ليمون" at bounding box center [515, 130] width 229 height 42
click at [442, 117] on textarea "برتقال + زمان ليمون" at bounding box center [515, 130] width 229 height 42
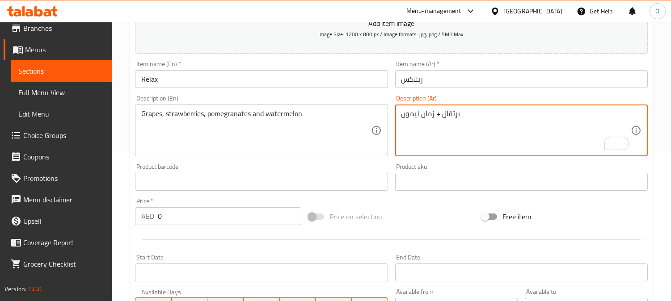
click at [419, 112] on textarea "برتقال + زمان ليمون" at bounding box center [515, 130] width 229 height 42
drag, startPoint x: 439, startPoint y: 117, endPoint x: 445, endPoint y: 118, distance: 5.4
click at [445, 118] on textarea "برتقال + زمان وليمون" at bounding box center [515, 130] width 229 height 42
drag, startPoint x: 440, startPoint y: 114, endPoint x: 445, endPoint y: 114, distance: 4.9
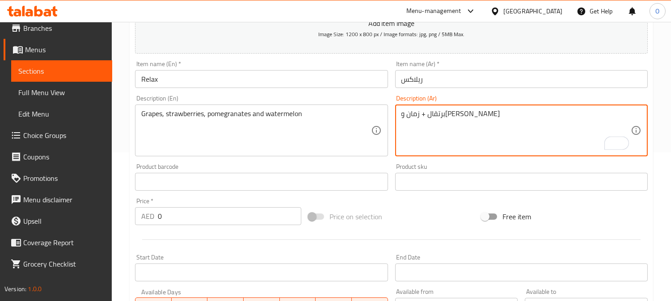
click at [445, 114] on textarea "برتقال + زمان وليمون" at bounding box center [515, 130] width 229 height 42
click at [463, 136] on textarea "برتقال، زمان وليمون" at bounding box center [515, 130] width 229 height 42
paste textarea "To enrich screen reader interactions, please activate Accessibility in Grammarl…"
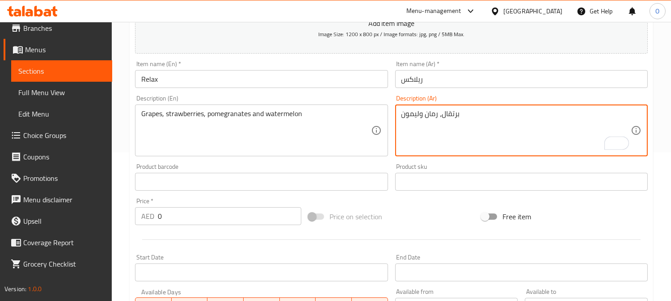
type textarea "برتقال، رمان وليمون"
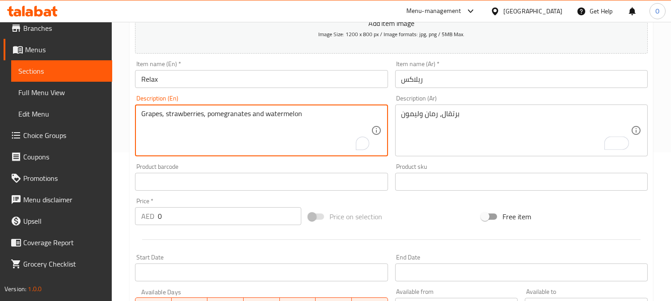
click at [332, 133] on textarea "Grapes, strawberries, pomegranates and watermelon" at bounding box center [255, 130] width 229 height 42
paste textarea "Orange, pomegranate and lem"
type textarea "Orange, pomegranate and lemon"
click at [343, 233] on div at bounding box center [391, 240] width 520 height 22
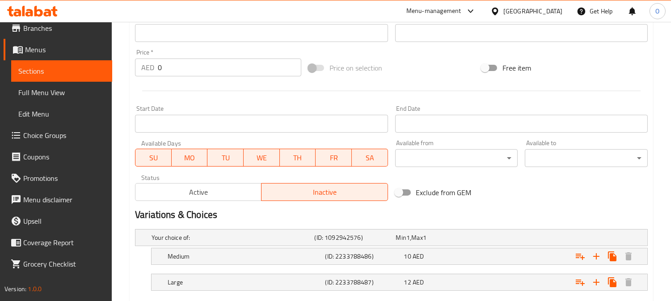
click at [249, 188] on span "Active" at bounding box center [198, 192] width 119 height 13
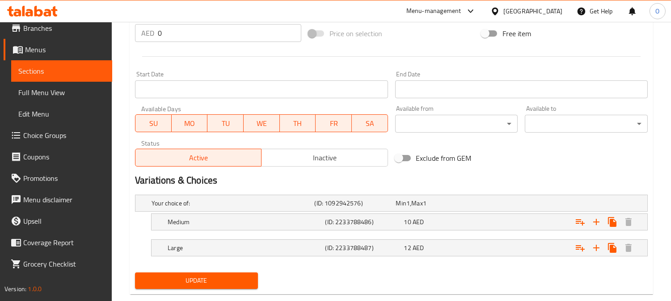
scroll to position [350, 0]
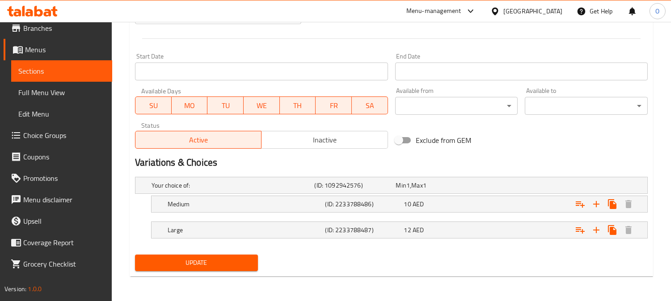
click at [213, 258] on span "Update" at bounding box center [196, 262] width 109 height 11
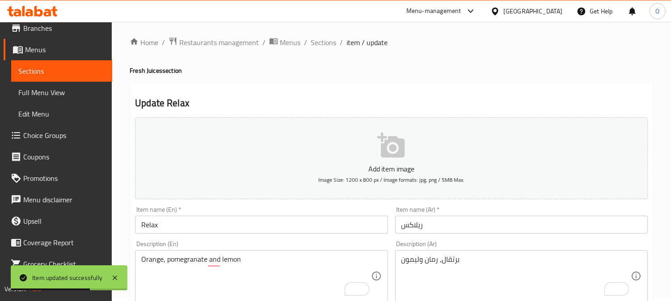
scroll to position [0, 0]
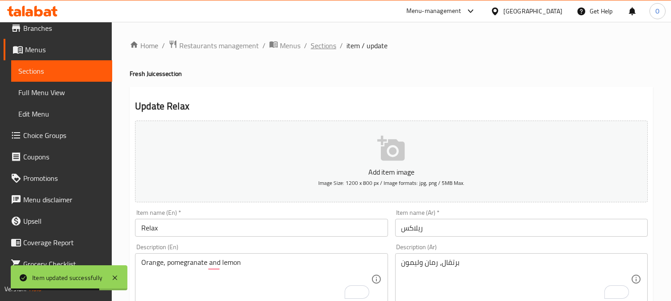
click at [327, 50] on span "Sections" at bounding box center [323, 45] width 25 height 11
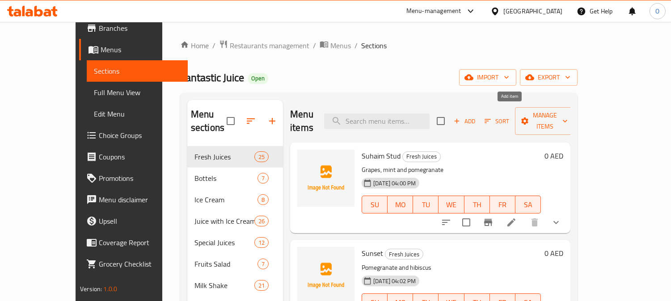
click at [476, 116] on span "Add" at bounding box center [464, 121] width 24 height 10
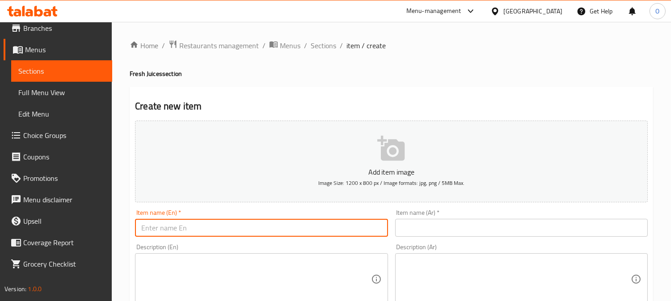
click at [197, 223] on input "text" at bounding box center [261, 228] width 252 height 18
paste input "Cocktail shmandar"
click at [197, 223] on input "text" at bounding box center [261, 228] width 252 height 18
click at [197, 223] on input "Cocktail shmandar" at bounding box center [261, 228] width 252 height 18
paste input "S"
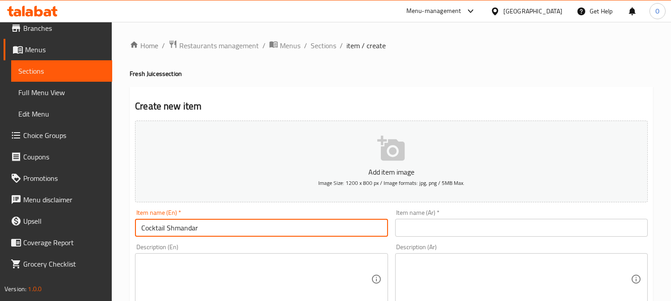
type input "Cocktail Shmandar"
click at [491, 277] on textarea at bounding box center [515, 279] width 229 height 42
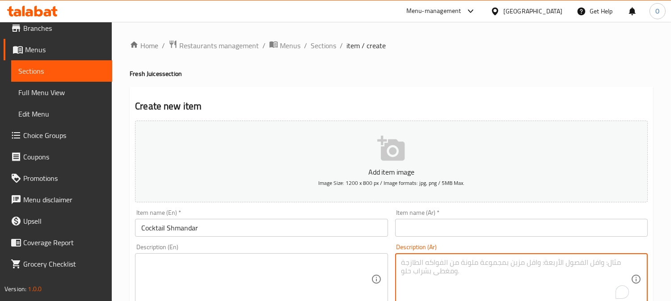
paste textarea "تفاح + جزر + شمندر"
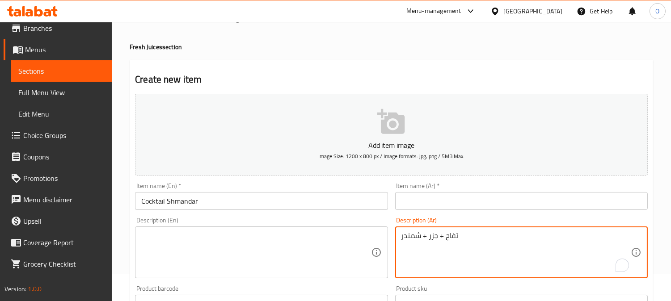
scroll to position [50, 0]
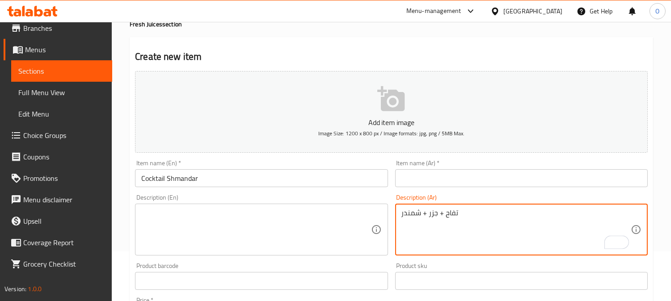
drag, startPoint x: 439, startPoint y: 213, endPoint x: 445, endPoint y: 214, distance: 6.0
click at [445, 214] on textarea "تفاح + جزر + شمندر" at bounding box center [515, 230] width 229 height 42
drag, startPoint x: 426, startPoint y: 214, endPoint x: 420, endPoint y: 212, distance: 6.2
click at [420, 212] on textarea "تفاح، جزر + شمندر" at bounding box center [515, 230] width 229 height 42
click at [438, 218] on textarea "تفاح، جزر وشمندر" at bounding box center [515, 230] width 229 height 42
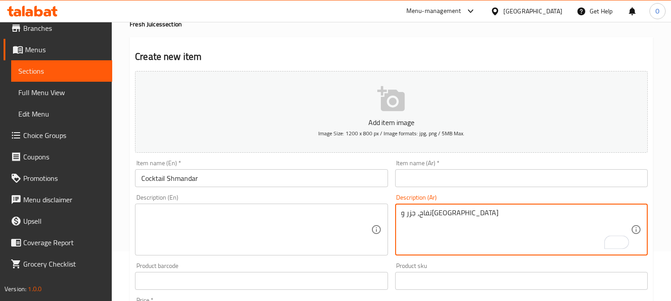
click at [438, 218] on textarea "تفاح، جزر وشمندر" at bounding box center [515, 230] width 229 height 42
type textarea "تفاح، جزر وشمندر"
click at [184, 231] on textarea at bounding box center [255, 230] width 229 height 42
paste textarea "Apple, carrot and beetroot"
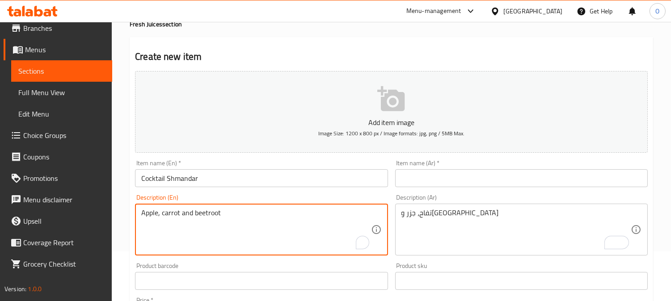
type textarea "Apple, carrot and beetroot"
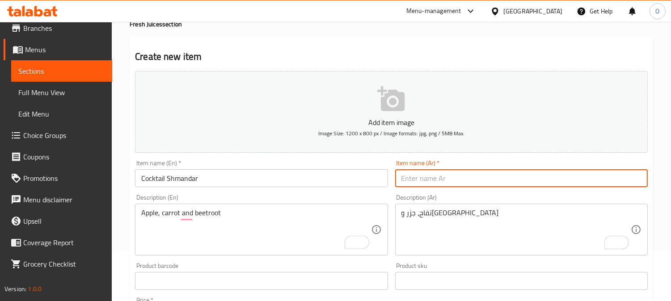
click at [466, 179] on input "text" at bounding box center [521, 178] width 252 height 18
paste input "كوكتيل شمندر"
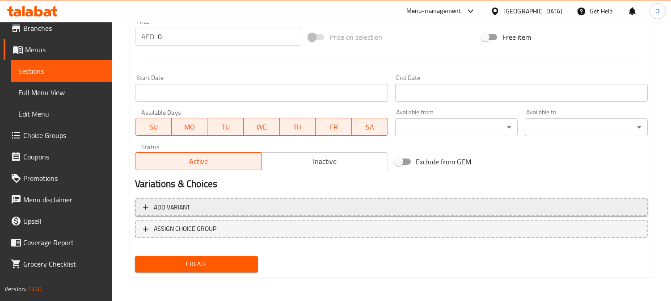
type input "كوكتيل شمندر"
click at [442, 206] on span "Add variant" at bounding box center [391, 207] width 496 height 11
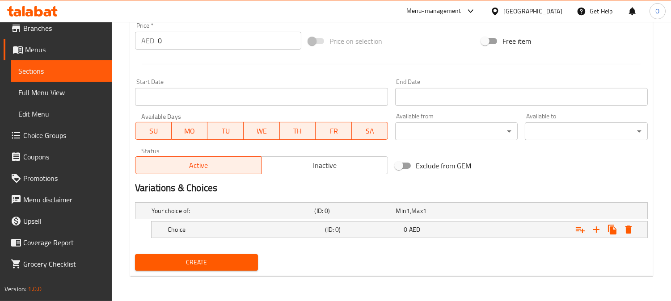
scroll to position [324, 0]
click at [596, 226] on icon "Expand" at bounding box center [596, 230] width 11 height 11
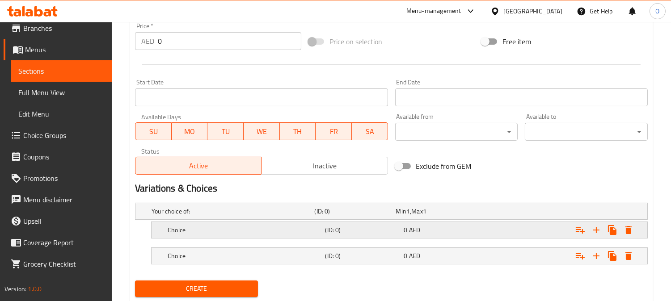
click at [436, 216] on div "0 AED" at bounding box center [435, 211] width 78 height 9
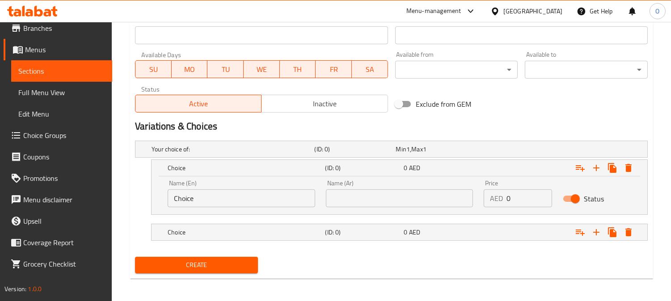
scroll to position [389, 0]
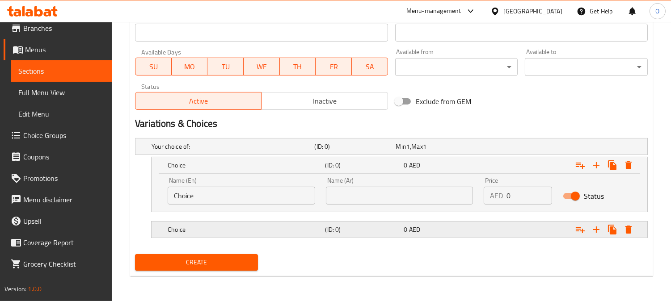
click at [392, 151] on h5 "(ID: 0)" at bounding box center [353, 146] width 78 height 9
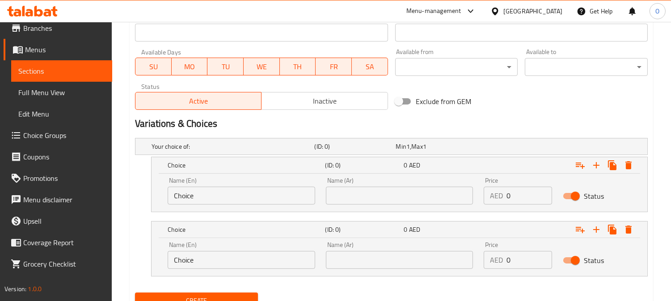
click at [396, 189] on input "text" at bounding box center [399, 196] width 147 height 18
type input "وسط"
click at [370, 264] on input "text" at bounding box center [399, 260] width 147 height 18
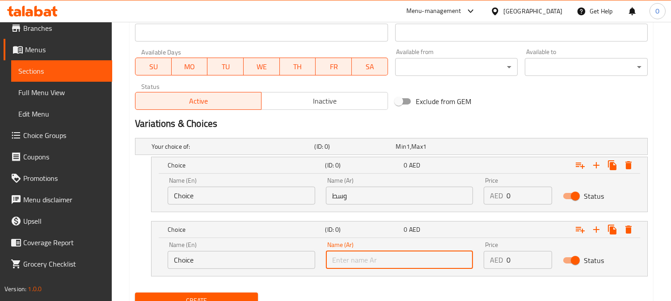
type input "كبير"
click at [218, 194] on input "Choice" at bounding box center [241, 196] width 147 height 18
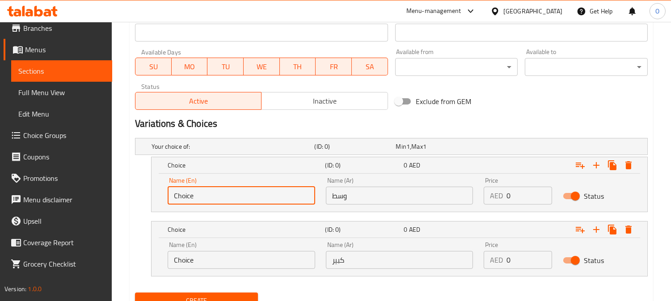
click at [218, 194] on input "Choice" at bounding box center [241, 196] width 147 height 18
click at [210, 270] on div "Name (En) Choice Name (En)" at bounding box center [241, 255] width 158 height 38
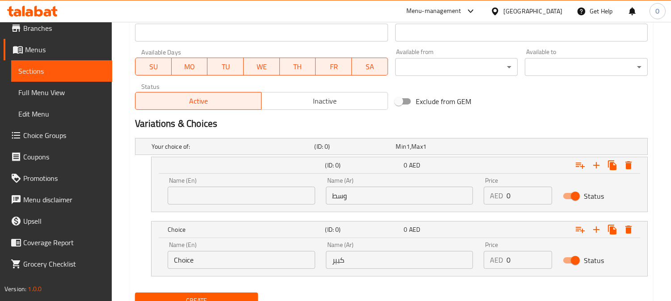
click at [213, 261] on input "Choice" at bounding box center [241, 260] width 147 height 18
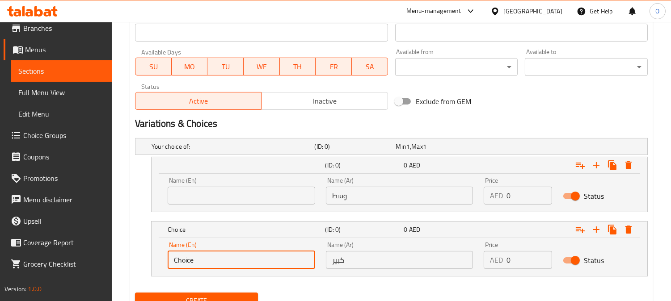
click at [213, 261] on input "Choice" at bounding box center [241, 260] width 147 height 18
click at [235, 192] on input "text" at bounding box center [241, 196] width 147 height 18
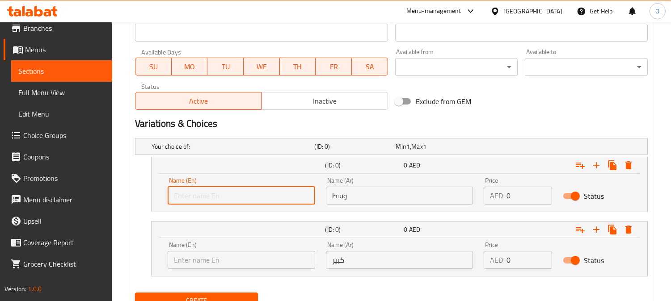
type input "Medium"
click at [222, 261] on input "text" at bounding box center [241, 260] width 147 height 18
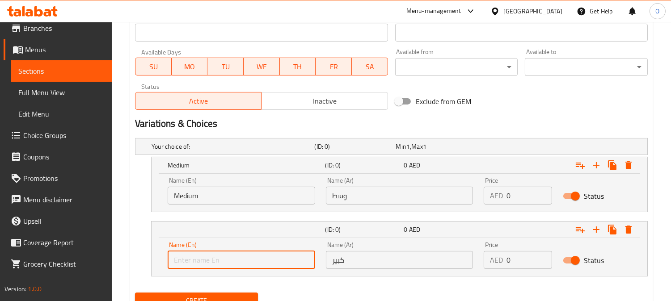
type input "Large"
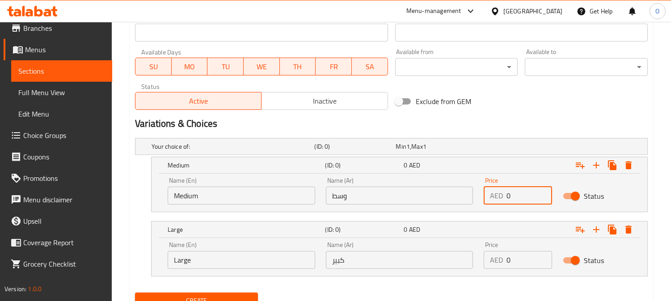
drag, startPoint x: 515, startPoint y: 199, endPoint x: 483, endPoint y: 206, distance: 32.9
click at [483, 206] on div "Price AED 0 Price" at bounding box center [517, 191] width 79 height 38
type input "10"
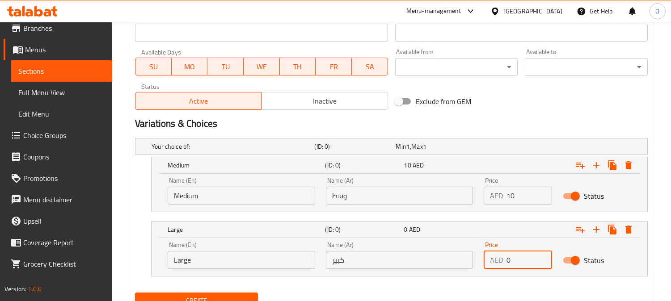
drag, startPoint x: 525, startPoint y: 263, endPoint x: 493, endPoint y: 265, distance: 31.8
click at [493, 265] on div "AED 0 Price" at bounding box center [517, 260] width 68 height 18
type input "12"
click at [475, 278] on nav at bounding box center [391, 281] width 513 height 7
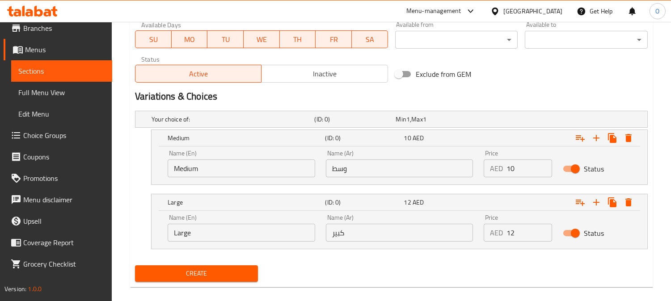
scroll to position [427, 0]
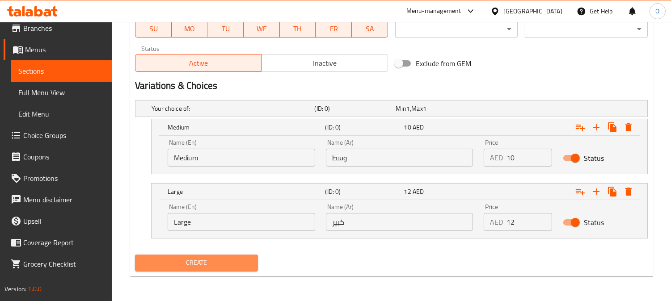
click at [230, 257] on span "Create" at bounding box center [196, 262] width 109 height 11
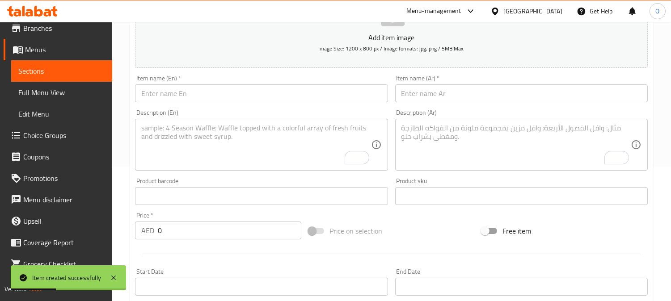
scroll to position [129, 0]
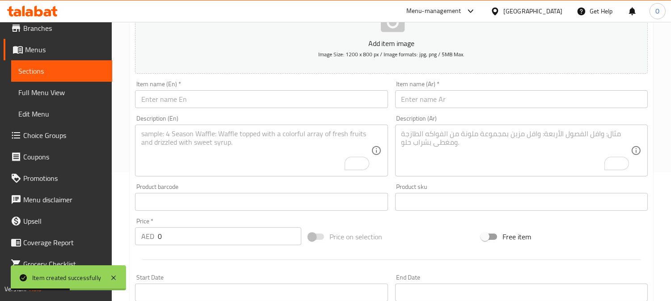
click at [230, 134] on textarea "To enrich screen reader interactions, please activate Accessibility in Grammarl…" at bounding box center [255, 151] width 229 height 42
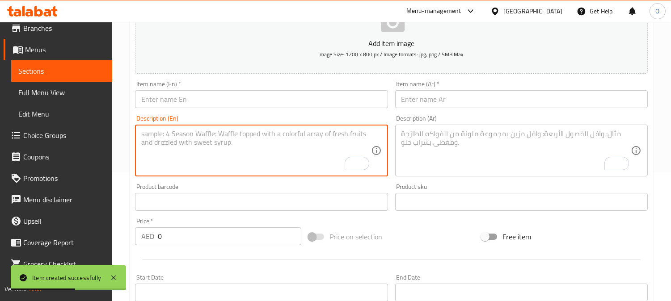
type textarea "ر"
paste textarea "برشلونة Barcelona"
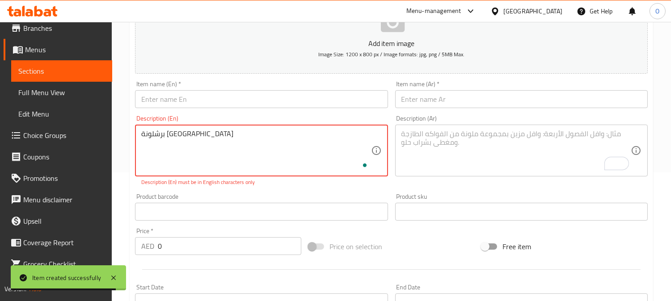
click at [175, 136] on textarea "برشلونة Barcelona" at bounding box center [255, 151] width 229 height 42
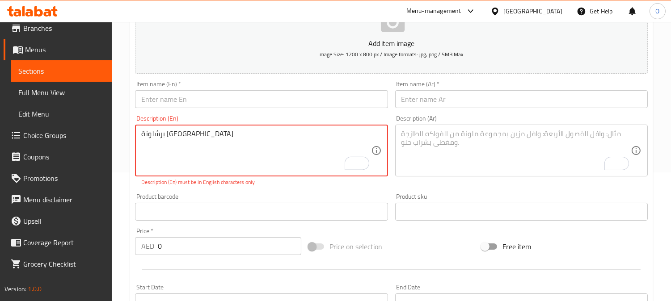
type textarea "برشلونة Barcelona"
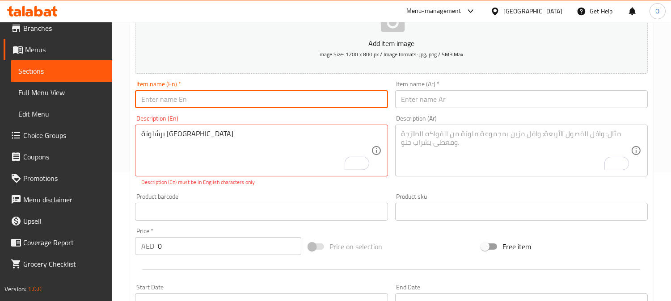
click at [189, 96] on input "text" at bounding box center [261, 99] width 252 height 18
paste input "[GEOGRAPHIC_DATA]"
type input "[GEOGRAPHIC_DATA]"
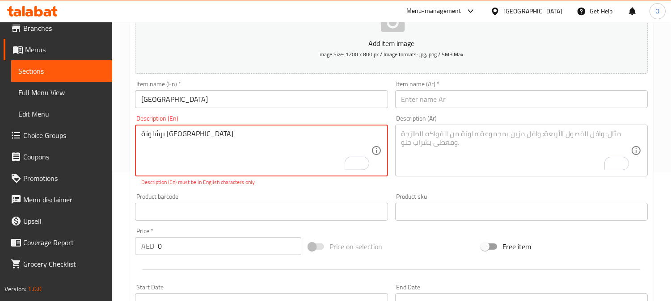
click at [158, 132] on textarea "برشلونة Barcelona" at bounding box center [255, 151] width 229 height 42
type textarea "[GEOGRAPHIC_DATA]"
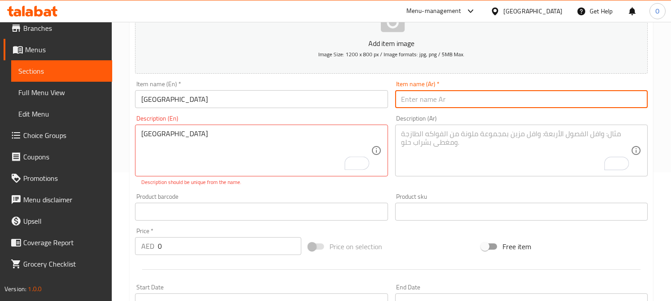
click at [429, 100] on input "text" at bounding box center [521, 99] width 252 height 18
paste input "برشلونة"
type input "برشلونة"
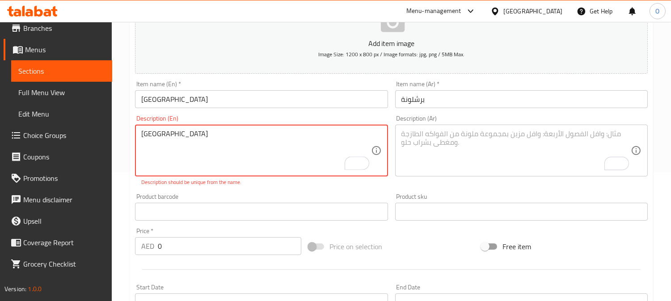
click at [239, 141] on textarea "[GEOGRAPHIC_DATA]" at bounding box center [255, 151] width 229 height 42
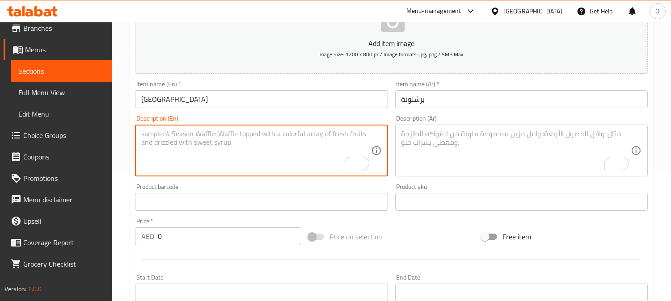
click at [446, 153] on textarea "To enrich screen reader interactions, please activate Accessibility in Grammarl…" at bounding box center [515, 151] width 229 height 42
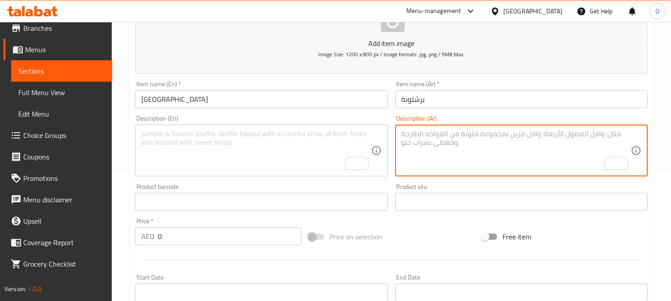
paste textarea "عنب + فراولة + رمان"
click at [448, 131] on textarea "عنب + فراولة + رمان" at bounding box center [515, 151] width 229 height 42
drag, startPoint x: 419, startPoint y: 134, endPoint x: 414, endPoint y: 134, distance: 4.9
click at [414, 134] on textarea "عنب، فراولة + رمان" at bounding box center [515, 151] width 229 height 42
click at [433, 140] on textarea "عنب، فراولة ورمان" at bounding box center [515, 151] width 229 height 42
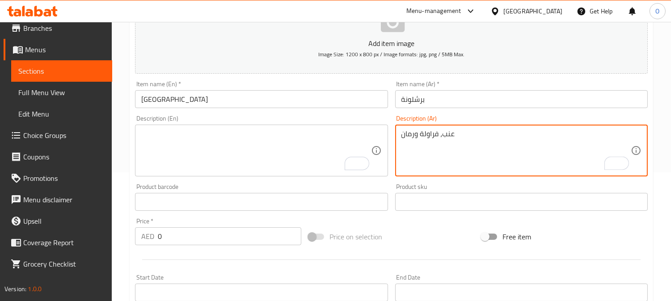
click at [433, 140] on textarea "عنب، فراولة ورمان" at bounding box center [515, 151] width 229 height 42
type textarea "عنب، فراولة ورمان"
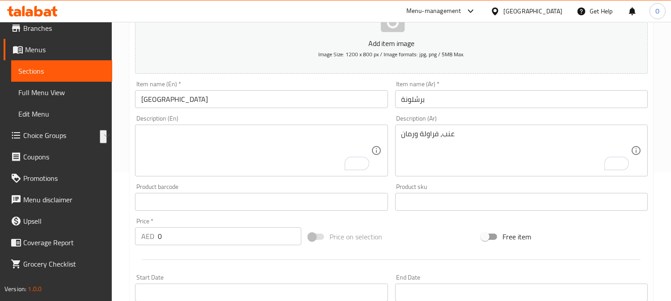
click at [181, 177] on div "Description (En) Description (En)" at bounding box center [261, 146] width 260 height 68
click at [176, 151] on textarea "To enrich screen reader interactions, please activate Accessibility in Grammarl…" at bounding box center [255, 151] width 229 height 42
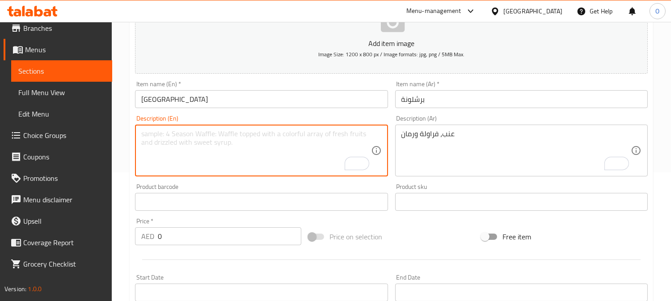
paste textarea "Grapes, strawberries and pomegranates"
type textarea "Grapes, strawberries and pomegranates"
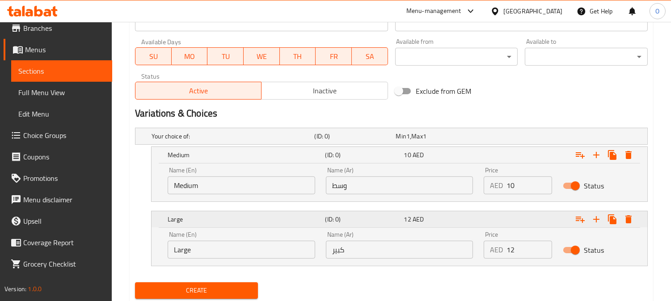
scroll to position [427, 0]
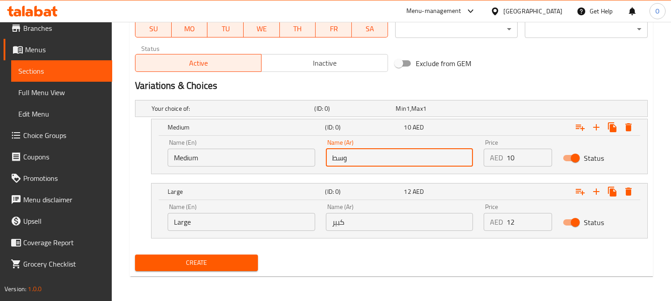
click at [380, 150] on input "وسط" at bounding box center [399, 158] width 147 height 18
type input "وسط"
click at [370, 213] on input "كبير" at bounding box center [399, 222] width 147 height 18
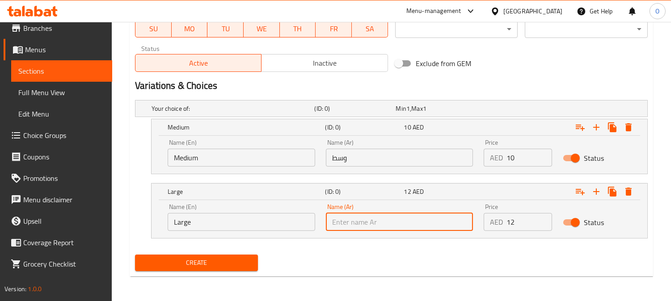
type input "كبير"
click at [204, 167] on div "Name (En) Medium Name (En)" at bounding box center [241, 153] width 158 height 38
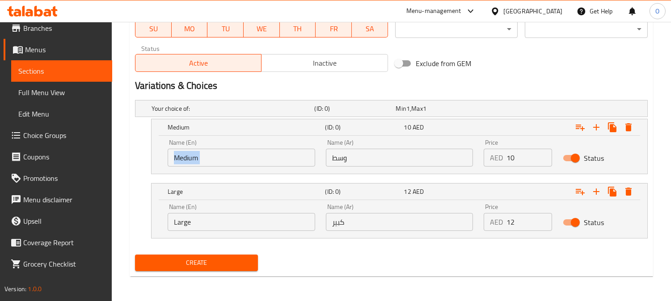
click at [204, 167] on div "Name (En) Medium Name (En)" at bounding box center [241, 153] width 158 height 38
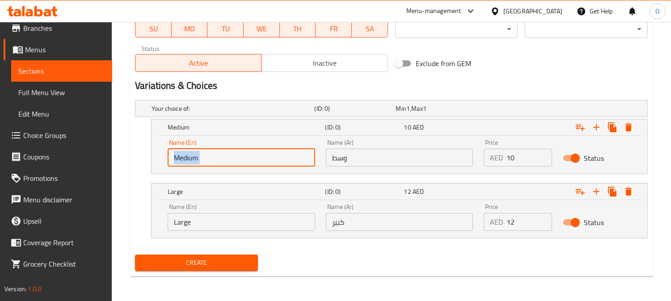
click at [225, 154] on input "Medium" at bounding box center [241, 158] width 147 height 18
type input "Choice"
click at [197, 218] on input "Large" at bounding box center [241, 222] width 147 height 18
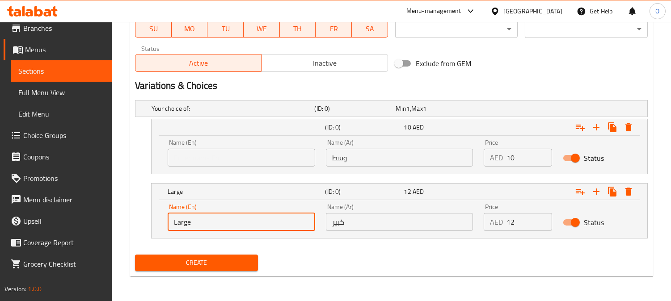
click at [197, 218] on input "Large" at bounding box center [241, 222] width 147 height 18
type input "Choice"
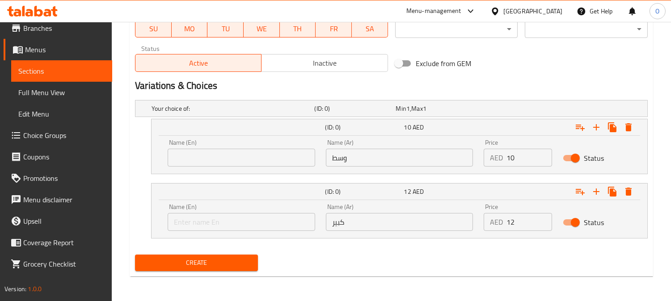
click at [234, 139] on div "Name (En) Name (En)" at bounding box center [241, 152] width 147 height 27
click at [231, 158] on input "text" at bounding box center [241, 158] width 147 height 18
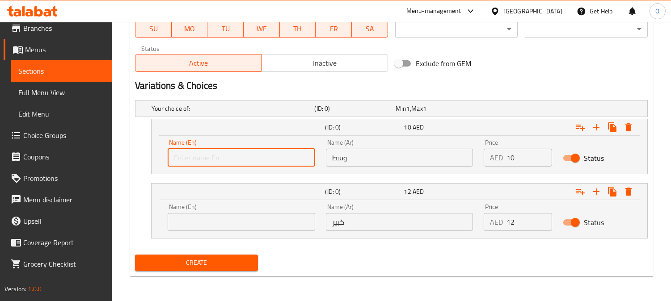
type input "Medium"
click at [200, 220] on input "text" at bounding box center [241, 222] width 147 height 18
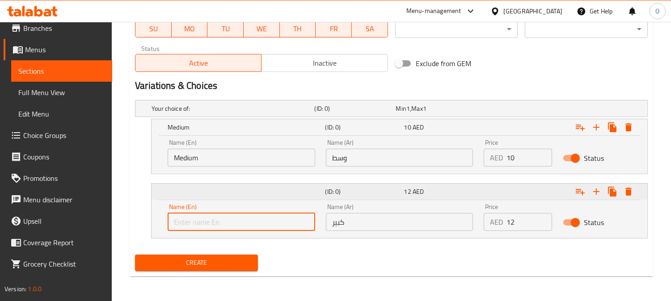
type input "Large"
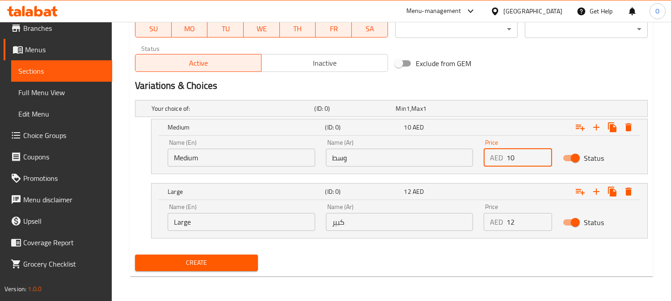
drag, startPoint x: 492, startPoint y: 159, endPoint x: 483, endPoint y: 159, distance: 8.9
click at [483, 159] on div "Price AED 10 Price" at bounding box center [517, 153] width 79 height 38
type input "10"
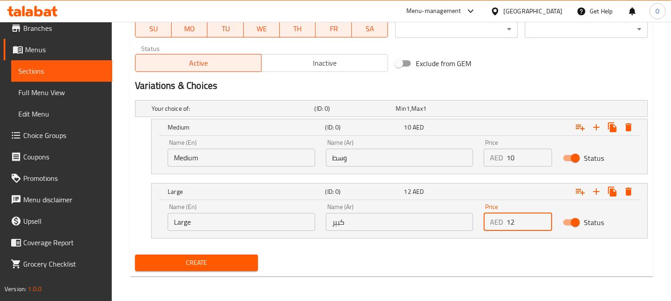
drag, startPoint x: 511, startPoint y: 219, endPoint x: 494, endPoint y: 225, distance: 18.5
click at [494, 225] on div "AED 12 Price" at bounding box center [517, 222] width 68 height 18
type input "12"
click at [227, 257] on span "Create" at bounding box center [196, 262] width 109 height 11
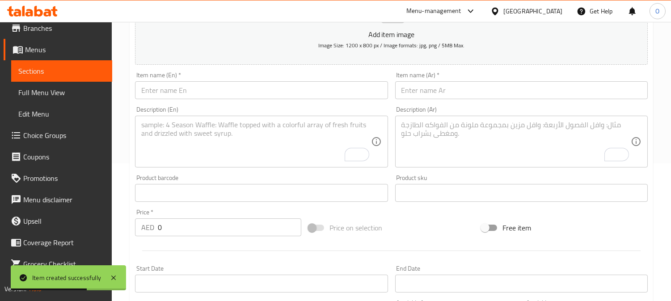
scroll to position [129, 0]
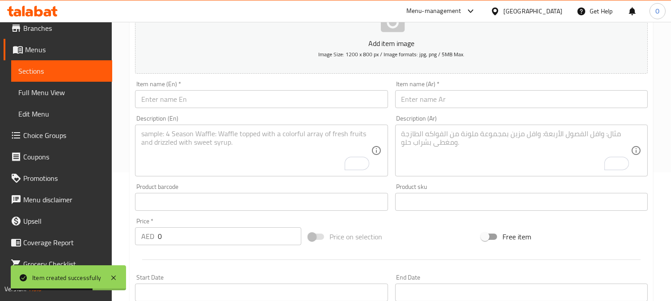
click at [448, 103] on input "text" at bounding box center [521, 99] width 252 height 18
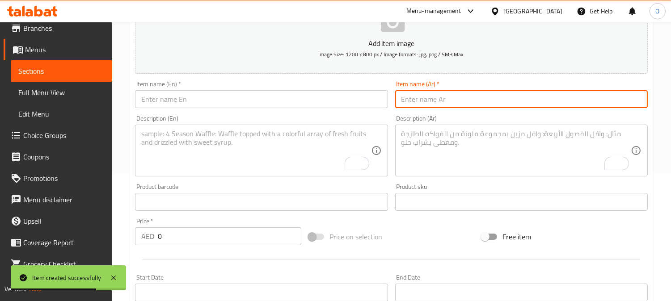
paste input "رهيب"
type input "رهيب"
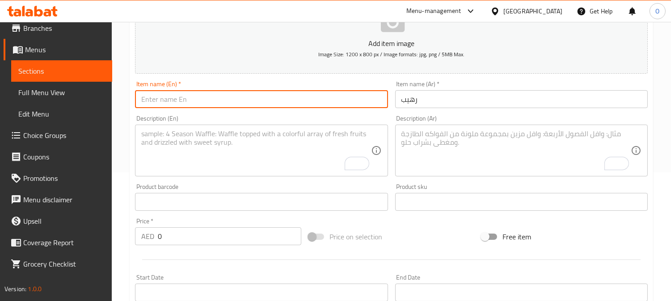
click at [193, 107] on input "text" at bounding box center [261, 99] width 252 height 18
paste input "Rahib"
type input "Rahib"
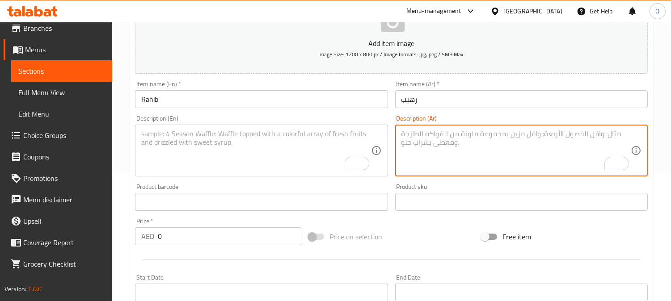
click at [474, 148] on textarea "To enrich screen reader interactions, please activate Accessibility in Grammarl…" at bounding box center [515, 151] width 229 height 42
paste textarea "برتقال + أناناس + رومان"
drag, startPoint x: 446, startPoint y: 134, endPoint x: 450, endPoint y: 133, distance: 4.7
click at [450, 133] on textarea "برتقال + أناناس + رومان" at bounding box center [515, 151] width 229 height 42
drag, startPoint x: 424, startPoint y: 134, endPoint x: 418, endPoint y: 135, distance: 5.5
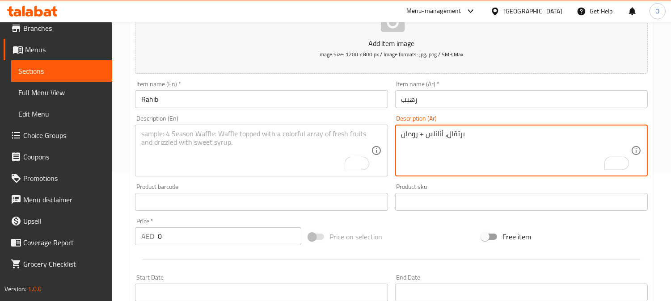
click at [418, 135] on textarea "برتقال، أناناس + رومان" at bounding box center [515, 151] width 229 height 42
click at [446, 157] on textarea "برتقال، أناناس ةرومان" at bounding box center [515, 151] width 229 height 42
click at [418, 134] on textarea "برتقال، أناناس ةرومان" at bounding box center [515, 151] width 229 height 42
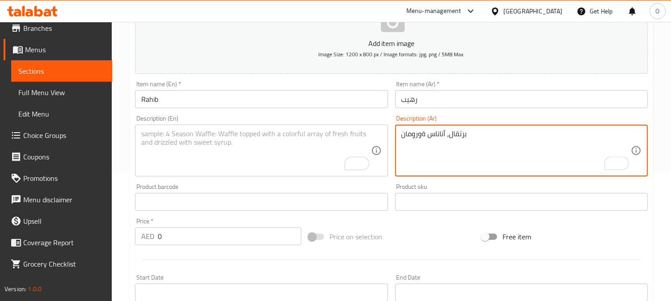
click at [422, 135] on textarea "برتقال، أناناس ةورومان" at bounding box center [515, 151] width 229 height 42
click at [442, 144] on textarea "برتقال، أناناس ورومان" at bounding box center [515, 151] width 229 height 42
type textarea "برتقال، أناناس ورومان"
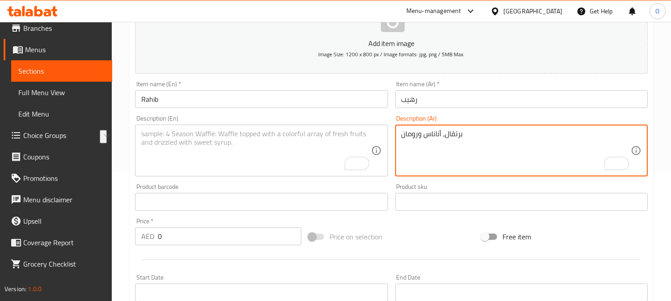
click at [211, 152] on textarea "To enrich screen reader interactions, please activate Accessibility in Grammarl…" at bounding box center [255, 151] width 229 height 42
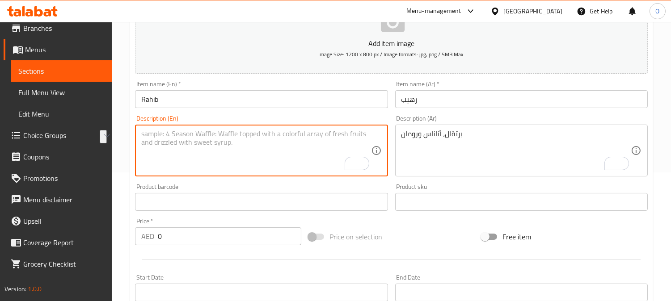
paste textarea "Orange, pineapple and pomegranate"
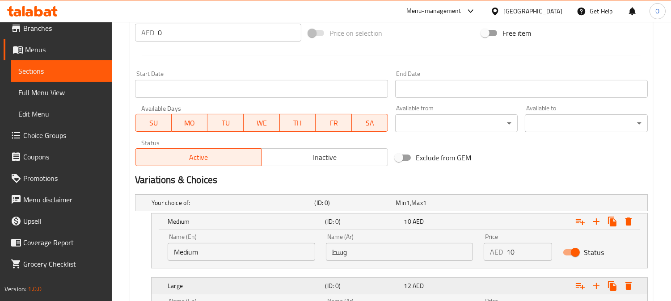
scroll to position [377, 0]
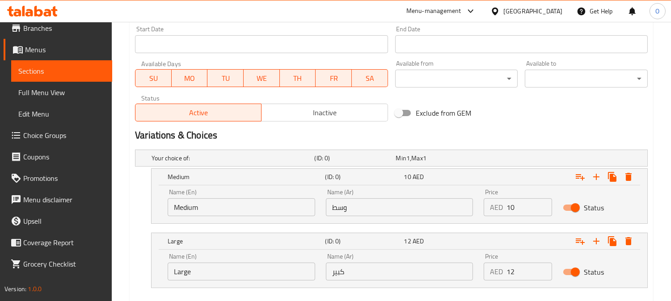
type textarea "Orange, pineapple and pomegranate"
click at [409, 199] on input "وسط" at bounding box center [399, 207] width 147 height 18
type input "وسط"
click at [367, 268] on input "كبير" at bounding box center [399, 272] width 147 height 18
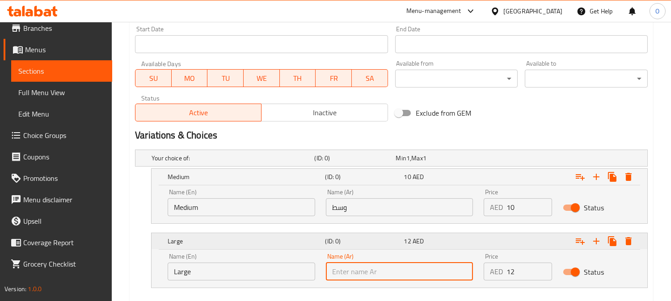
type input "كبير"
click at [251, 208] on input "Medium" at bounding box center [241, 207] width 147 height 18
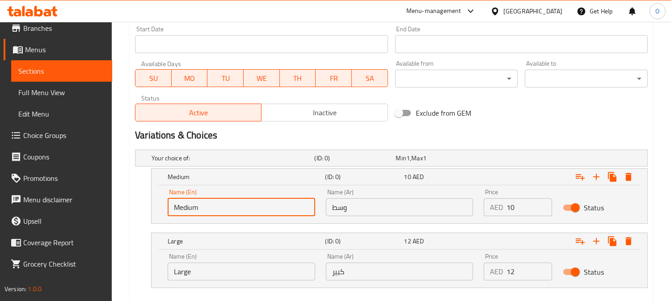
click at [251, 208] on input "Medium" at bounding box center [241, 207] width 147 height 18
type input "Choice"
click at [222, 258] on div "Name (En) Large Name (En)" at bounding box center [241, 266] width 147 height 27
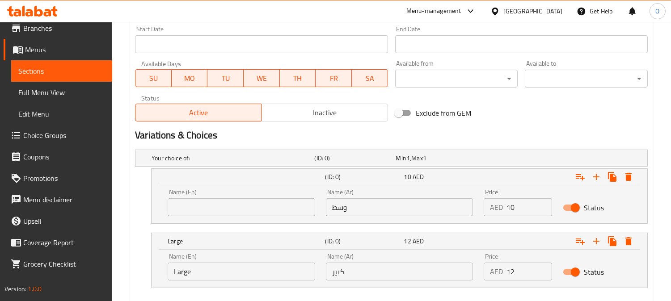
click at [215, 273] on input "Large" at bounding box center [241, 272] width 147 height 18
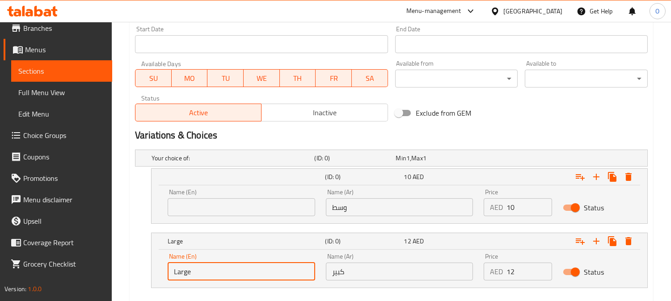
click at [215, 273] on input "Large" at bounding box center [241, 272] width 147 height 18
type input "Choice"
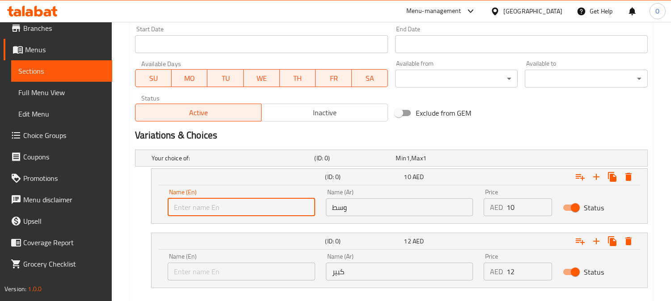
click at [242, 204] on input "text" at bounding box center [241, 207] width 147 height 18
type input "Medium"
click at [210, 280] on input "text" at bounding box center [241, 272] width 147 height 18
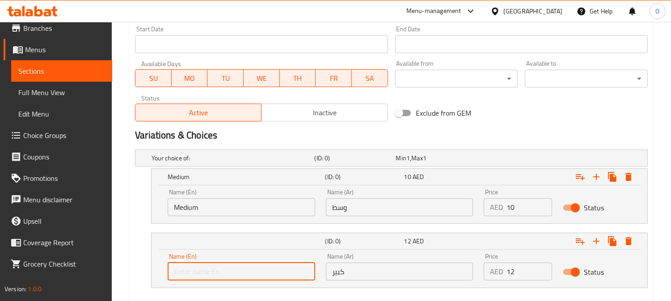
type input "Large"
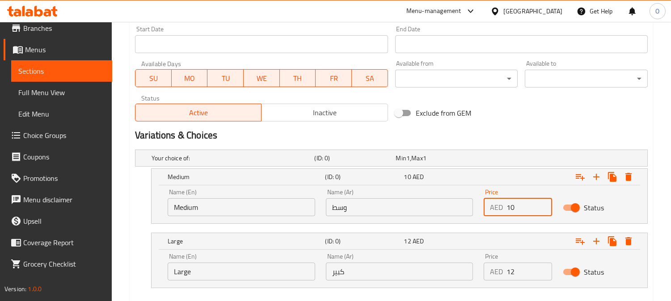
drag, startPoint x: 518, startPoint y: 210, endPoint x: 495, endPoint y: 209, distance: 23.3
click at [496, 209] on div "AED 10 Price" at bounding box center [517, 207] width 68 height 18
type input "10"
drag, startPoint x: 516, startPoint y: 275, endPoint x: 485, endPoint y: 275, distance: 30.8
click at [486, 276] on div "AED 12 Price" at bounding box center [517, 272] width 68 height 18
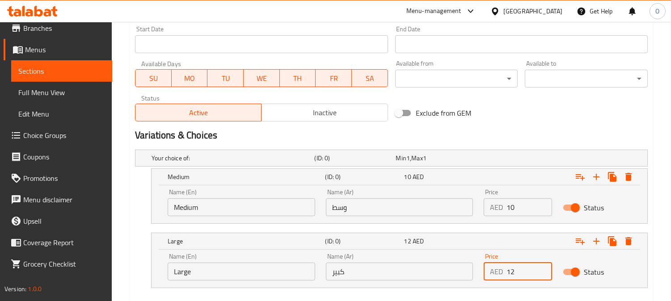
type input "12"
click at [532, 115] on div "Exclude from GEM" at bounding box center [477, 113] width 173 height 24
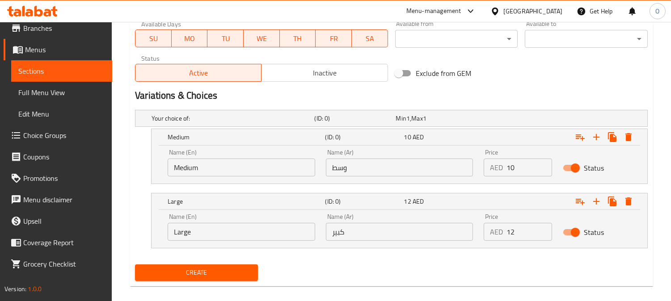
scroll to position [427, 0]
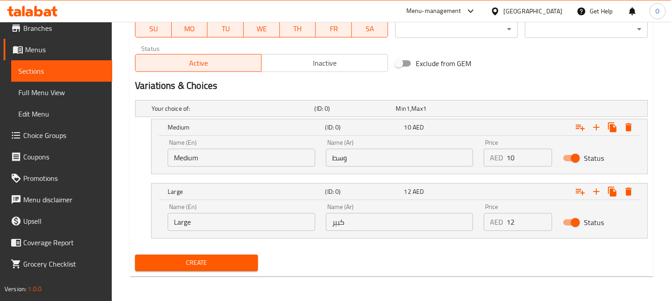
click at [231, 257] on span "Create" at bounding box center [196, 262] width 109 height 11
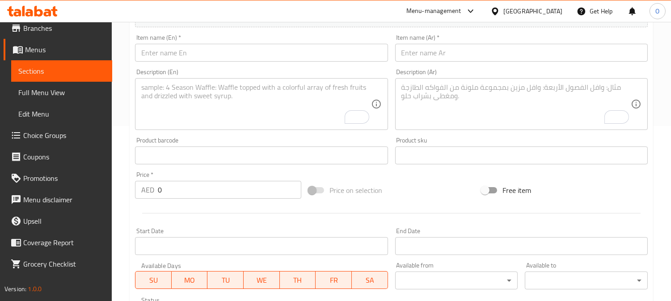
scroll to position [0, 0]
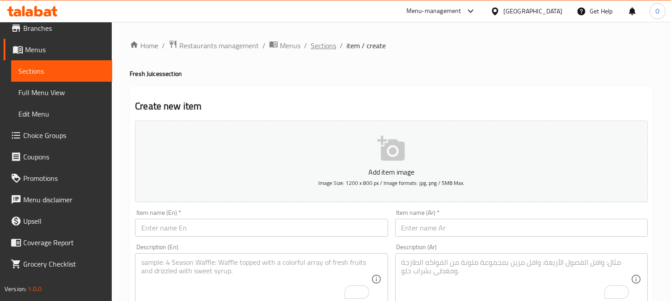
click at [328, 49] on span "Sections" at bounding box center [323, 45] width 25 height 11
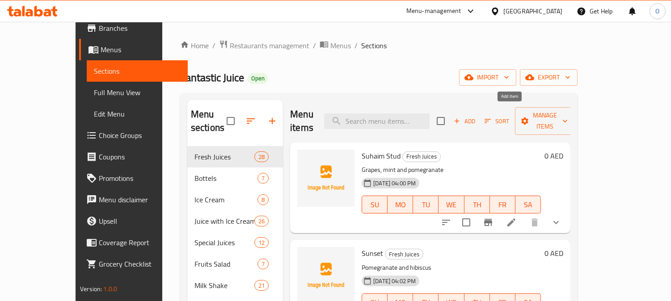
click at [476, 116] on span "Add" at bounding box center [464, 121] width 24 height 10
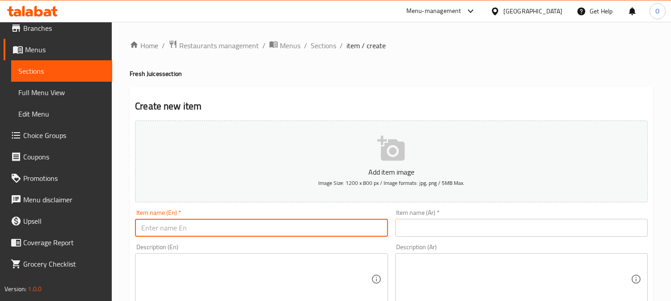
click at [233, 222] on input "text" at bounding box center [261, 228] width 252 height 18
paste input "Mango Tango"
type input "Mango Tango"
click at [456, 229] on input "text" at bounding box center [521, 228] width 252 height 18
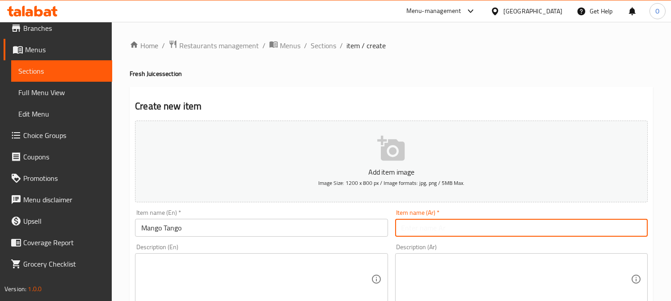
paste input "مانجو تانجو"
type input "مانجو تانجو"
click at [443, 272] on textarea at bounding box center [515, 279] width 229 height 42
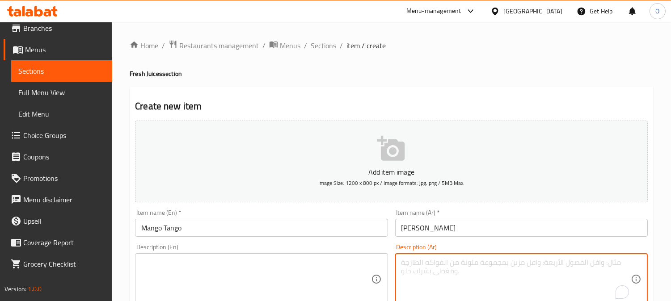
paste textarea "مانجو + كيوي + اناناس"
type textarea "مانجو + كيوي + اناناس"
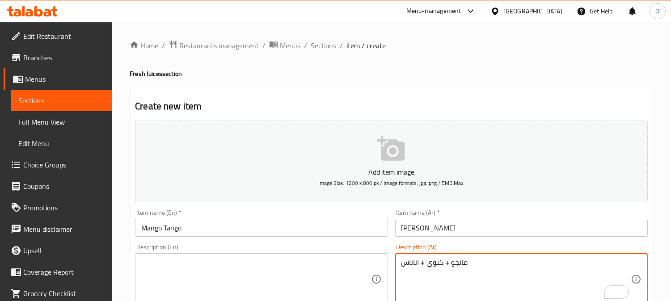
scroll to position [29, 0]
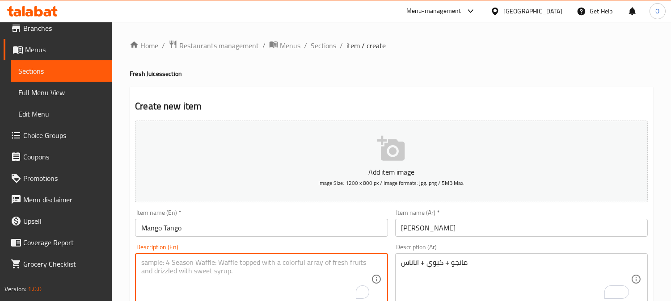
click at [214, 269] on textarea "To enrich screen reader interactions, please activate Accessibility in Grammarl…" at bounding box center [255, 279] width 229 height 42
paste textarea "Mango + kiwi + pineapple"
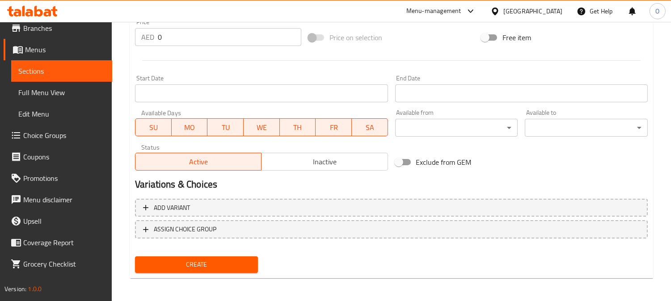
scroll to position [328, 0]
type textarea "Mango + kiwi + pineapple"
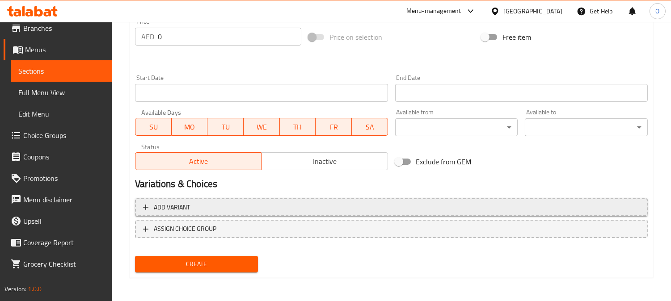
click at [584, 204] on span "Add variant" at bounding box center [391, 207] width 496 height 11
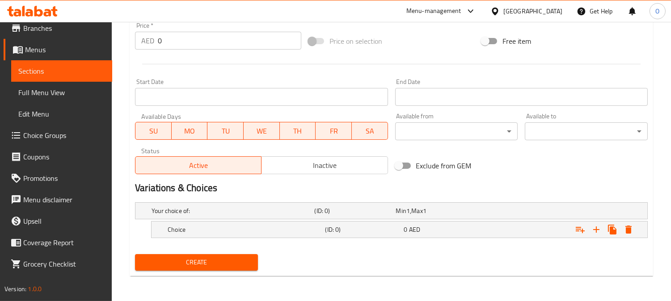
scroll to position [324, 0]
click at [597, 237] on button "Expand" at bounding box center [596, 230] width 16 height 16
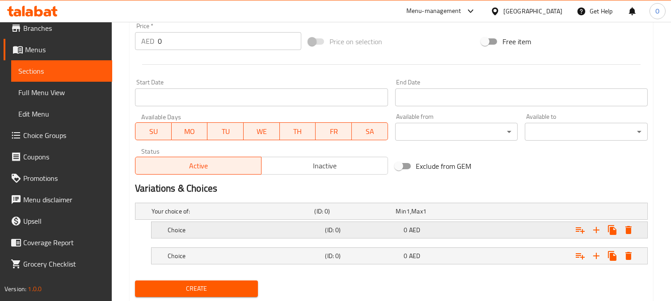
click at [450, 216] on div "0 AED" at bounding box center [435, 211] width 78 height 9
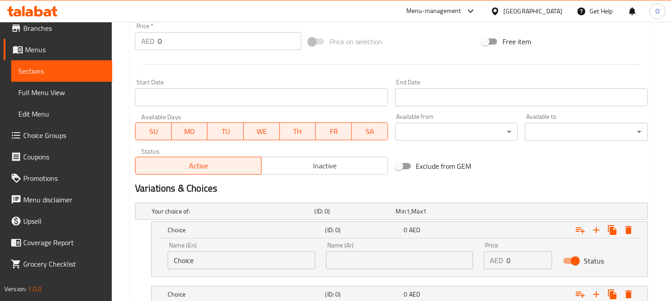
click at [406, 260] on input "text" at bounding box center [399, 261] width 147 height 18
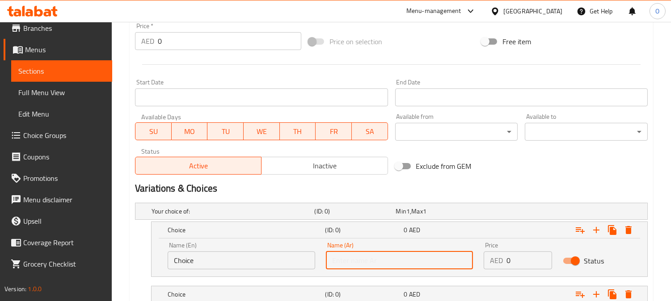
type input "وسط"
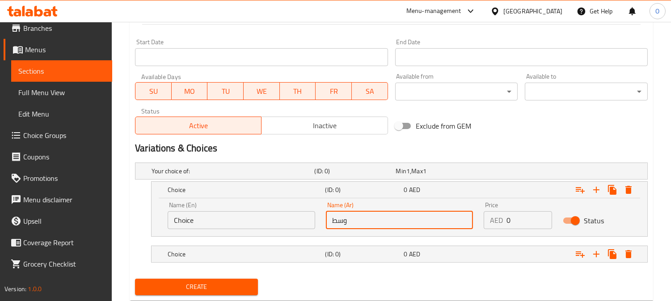
scroll to position [389, 0]
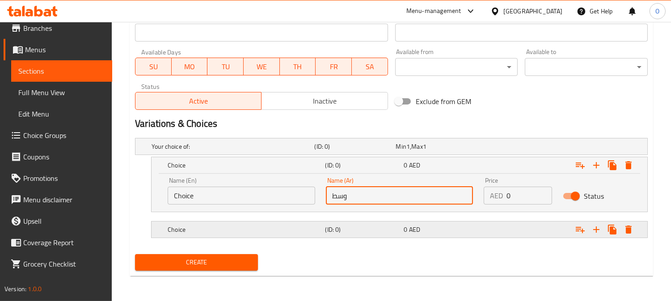
click at [396, 156] on div "Choice (ID: 0) 0 AED" at bounding box center [394, 147] width 488 height 20
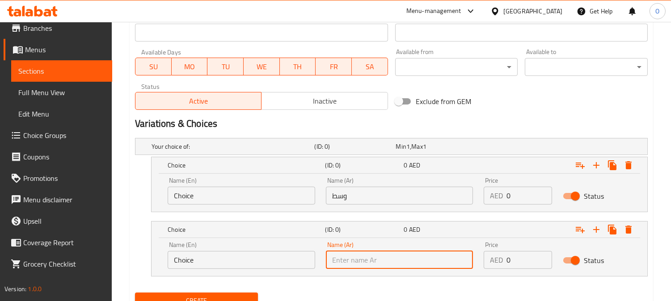
click at [380, 260] on input "text" at bounding box center [399, 260] width 147 height 18
type input "كبير"
click at [246, 191] on input "Choice" at bounding box center [241, 196] width 147 height 18
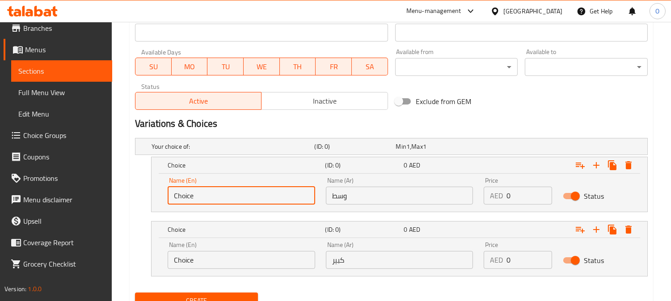
click at [246, 192] on input "Choice" at bounding box center [241, 196] width 147 height 18
click at [212, 256] on input "Choice" at bounding box center [241, 260] width 147 height 18
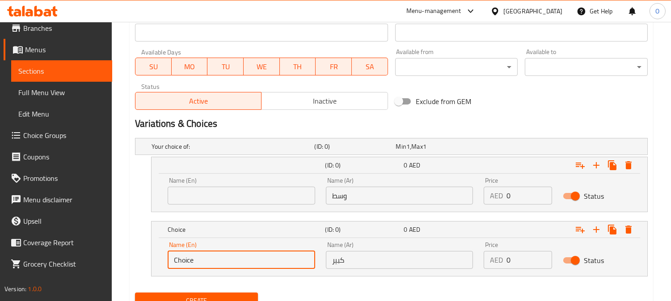
click at [212, 256] on input "Choice" at bounding box center [241, 260] width 147 height 18
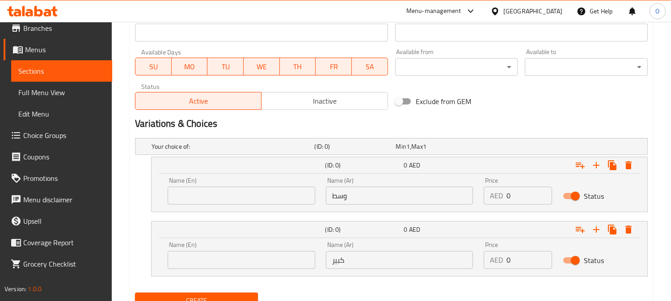
click at [244, 185] on div "Name (En) Name (En)" at bounding box center [241, 190] width 147 height 27
click at [240, 195] on input "text" at bounding box center [241, 196] width 147 height 18
type input "Medium"
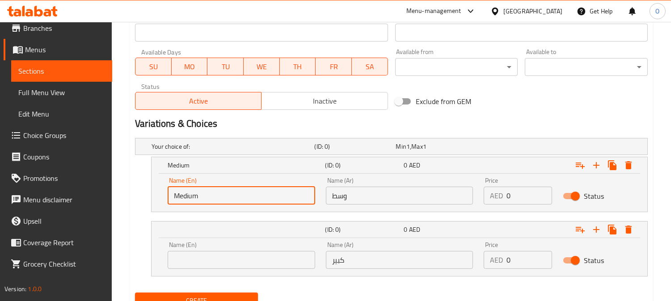
click at [206, 257] on input "text" at bounding box center [241, 260] width 147 height 18
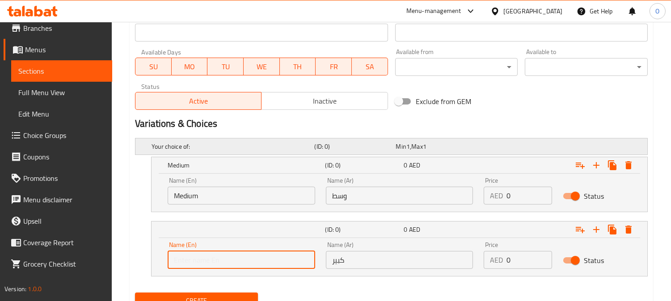
type input "Large"
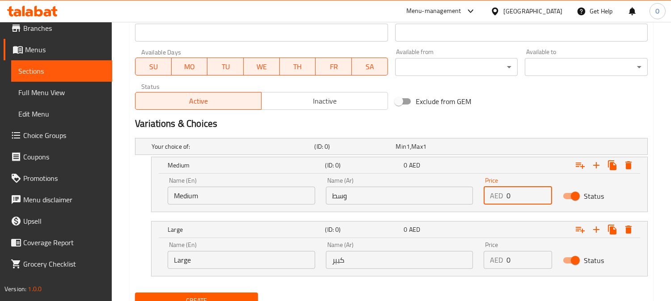
drag, startPoint x: 532, startPoint y: 199, endPoint x: 505, endPoint y: 200, distance: 26.8
click at [507, 200] on input "0" at bounding box center [529, 196] width 46 height 18
type input "10"
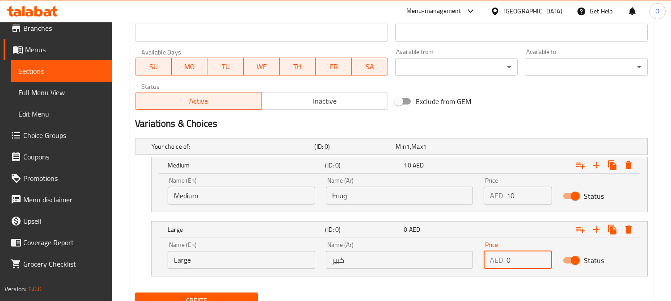
drag, startPoint x: 514, startPoint y: 263, endPoint x: 497, endPoint y: 265, distance: 17.6
click at [497, 265] on div "AED 0 Price" at bounding box center [517, 260] width 68 height 18
type input "12"
click at [423, 290] on div "Create" at bounding box center [391, 301] width 520 height 24
click at [250, 291] on div "Create" at bounding box center [196, 301] width 130 height 24
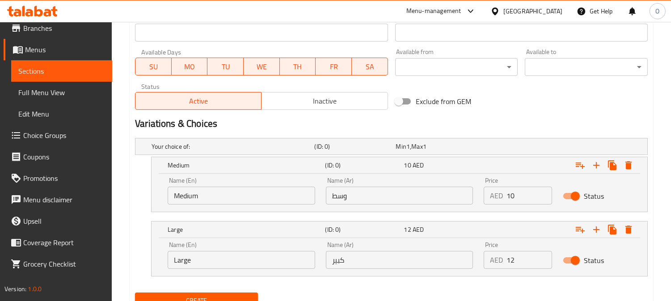
click at [248, 295] on span "Create" at bounding box center [196, 300] width 109 height 11
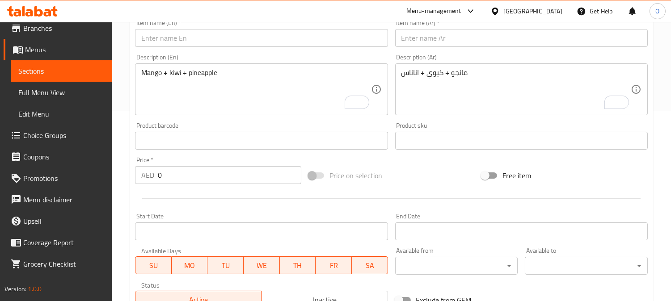
scroll to position [91, 0]
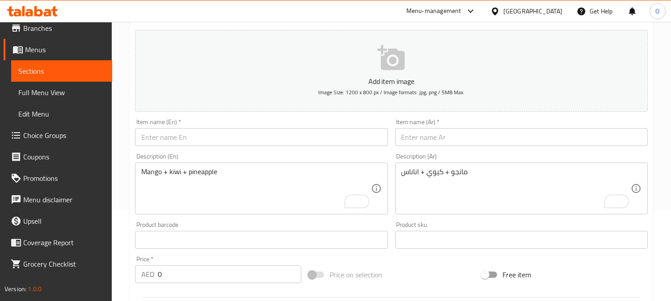
click at [215, 134] on input "text" at bounding box center [261, 137] width 252 height 18
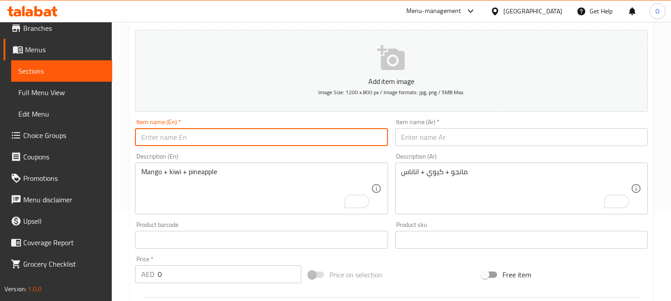
paste input "Fitaminu"
type input "Fitaminu"
click at [438, 136] on input "text" at bounding box center [521, 137] width 252 height 18
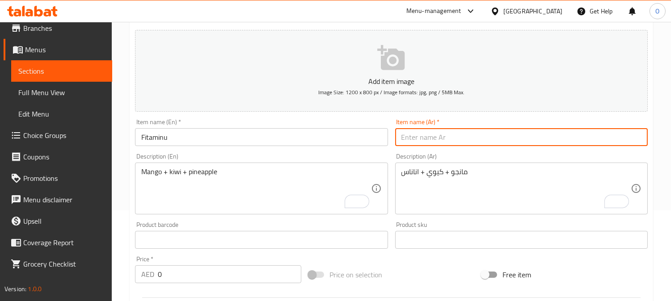
paste input "فيتامينو"
type input "فيتامينو"
click at [455, 188] on textarea "مانجو + كيوي + اناناس" at bounding box center [515, 189] width 229 height 42
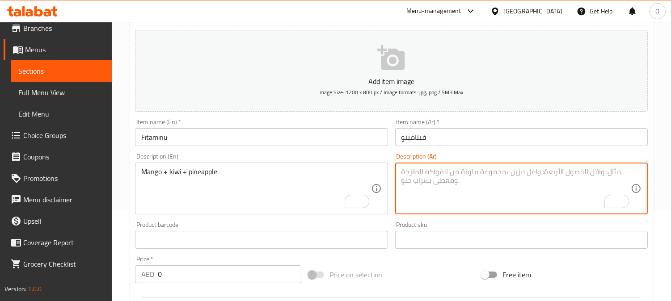
paste textarea "جزر + تفاح برتقال"
click at [432, 174] on textarea "جزر + تفاح برتقال" at bounding box center [515, 189] width 229 height 42
click at [434, 174] on textarea "جزر + تفاح برتقال" at bounding box center [515, 189] width 229 height 42
click at [418, 172] on textarea "جزر، تفاح برتقال" at bounding box center [515, 189] width 229 height 42
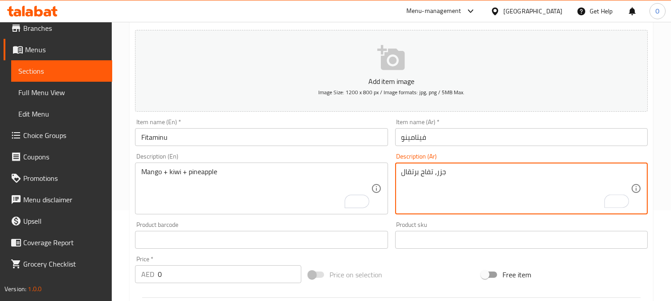
click at [420, 176] on textarea "جزر، تفاح برتقال" at bounding box center [515, 189] width 229 height 42
click at [417, 176] on textarea "جزر، تفاح برتقال" at bounding box center [515, 189] width 229 height 42
click at [418, 175] on textarea "جزر، تفاح برتقال" at bounding box center [515, 189] width 229 height 42
click at [418, 175] on textarea "جزر، تفاح وبرتقال" at bounding box center [515, 189] width 229 height 42
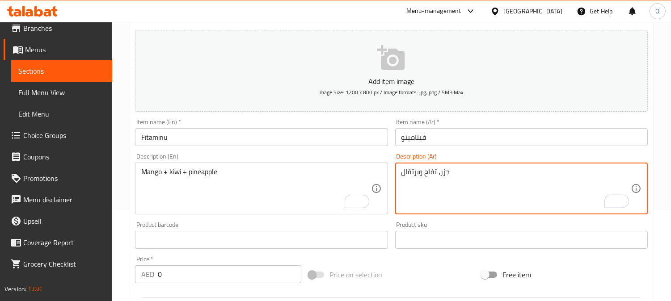
click at [418, 175] on textarea "جزر، تفاح وبرتقال" at bounding box center [515, 189] width 229 height 42
type textarea "جزر، تفاح وبرتقال"
click at [153, 189] on textarea "Mango + kiwi + pineapple" at bounding box center [255, 189] width 229 height 42
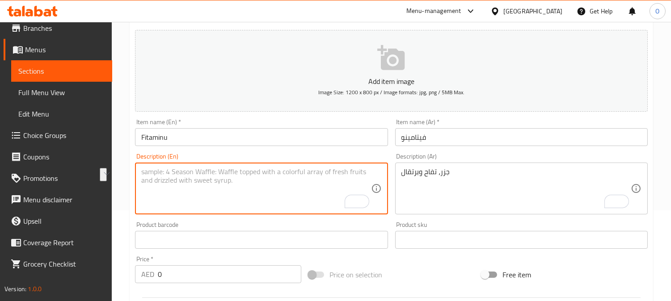
paste textarea "Carrots, apples and oranges"
type textarea "Carrots, apples and oranges"
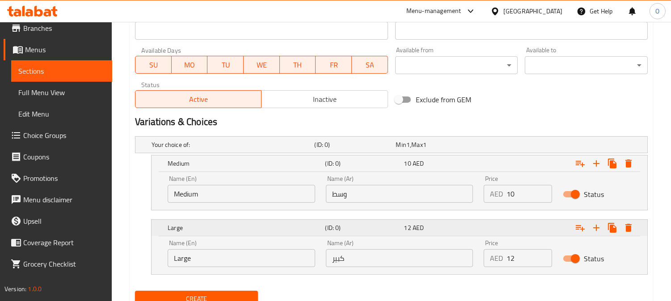
scroll to position [427, 0]
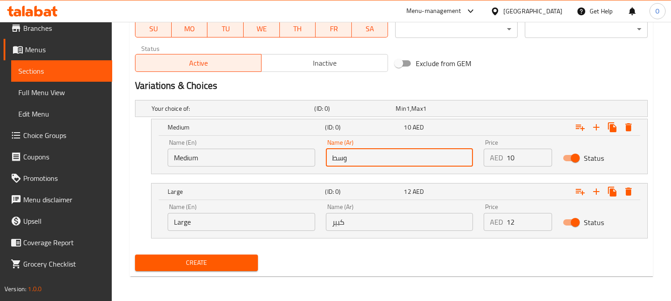
click at [373, 159] on input "وسط" at bounding box center [399, 158] width 147 height 18
type input "وسط"
click at [366, 225] on input "كبير" at bounding box center [399, 222] width 147 height 18
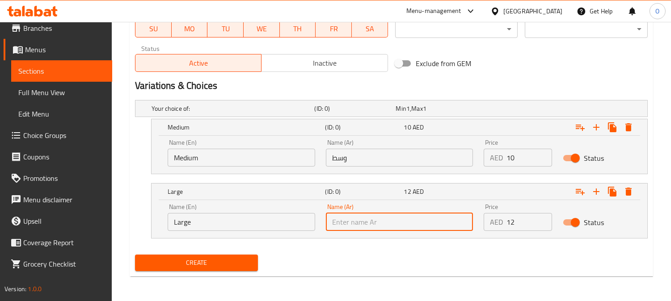
type input "كبير"
click at [239, 159] on input "Medium" at bounding box center [241, 158] width 147 height 18
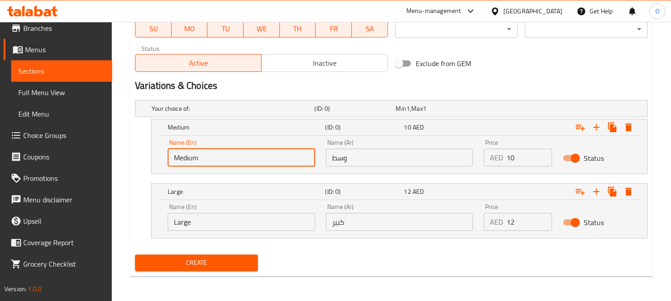
click at [239, 159] on input "Medium" at bounding box center [241, 158] width 147 height 18
type input "Choice"
click at [239, 159] on input "text" at bounding box center [241, 158] width 147 height 18
type input "Medium"
click at [235, 223] on input "Large" at bounding box center [241, 222] width 147 height 18
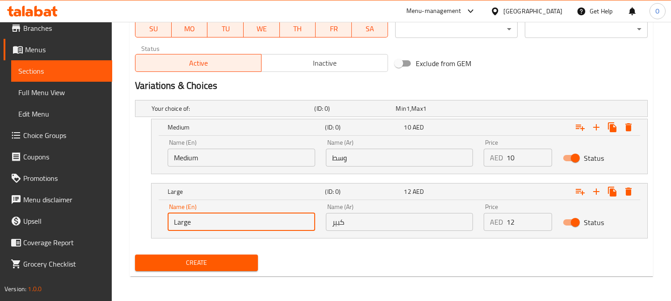
click at [235, 223] on input "Large" at bounding box center [241, 222] width 147 height 18
type input "Choice"
click at [235, 223] on input "text" at bounding box center [241, 222] width 147 height 18
type input "Large"
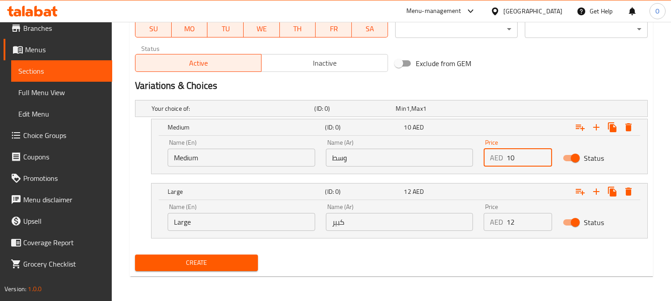
drag, startPoint x: 514, startPoint y: 155, endPoint x: 484, endPoint y: 162, distance: 30.5
click at [484, 162] on div "AED 10 Price" at bounding box center [517, 158] width 68 height 18
type input "10"
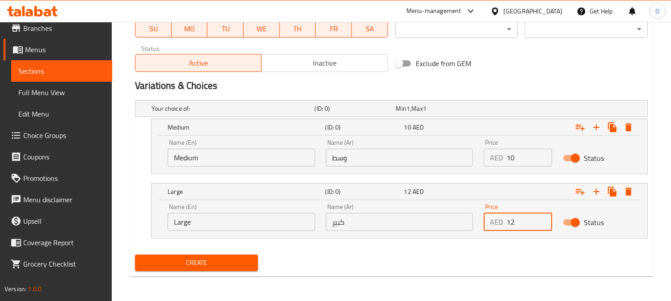
drag, startPoint x: 511, startPoint y: 221, endPoint x: 494, endPoint y: 224, distance: 17.7
click at [494, 224] on div "AED 12 Price" at bounding box center [517, 222] width 68 height 18
type input "12"
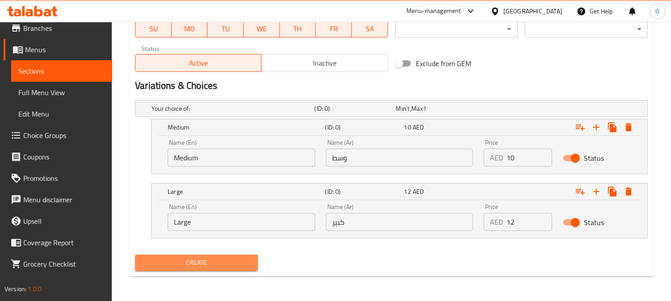
click at [228, 264] on span "Create" at bounding box center [196, 262] width 109 height 11
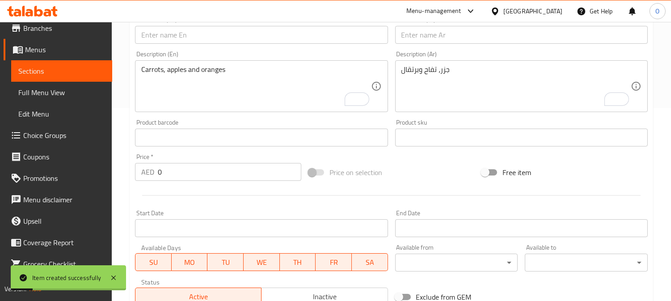
scroll to position [129, 0]
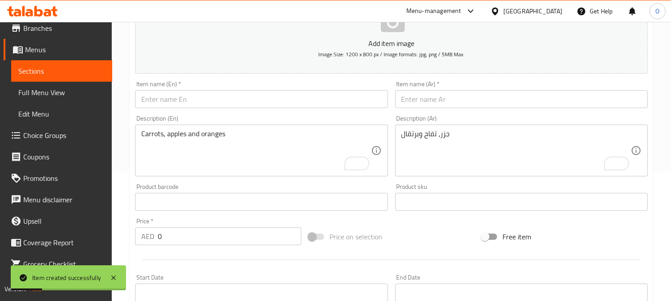
click at [195, 87] on div "Item name (En)   * Item name (En) *" at bounding box center [261, 94] width 252 height 27
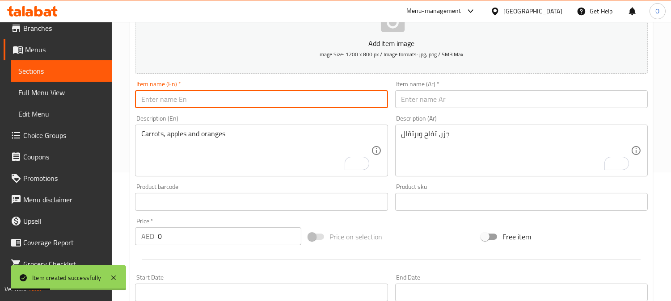
click at [191, 103] on input "text" at bounding box center [261, 99] width 252 height 18
paste input "Mazaaj"
type input "Mazaaj"
click at [413, 94] on input "text" at bounding box center [521, 99] width 252 height 18
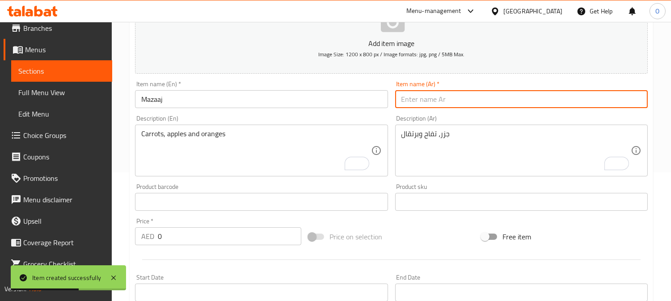
paste input "مزاج"
type input "مزاج"
click at [477, 163] on textarea "جزر، تفاح وبرتقال" at bounding box center [515, 151] width 229 height 42
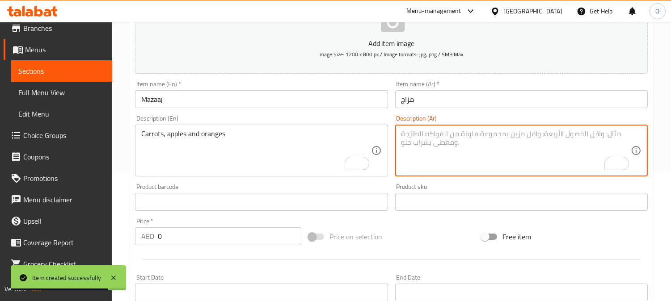
paste textarea "تفاح + أناناس ليمون + نعنع"
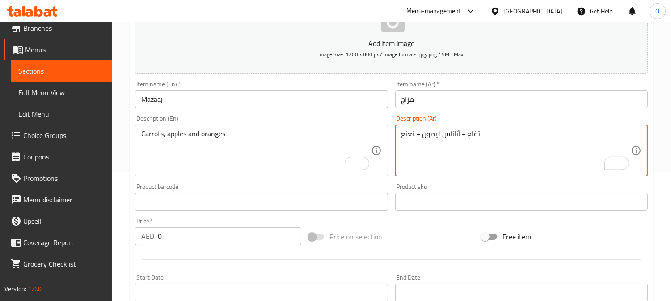
type textarea "تفاح + أناناس ليمون + نعنع"
click at [170, 159] on textarea "Carrots, apples and oranges" at bounding box center [255, 151] width 229 height 42
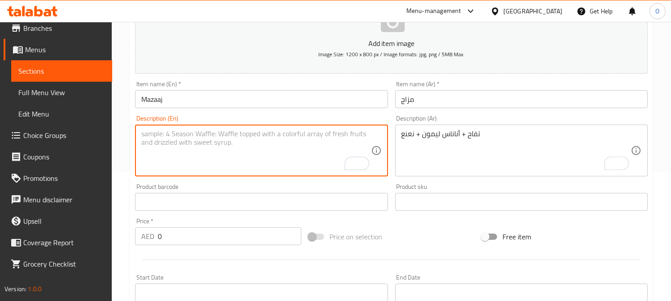
paste textarea "Apple + Pineapple + Lemon + Mint"
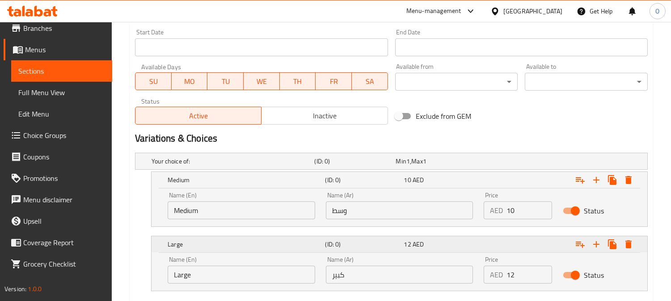
scroll to position [377, 0]
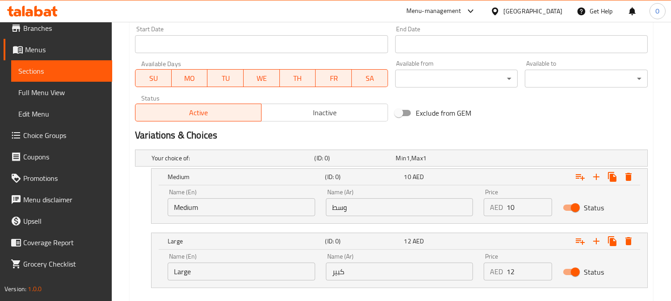
type textarea "Apple + Pineapple + Lemon + Mint"
click at [371, 212] on input "وسط" at bounding box center [399, 207] width 147 height 18
type input "وسط"
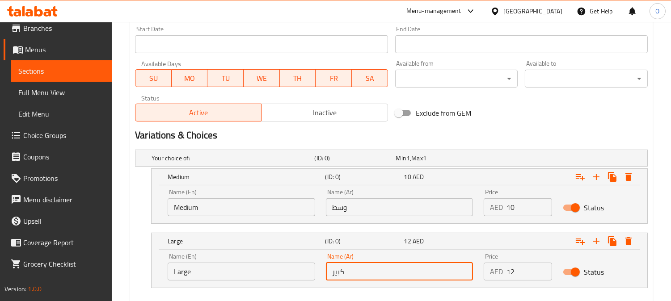
click at [369, 263] on input "كبير" at bounding box center [399, 272] width 147 height 18
type input "كبير"
click at [235, 210] on input "Medium" at bounding box center [241, 207] width 147 height 18
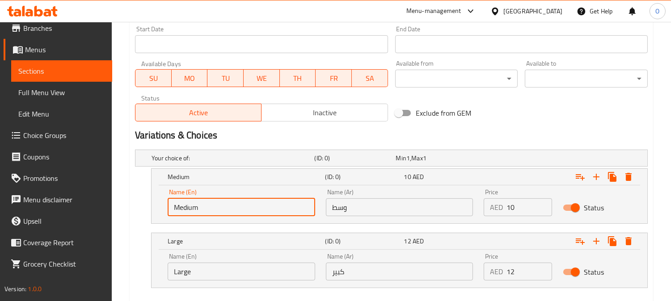
click at [235, 210] on input "Medium" at bounding box center [241, 207] width 147 height 18
type input "Choice"
click at [229, 208] on input "text" at bounding box center [241, 207] width 147 height 18
type input "Medium"
click at [237, 264] on input "Large" at bounding box center [241, 272] width 147 height 18
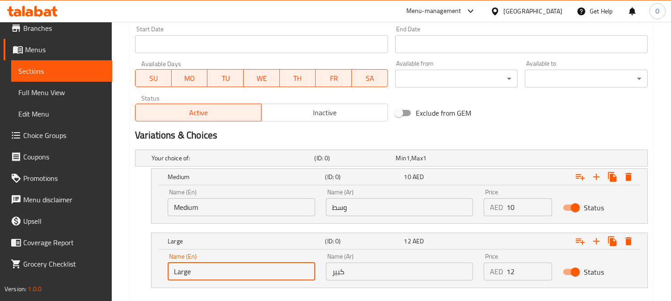
click at [237, 264] on input "Large" at bounding box center [241, 272] width 147 height 18
type input "Choice"
click at [237, 264] on input "text" at bounding box center [241, 272] width 147 height 18
type input "Large"
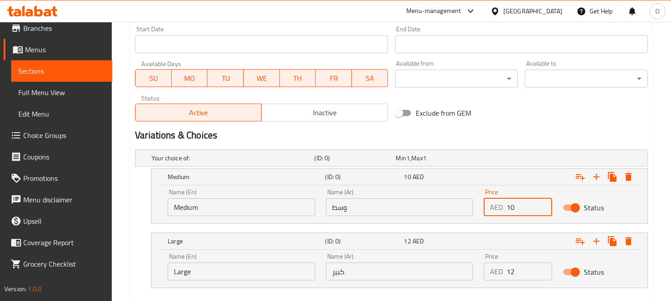
drag, startPoint x: 515, startPoint y: 211, endPoint x: 488, endPoint y: 211, distance: 27.3
click at [488, 211] on div "AED 10 Price" at bounding box center [517, 207] width 68 height 18
type input "10"
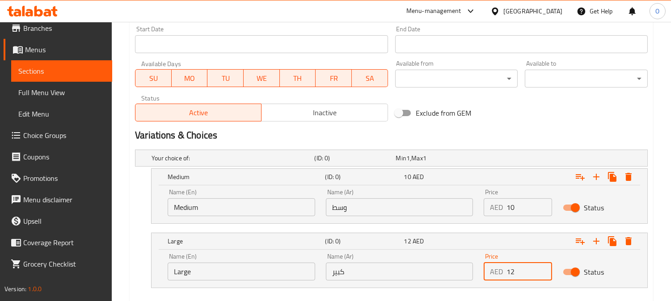
drag, startPoint x: 513, startPoint y: 273, endPoint x: 491, endPoint y: 272, distance: 22.4
click at [491, 272] on div "AED 12 Price" at bounding box center [517, 272] width 68 height 18
type input "12"
click at [479, 288] on div "Large (ID: 0) 12 AED Name (En) Large Name (En) Name (Ar) كبير Name (Ar) Price A…" at bounding box center [399, 260] width 496 height 55
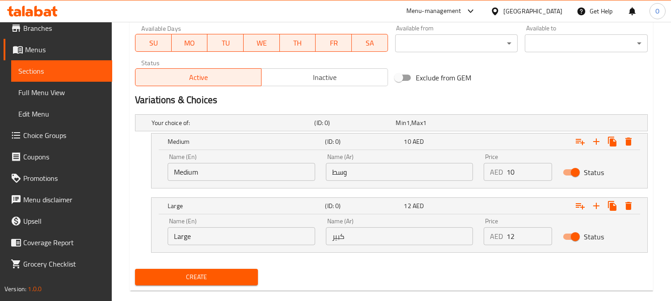
scroll to position [427, 0]
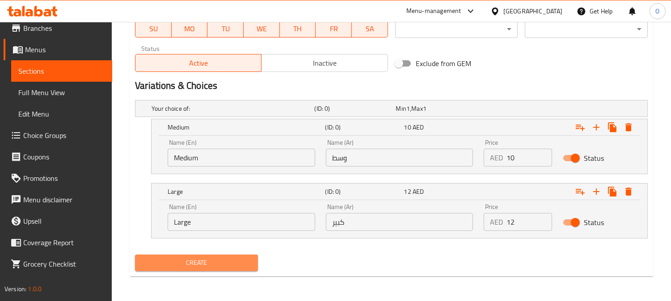
click at [243, 264] on span "Create" at bounding box center [196, 262] width 109 height 11
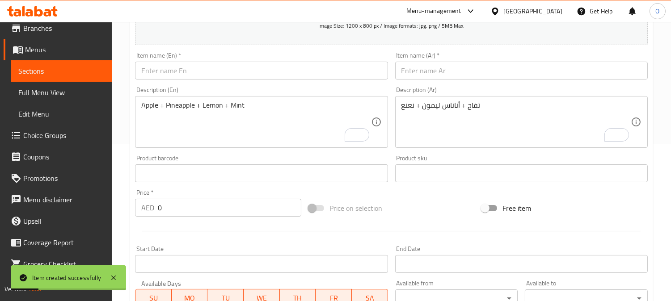
scroll to position [129, 0]
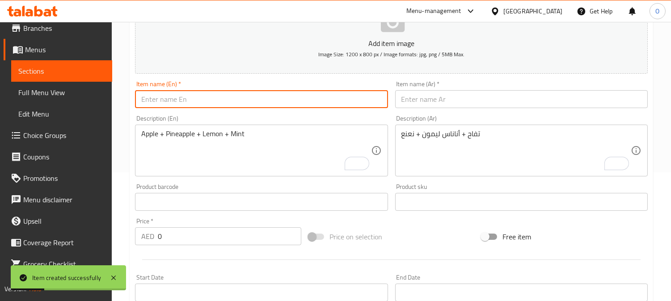
click at [175, 102] on input "text" at bounding box center [261, 99] width 252 height 18
paste input "Aljim"
type input "Aljim"
click at [416, 101] on input "text" at bounding box center [521, 99] width 252 height 18
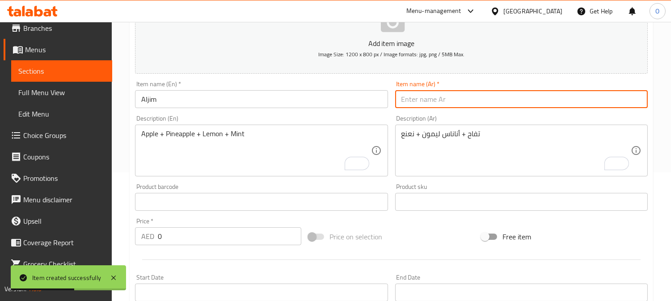
paste input "الجيم"
type input "الجيم"
click at [419, 139] on textarea "To enrich screen reader interactions, please activate Accessibility in Grammarl…" at bounding box center [515, 151] width 229 height 42
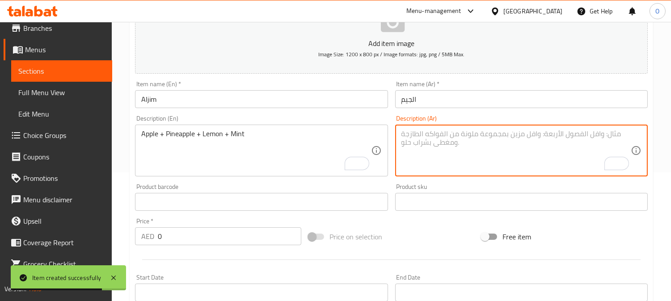
paste textarea "فرولة + اناناس + تفاح"
type textarea "فرولة + اناناس + تفاح"
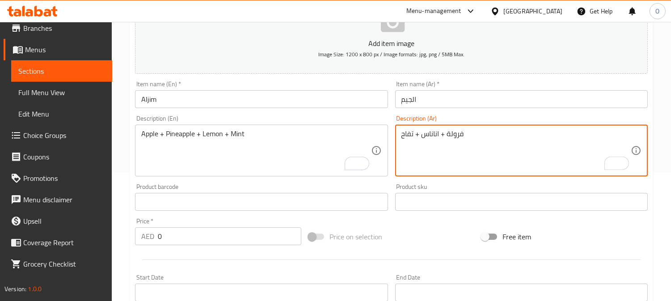
click at [168, 147] on textarea "Apple + Pineapple + Lemon + Mint" at bounding box center [255, 151] width 229 height 42
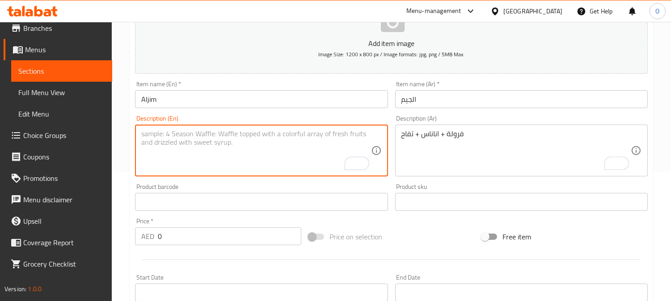
paste textarea "Strawberry + Pineapple + Apple"
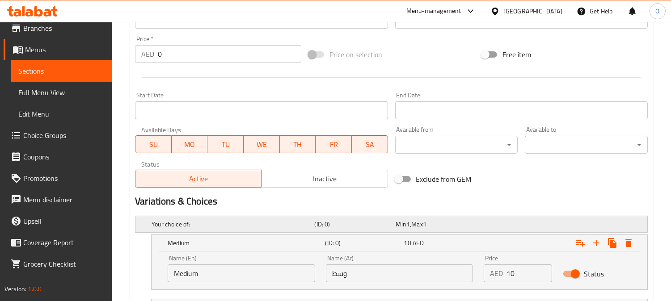
scroll to position [328, 0]
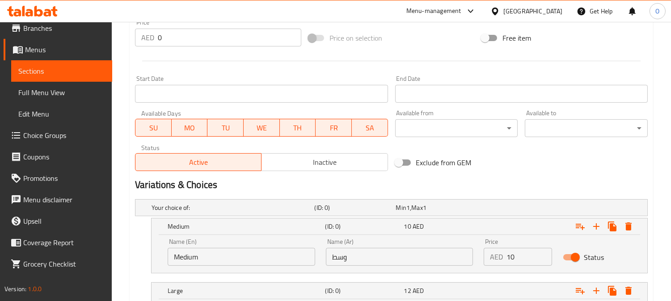
type textarea "Strawberry + Pineapple + Apple"
click at [409, 254] on input "وسط" at bounding box center [399, 257] width 147 height 18
type input "وسط"
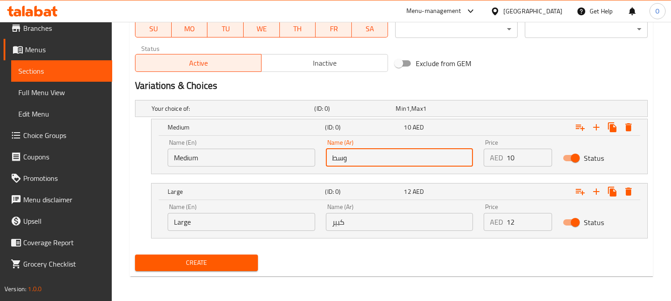
click at [373, 219] on input "كبير" at bounding box center [399, 222] width 147 height 18
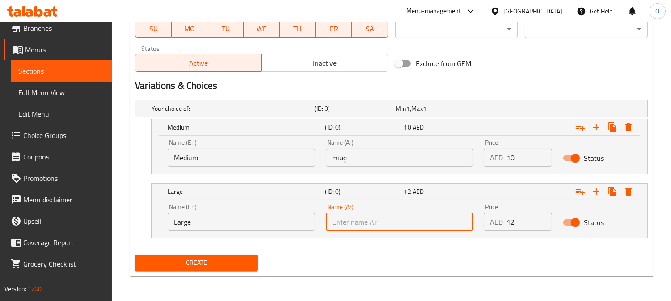
type input "كبير"
click at [224, 163] on input "Medium" at bounding box center [241, 158] width 147 height 18
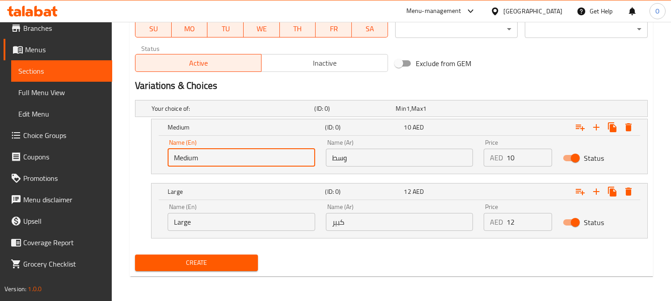
click at [224, 163] on input "Medium" at bounding box center [241, 158] width 147 height 18
type input "Choice"
click at [228, 160] on input "text" at bounding box center [241, 158] width 147 height 18
type input "Medium"
click at [221, 223] on input "Large" at bounding box center [241, 222] width 147 height 18
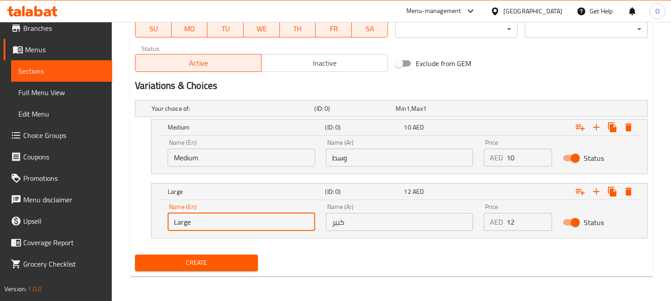
click at [221, 223] on input "Large" at bounding box center [241, 222] width 147 height 18
type input "Choice"
click at [221, 223] on input "text" at bounding box center [241, 222] width 147 height 18
type input "Large"
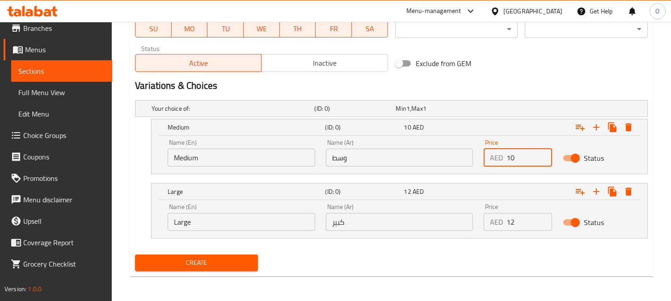
drag, startPoint x: 517, startPoint y: 154, endPoint x: 479, endPoint y: 165, distance: 40.1
click at [479, 165] on div "Price AED 10 Price" at bounding box center [517, 153] width 79 height 38
type input "10"
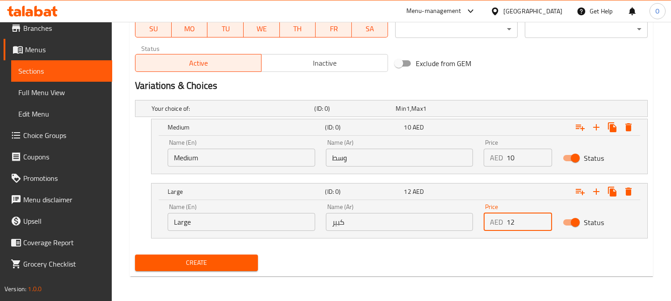
click at [498, 224] on div "AED 12 Price" at bounding box center [517, 222] width 68 height 18
type input "12"
click at [217, 268] on span "Create" at bounding box center [196, 262] width 109 height 11
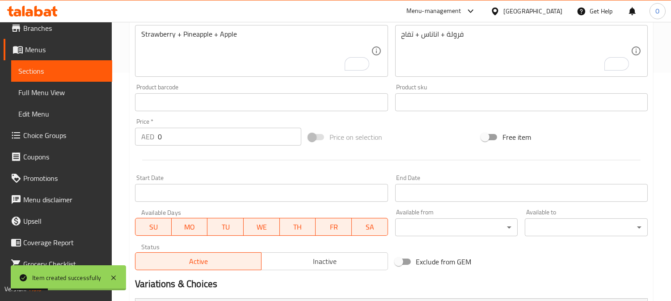
scroll to position [129, 0]
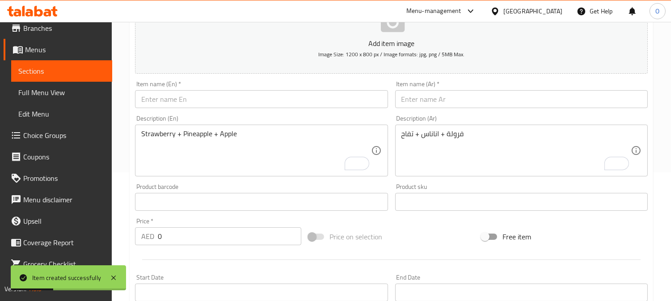
click at [168, 105] on input "text" at bounding box center [261, 99] width 252 height 18
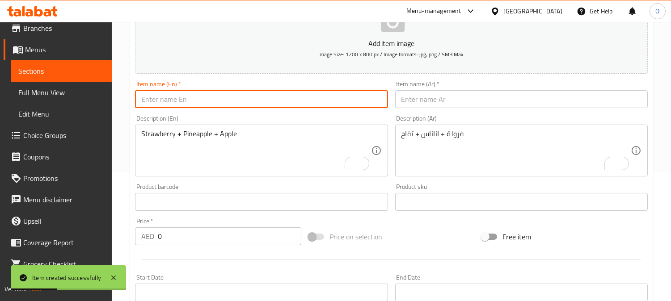
paste input "Intash"
type input "Intash"
click at [433, 103] on input "text" at bounding box center [521, 99] width 252 height 18
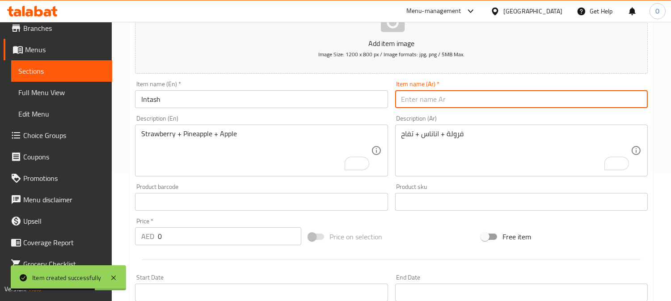
paste input "انتعش"
type input "انتعش"
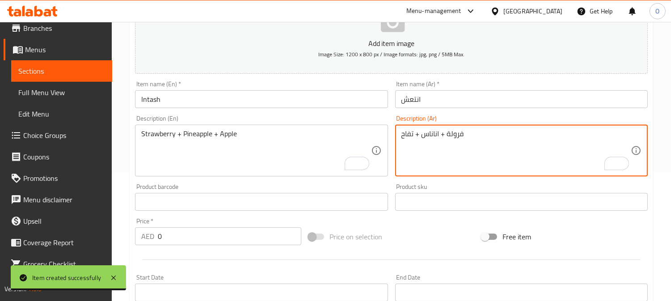
click at [422, 144] on textarea "فرولة + اناناس + تفاح" at bounding box center [515, 151] width 229 height 42
paste textarea "أناناس + برتقال"
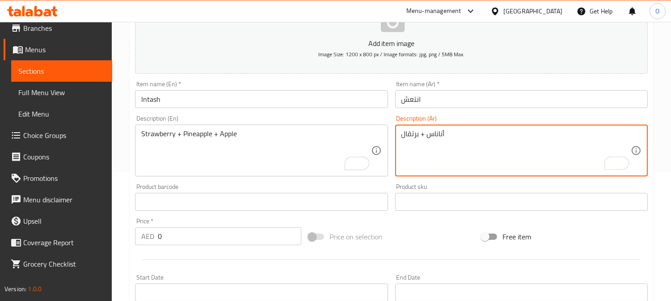
type textarea "أناناس + برتقال"
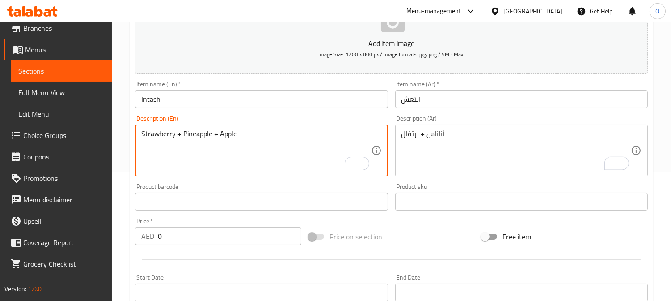
click at [188, 164] on textarea "Strawberry + Pineapple + Apple" at bounding box center [255, 151] width 229 height 42
paste textarea "Pineapple + Orange"
type textarea "Pineapple + Orange"
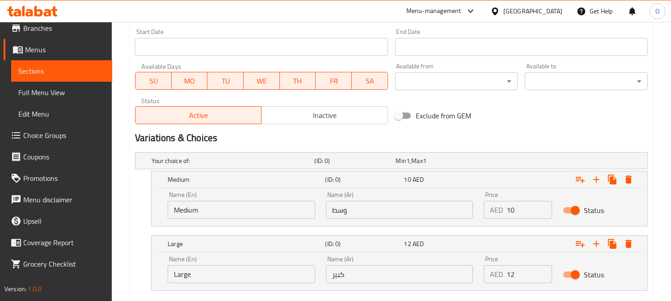
scroll to position [377, 0]
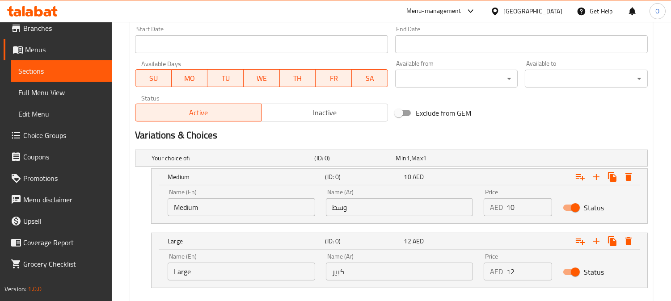
click at [408, 208] on input "وسط" at bounding box center [399, 207] width 147 height 18
type input "وسط"
drag, startPoint x: 370, startPoint y: 265, endPoint x: 371, endPoint y: 248, distance: 17.0
click at [370, 265] on input "كبير" at bounding box center [399, 272] width 147 height 18
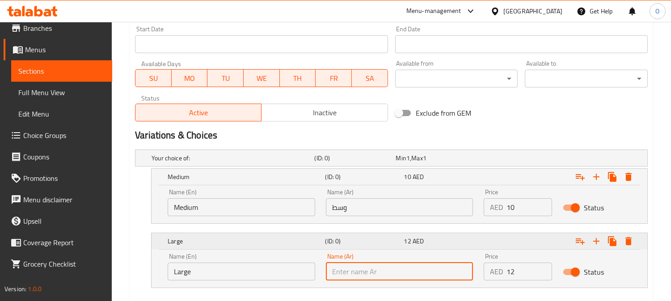
type input "كبير"
click at [239, 204] on input "Medium" at bounding box center [241, 207] width 147 height 18
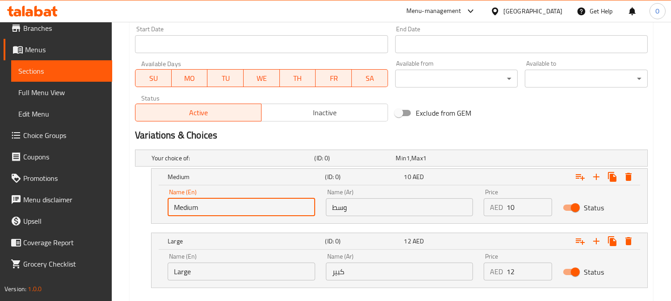
click at [239, 204] on input "Medium" at bounding box center [241, 207] width 147 height 18
type input "Choice"
click at [217, 269] on input "Large" at bounding box center [241, 272] width 147 height 18
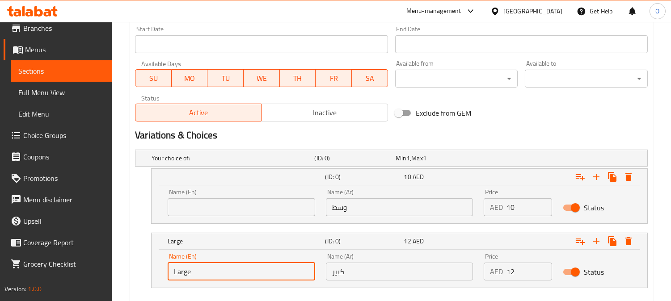
click at [217, 269] on input "Large" at bounding box center [241, 272] width 147 height 18
type input "Choice"
click at [228, 206] on input "text" at bounding box center [241, 207] width 147 height 18
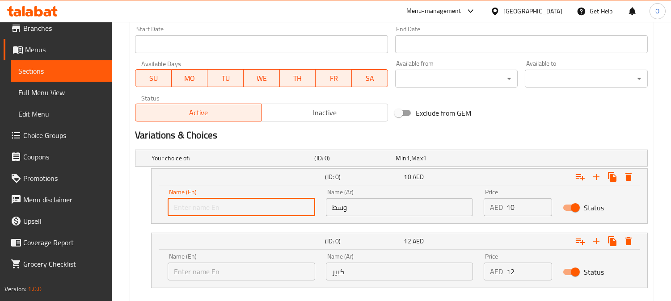
type input "Medium"
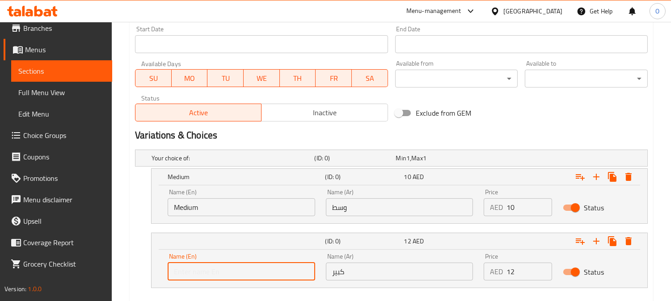
drag, startPoint x: 213, startPoint y: 274, endPoint x: 216, endPoint y: 270, distance: 5.2
click at [213, 274] on input "text" at bounding box center [241, 272] width 147 height 18
type input "Large"
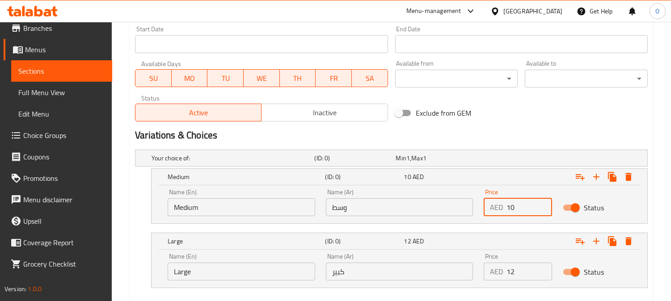
drag, startPoint x: 509, startPoint y: 202, endPoint x: 495, endPoint y: 208, distance: 14.6
click at [497, 208] on div "AED 10 Price" at bounding box center [517, 207] width 68 height 18
type input "10"
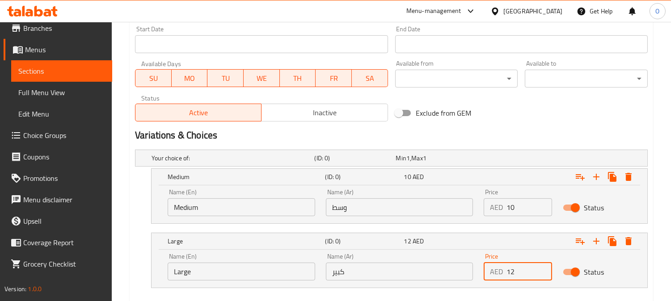
drag, startPoint x: 512, startPoint y: 274, endPoint x: 490, endPoint y: 277, distance: 22.5
click at [495, 277] on div "AED 12 Price" at bounding box center [517, 272] width 68 height 18
type input "12"
click at [449, 137] on h2 "Variations & Choices" at bounding box center [391, 135] width 513 height 13
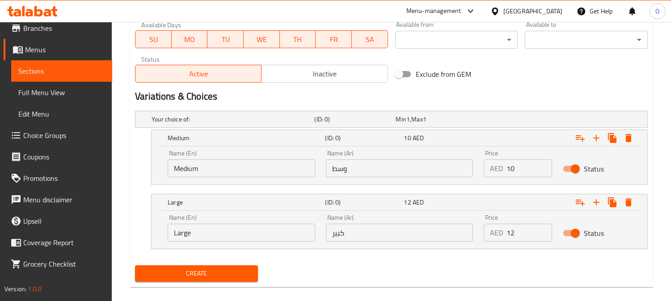
scroll to position [427, 0]
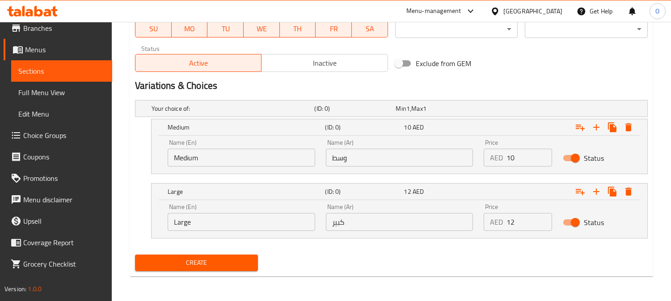
click at [233, 260] on span "Create" at bounding box center [196, 262] width 109 height 11
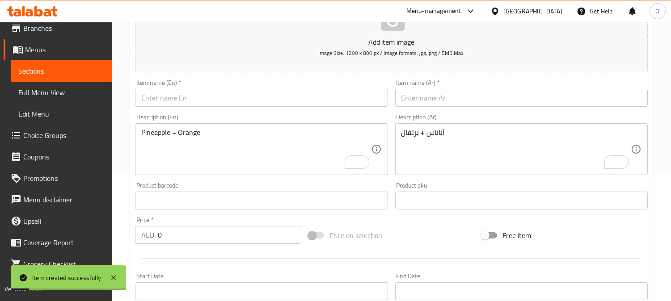
scroll to position [129, 0]
click at [201, 101] on input "text" at bounding box center [261, 99] width 252 height 18
paste input "Ajeeb"
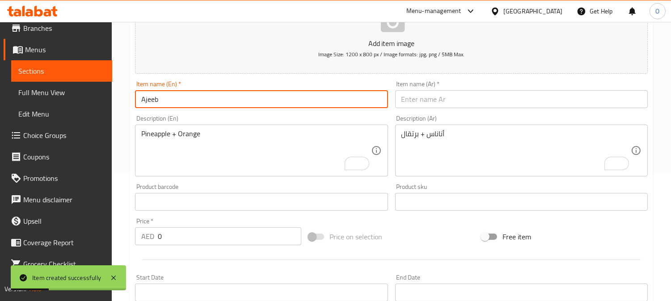
type input "Ajeeb"
click at [440, 92] on input "text" at bounding box center [521, 99] width 252 height 18
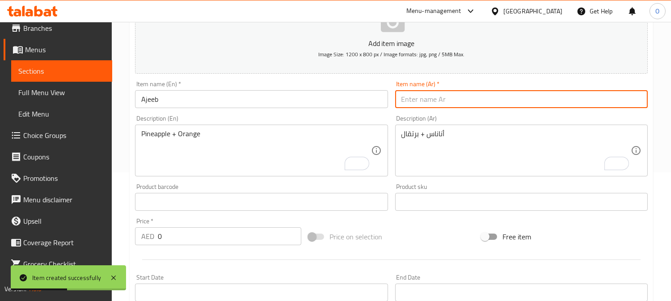
paste input "عجيب"
type input "عجيب"
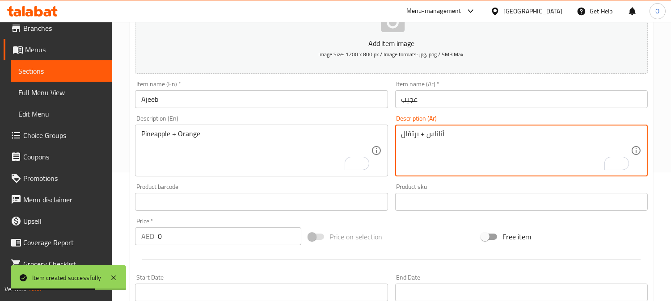
click at [422, 162] on textarea "أناناس + برتقال" at bounding box center [515, 151] width 229 height 42
paste textarea "فرولة بطبخ + نعنع"
type textarea "فرولة بطبخ + نعنع"
click at [188, 160] on textarea "Pineapple + Orange" at bounding box center [255, 151] width 229 height 42
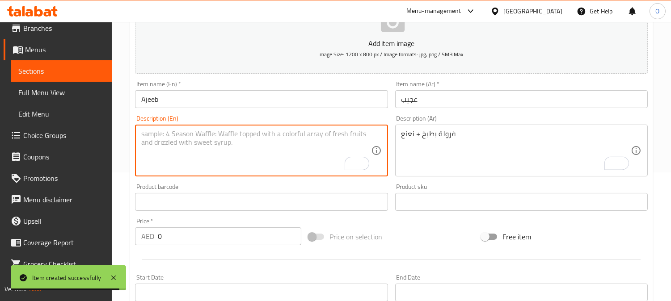
paste textarea "Strawberry, watermelon, and mint"
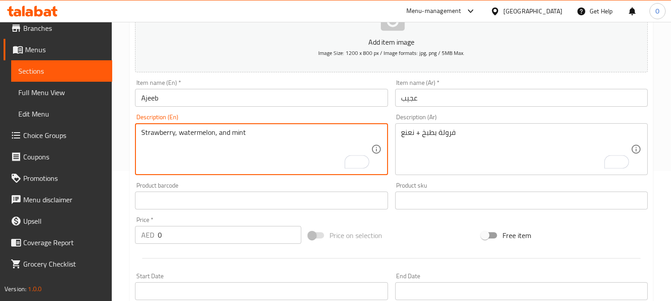
scroll to position [328, 0]
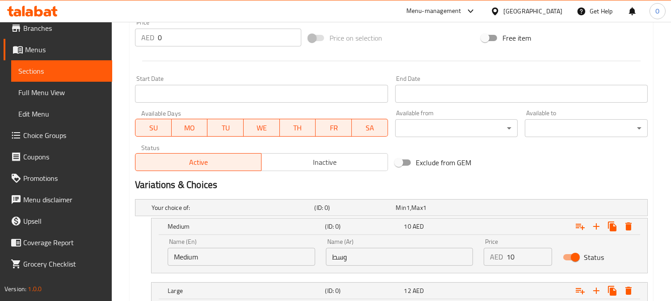
type textarea "Strawberry, watermelon, and mint"
click at [404, 252] on input "وسط" at bounding box center [399, 257] width 147 height 18
type input "وسط"
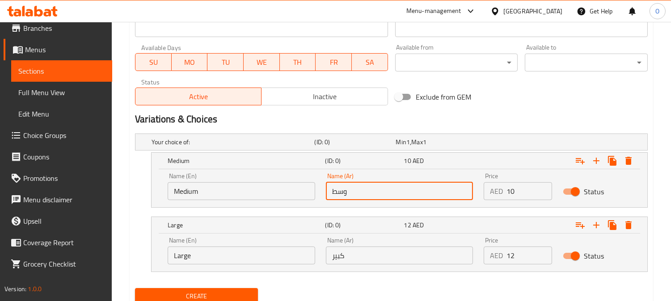
scroll to position [427, 0]
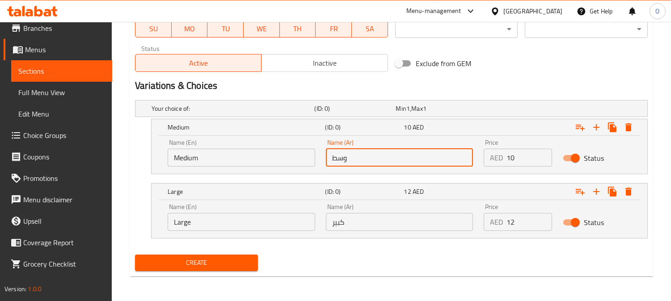
click at [375, 223] on input "كبير" at bounding box center [399, 222] width 147 height 18
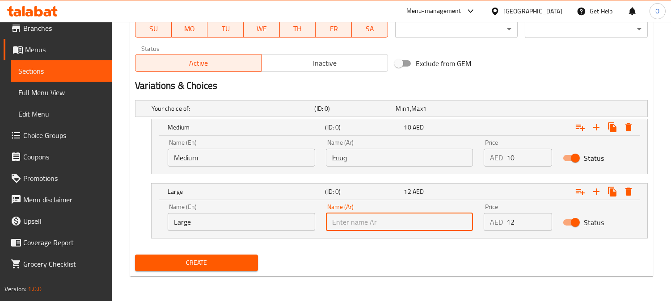
type input "كبير"
click at [249, 157] on input "Medium" at bounding box center [241, 158] width 147 height 18
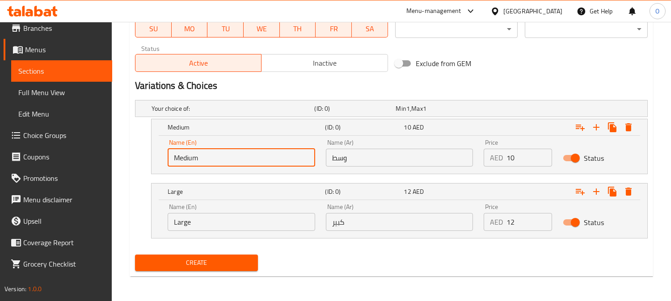
click at [249, 157] on input "Medium" at bounding box center [241, 158] width 147 height 18
type input "Choice"
click at [214, 221] on input "Large" at bounding box center [241, 222] width 147 height 18
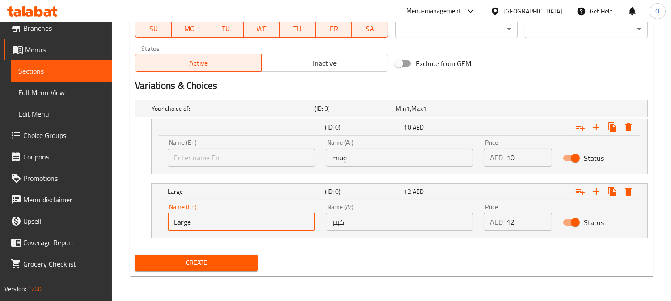
click at [214, 221] on input "Large" at bounding box center [241, 222] width 147 height 18
type input "Choice"
click at [232, 156] on input "text" at bounding box center [241, 158] width 147 height 18
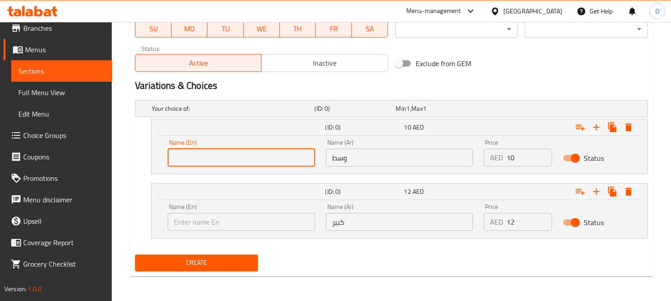
type input "Medium"
click at [213, 220] on input "text" at bounding box center [241, 222] width 147 height 18
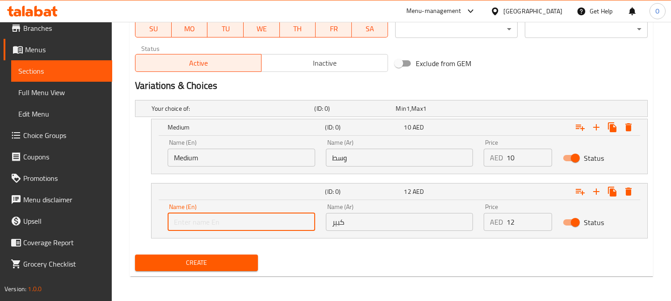
type input "Large"
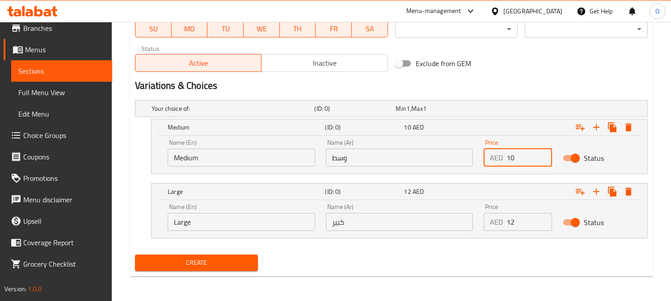
drag, startPoint x: 511, startPoint y: 157, endPoint x: 483, endPoint y: 168, distance: 29.1
click at [483, 168] on div "Price AED 10 Price" at bounding box center [517, 153] width 79 height 38
type input "10"
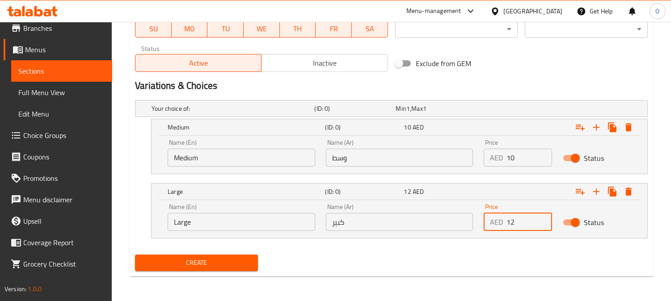
drag, startPoint x: 502, startPoint y: 229, endPoint x: 496, endPoint y: 231, distance: 6.4
click at [496, 231] on div "Price AED 12 Price" at bounding box center [517, 217] width 79 height 38
type input "12"
click at [211, 260] on span "Create" at bounding box center [196, 262] width 109 height 11
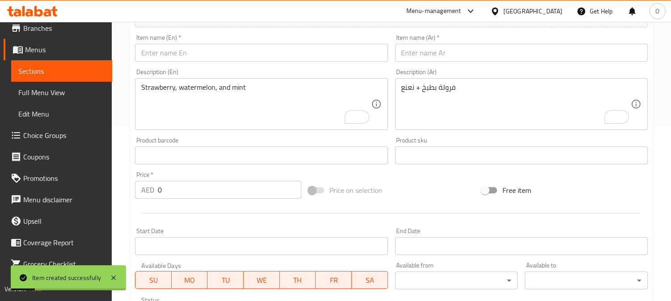
scroll to position [129, 0]
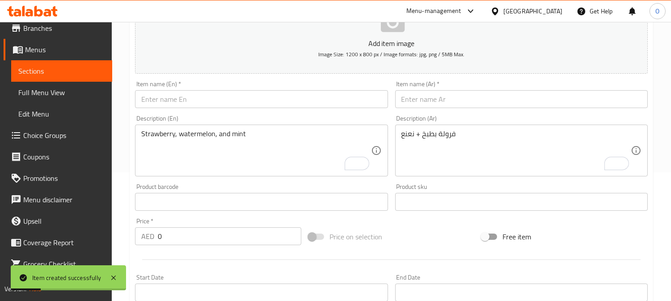
click at [191, 100] on input "text" at bounding box center [261, 99] width 252 height 18
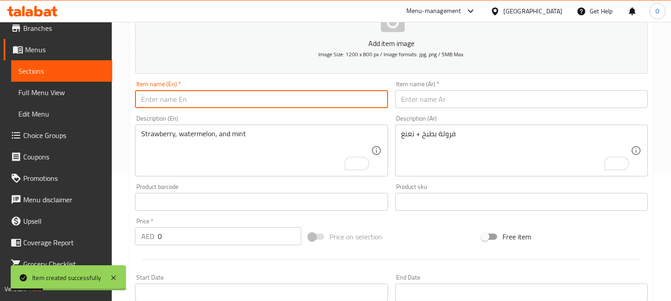
paste input "Aseer Aljannah"
type input "Aseer Aljannah"
click at [412, 102] on input "text" at bounding box center [521, 99] width 252 height 18
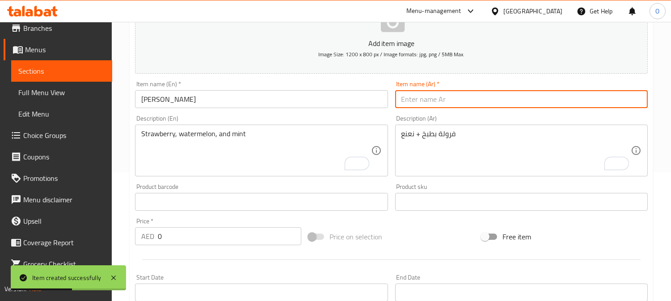
paste input "عصير الجنه"
type input "عصير الجنه"
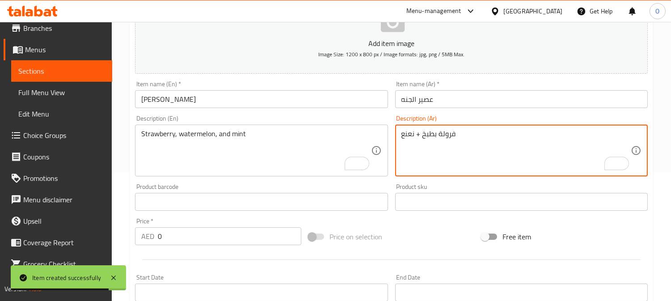
click at [428, 151] on textarea "فرولة بطبخ + نعنع" at bounding box center [515, 151] width 229 height 42
paste textarea "خلطة حصرية"
type textarea "خلطة حصرية"
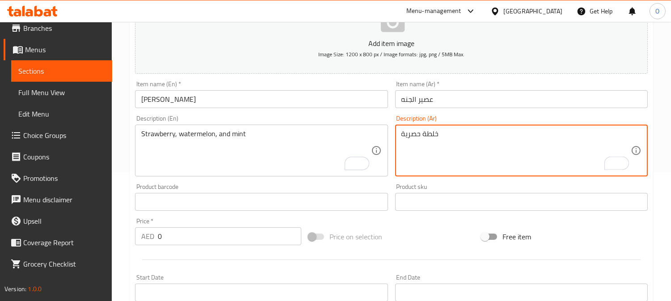
click at [213, 154] on textarea "Strawberry, watermelon, and mint" at bounding box center [255, 151] width 229 height 42
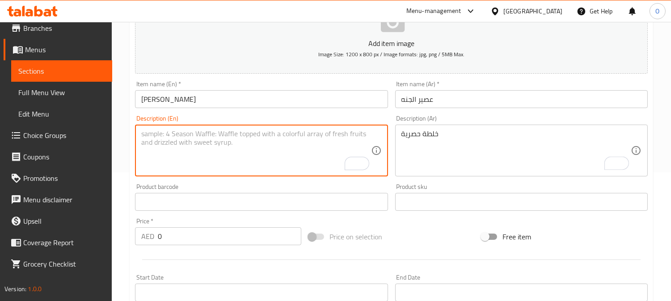
paste textarea "Exclusive blend"
type textarea "Exclusive blend"
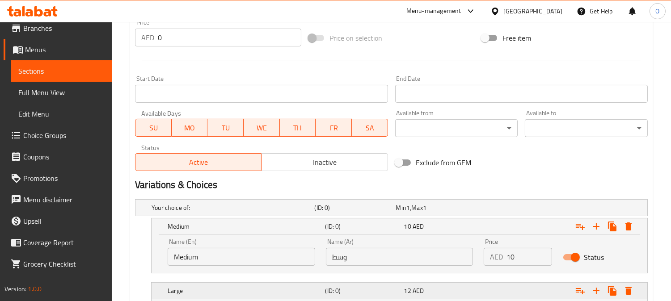
scroll to position [427, 0]
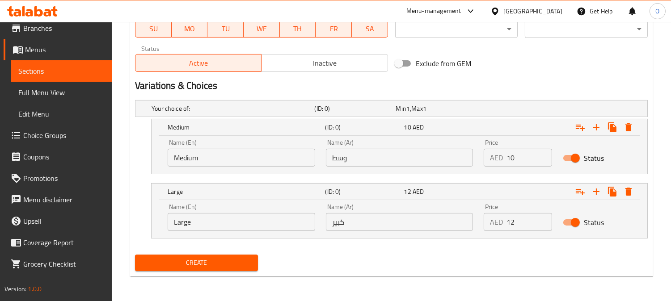
click at [398, 162] on input "وسط" at bounding box center [399, 158] width 147 height 18
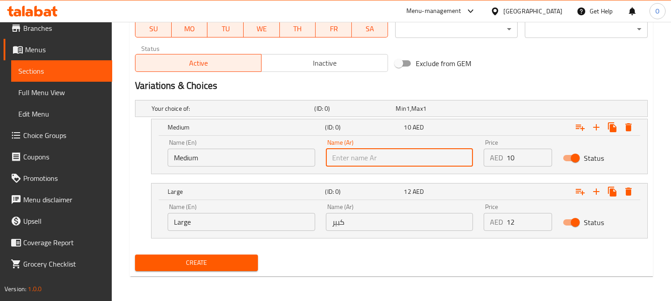
type input "وسط"
click at [385, 222] on input "كبير" at bounding box center [399, 222] width 147 height 18
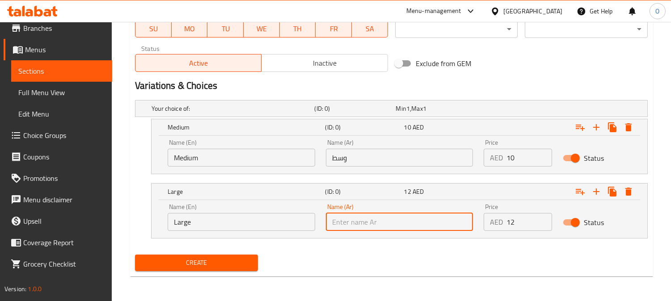
type input "كبير"
click at [228, 162] on input "Medium" at bounding box center [241, 158] width 147 height 18
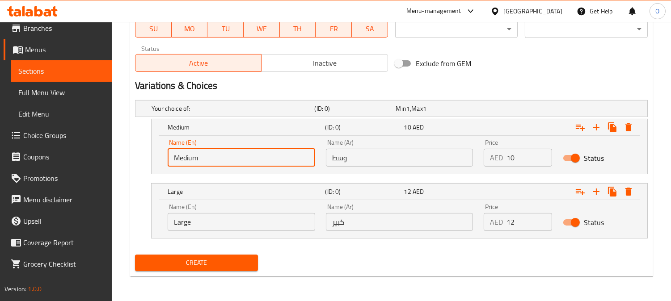
click at [228, 162] on input "Medium" at bounding box center [241, 158] width 147 height 18
type input "Choice"
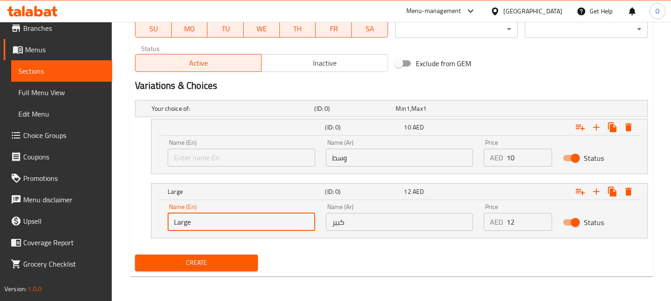
click at [204, 223] on input "Large" at bounding box center [241, 222] width 147 height 18
type input "Choice"
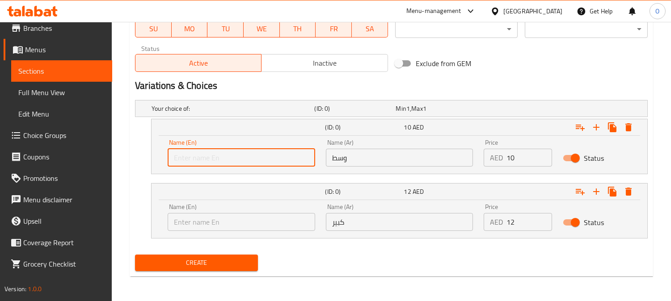
click at [235, 149] on input "text" at bounding box center [241, 158] width 147 height 18
type input "Medium"
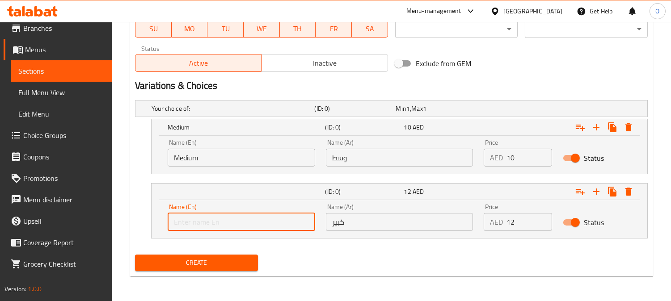
click at [211, 218] on input "text" at bounding box center [241, 222] width 147 height 18
type input "Large"
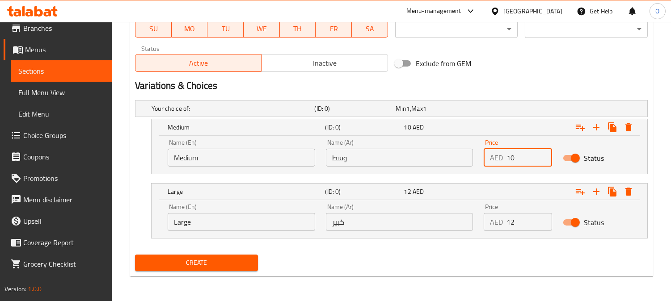
drag, startPoint x: 515, startPoint y: 159, endPoint x: 504, endPoint y: 161, distance: 11.0
click at [504, 161] on div "AED 10 Price" at bounding box center [517, 158] width 68 height 18
type input "10"
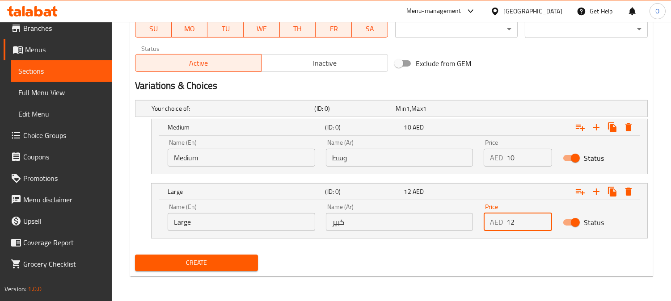
drag, startPoint x: 517, startPoint y: 224, endPoint x: 492, endPoint y: 226, distance: 24.6
click at [492, 227] on div "AED 12 Price" at bounding box center [517, 222] width 68 height 18
type input "12"
click at [218, 263] on span "Create" at bounding box center [196, 262] width 109 height 11
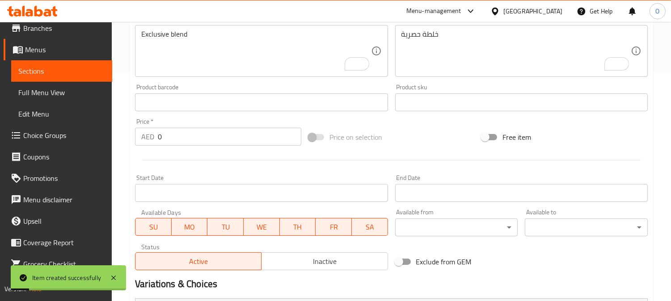
scroll to position [179, 0]
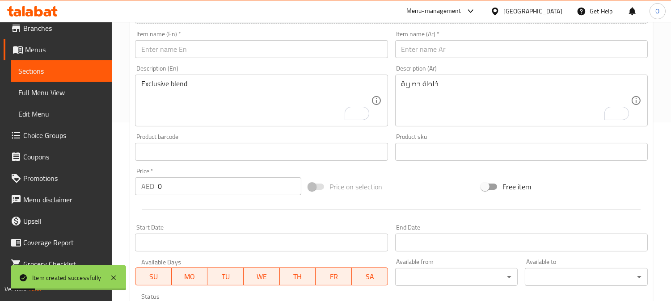
click at [462, 50] on input "text" at bounding box center [521, 49] width 252 height 18
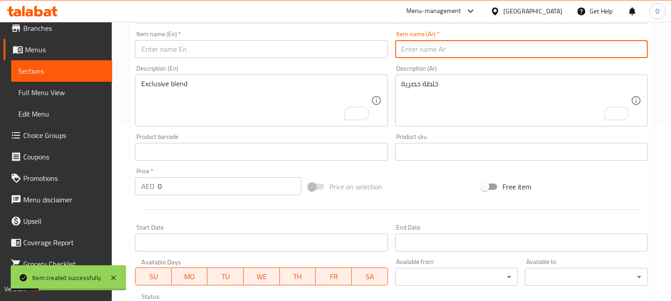
paste input "فلامنجو"
type input "فلامنجو"
drag, startPoint x: 252, startPoint y: 59, endPoint x: 251, endPoint y: 54, distance: 5.5
click at [252, 59] on div "Item name (En)   * Item name (En) *" at bounding box center [261, 44] width 260 height 34
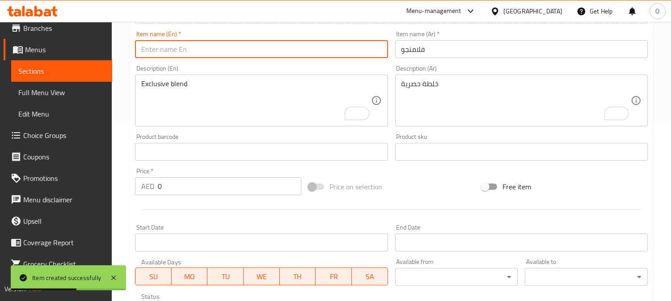
click at [250, 52] on input "text" at bounding box center [261, 49] width 252 height 18
paste input "Flamingo"
type input "Flamingo"
click at [427, 89] on div "Description (Ar) خلطة حصرية Description (Ar)" at bounding box center [521, 95] width 252 height 61
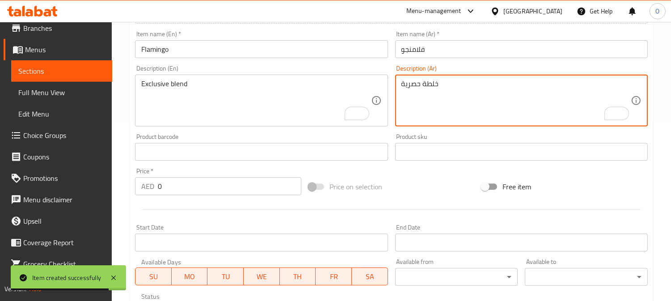
click at [427, 89] on textarea "خلطة حصرية" at bounding box center [515, 101] width 229 height 42
click at [427, 89] on textarea "To enrich screen reader interactions, please activate Accessibility in Grammarl…" at bounding box center [515, 101] width 229 height 42
paste textarea "برتقال + اناناس + كيوي + فراولة"
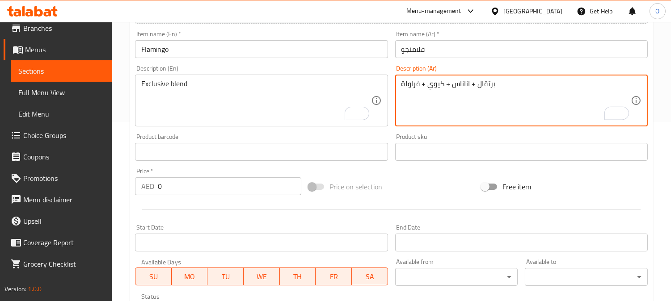
type textarea "برتقال + اناناس + كيوي + فراولة"
click at [183, 115] on textarea "To enrich screen reader interactions, please activate Accessibility in Grammarl…" at bounding box center [255, 101] width 229 height 42
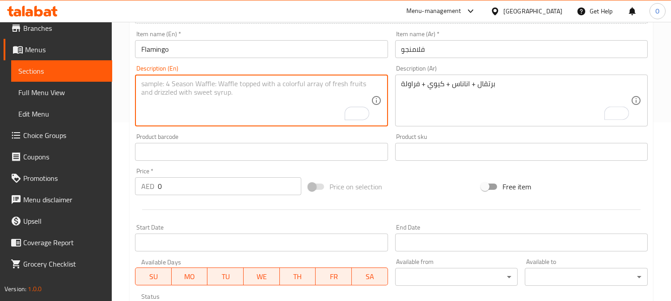
paste textarea "Orange + Pineapple + Kiwi + Strawberry"
type textarea "Orange + Pineapple + Kiwi + Strawberry"
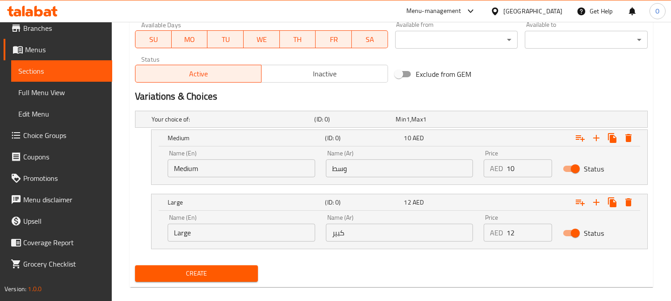
scroll to position [427, 0]
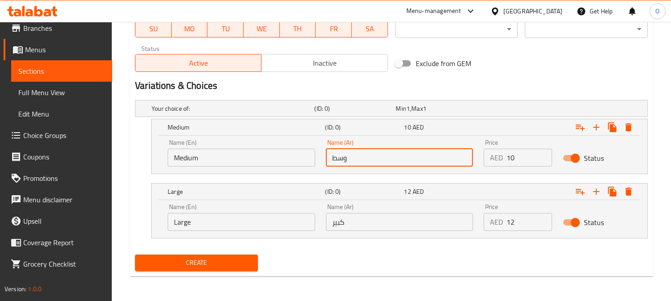
click at [402, 162] on input "وسط" at bounding box center [399, 158] width 147 height 18
type input "وسط"
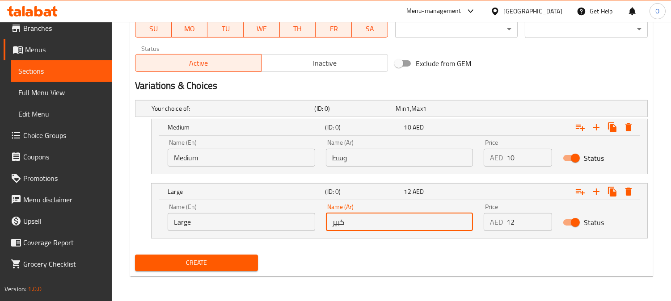
click at [345, 215] on input "كبير" at bounding box center [399, 222] width 147 height 18
type input "كبير"
click at [251, 171] on div "Name (En) Medium Name (En)" at bounding box center [241, 153] width 158 height 38
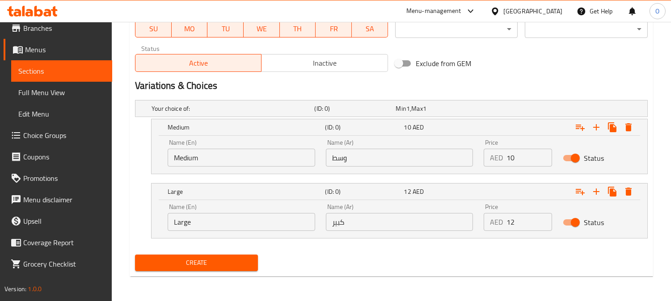
click at [247, 158] on input "Medium" at bounding box center [241, 158] width 147 height 18
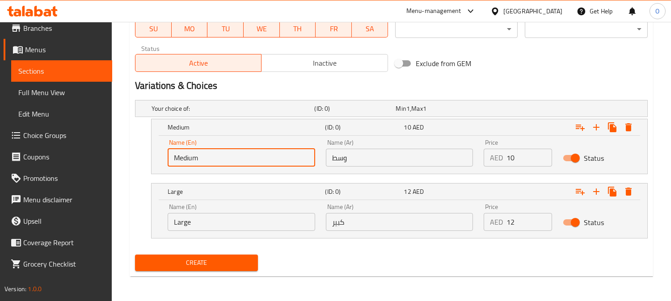
click at [247, 158] on input "Medium" at bounding box center [241, 158] width 147 height 18
type input "Choice"
click at [247, 158] on input "text" at bounding box center [241, 158] width 147 height 18
type input "Medium"
click at [237, 220] on input "Large" at bounding box center [241, 222] width 147 height 18
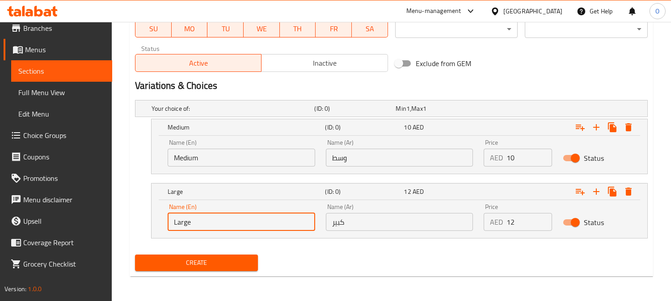
click at [237, 221] on input "Large" at bounding box center [241, 222] width 147 height 18
type input "Choice"
click at [236, 221] on input "text" at bounding box center [241, 222] width 147 height 18
type input "Large"
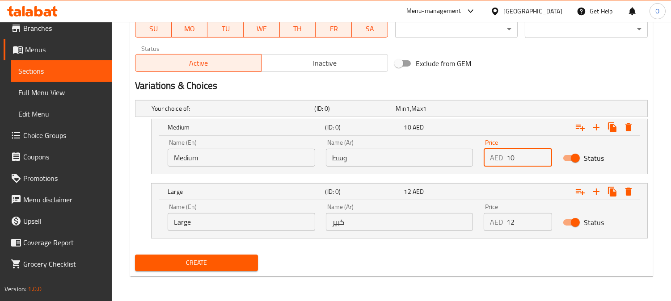
drag, startPoint x: 519, startPoint y: 161, endPoint x: 502, endPoint y: 163, distance: 17.5
click at [502, 163] on div "AED 10 Price" at bounding box center [517, 158] width 68 height 18
type input "10"
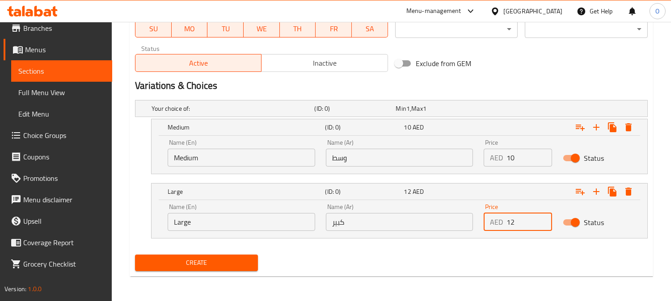
drag, startPoint x: 517, startPoint y: 221, endPoint x: 497, endPoint y: 225, distance: 20.4
click at [497, 225] on div "AED 12 Price" at bounding box center [517, 222] width 68 height 18
type input "12"
click at [205, 258] on span "Create" at bounding box center [196, 262] width 109 height 11
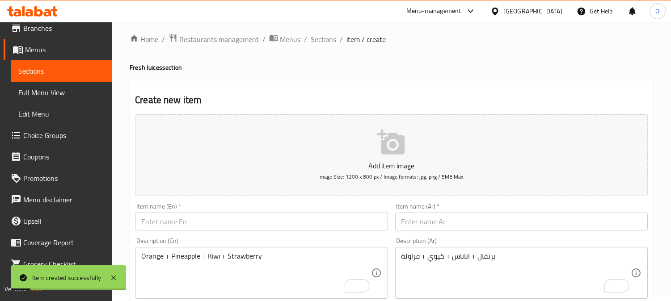
scroll to position [0, 0]
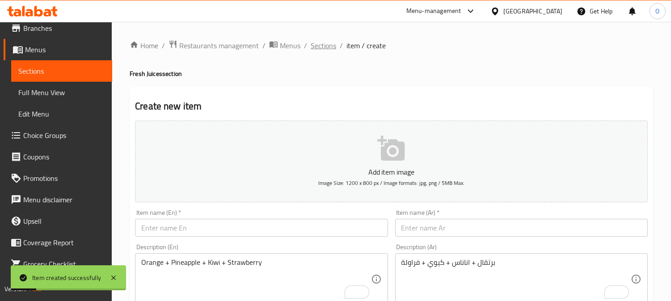
click at [327, 48] on span "Sections" at bounding box center [323, 45] width 25 height 11
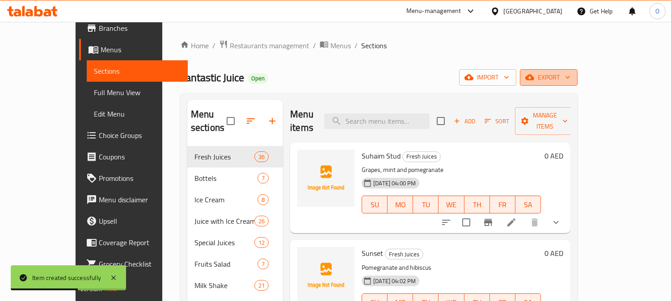
click at [534, 81] on icon "button" at bounding box center [529, 77] width 9 height 9
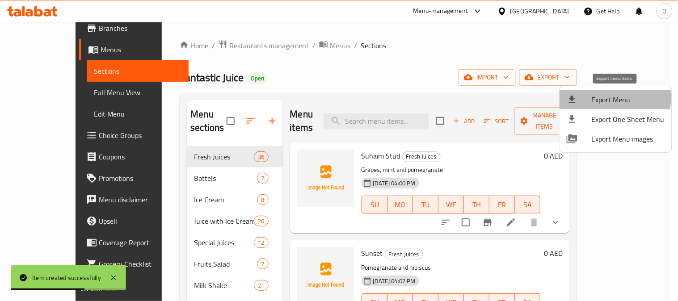
click at [586, 98] on div at bounding box center [579, 99] width 25 height 11
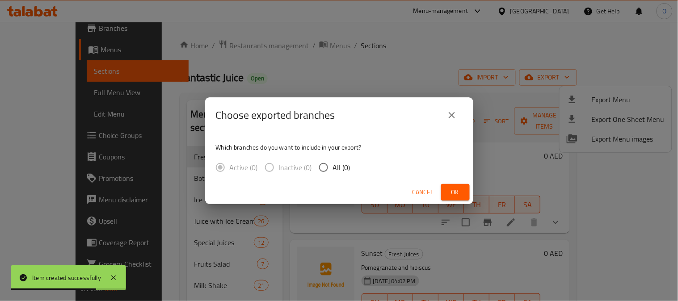
click at [465, 189] on button "Ok" at bounding box center [455, 192] width 29 height 17
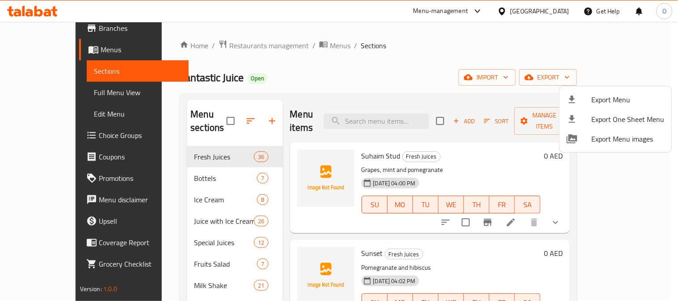
click at [366, 60] on div at bounding box center [339, 150] width 678 height 301
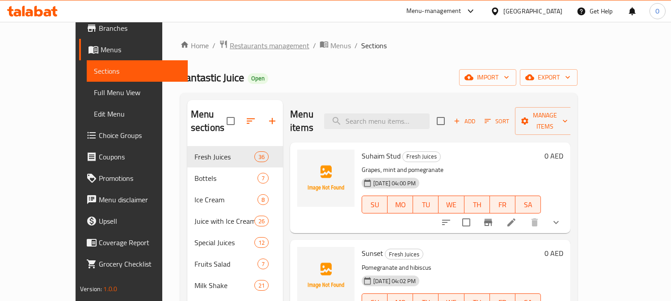
click at [239, 43] on span "Restaurants management" at bounding box center [270, 45] width 80 height 11
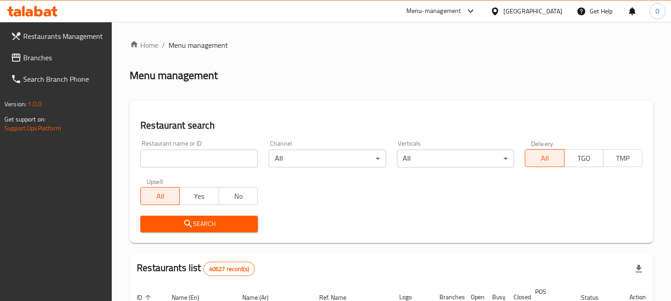
click at [37, 57] on span "Branches" at bounding box center [64, 57] width 82 height 11
